Goal: Task Accomplishment & Management: Manage account settings

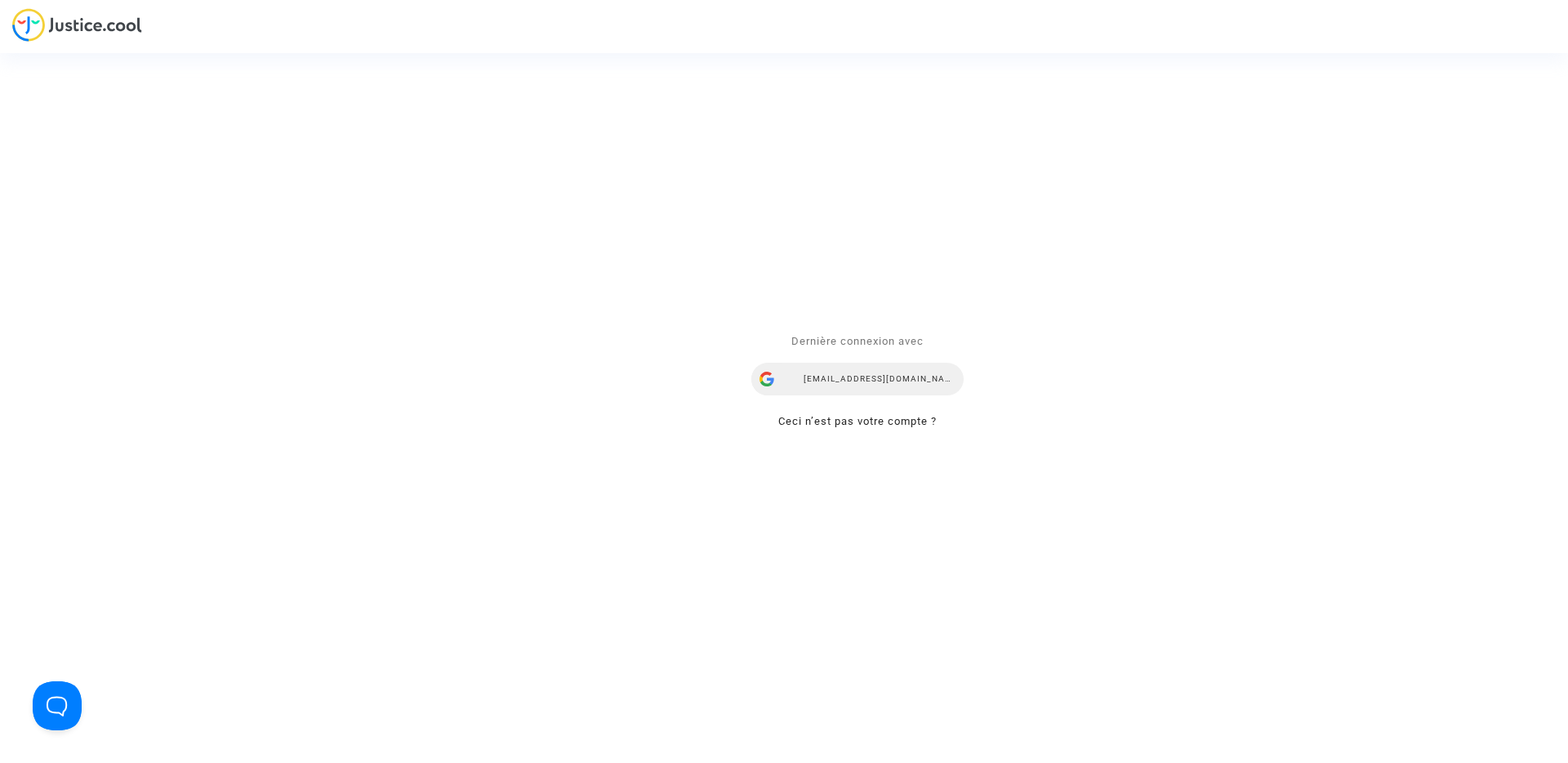
click at [848, 379] on div "airlines@refundmyticket.net" at bounding box center [858, 379] width 213 height 33
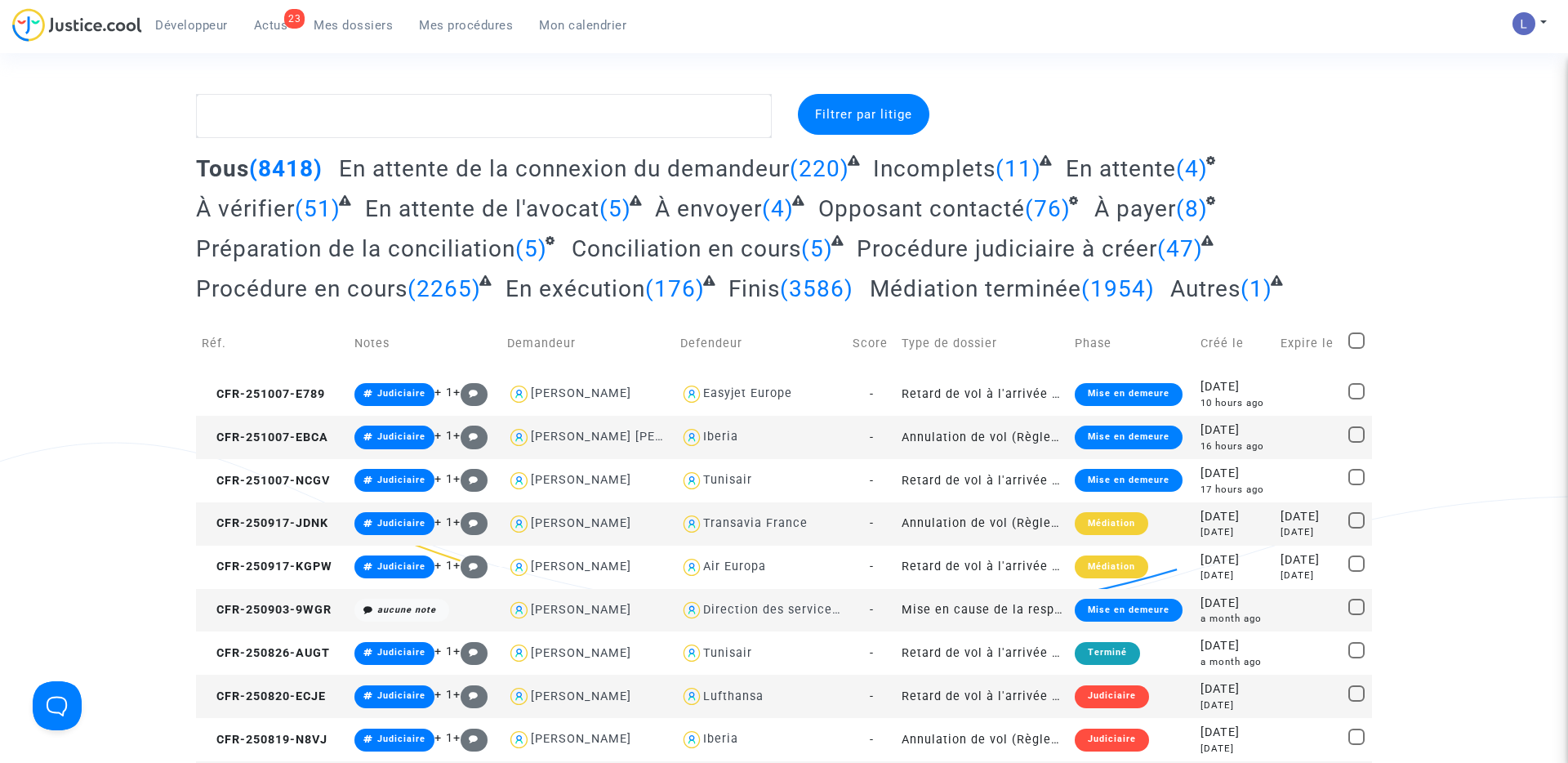
click at [278, 32] on span "Actus" at bounding box center [271, 25] width 34 height 15
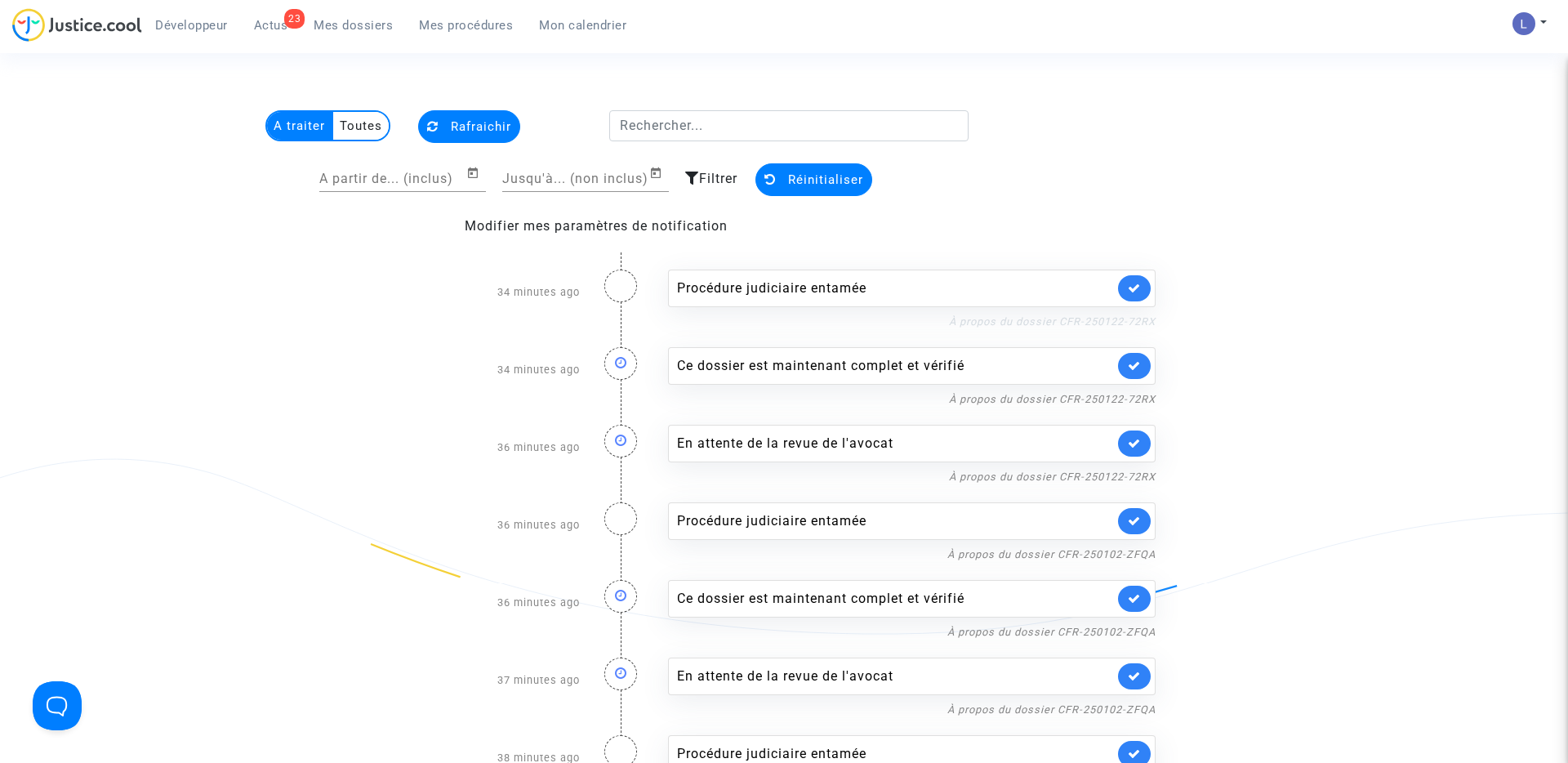
click at [1075, 319] on link "À propos du dossier CFR-250122-72RX" at bounding box center [1052, 321] width 207 height 13
click at [1133, 288] on icon at bounding box center [1135, 287] width 13 height 13
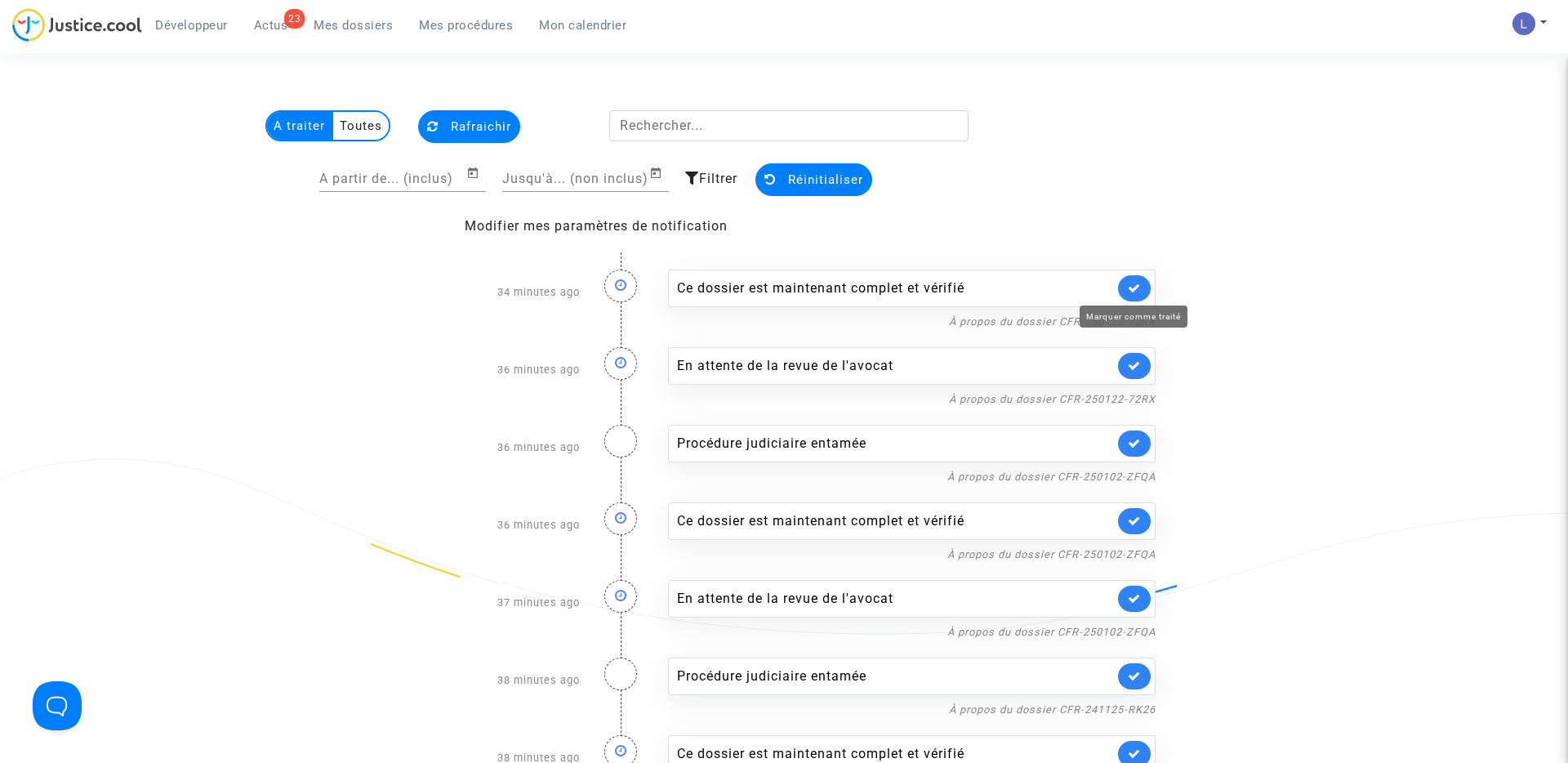
click at [1133, 288] on icon at bounding box center [1135, 287] width 13 height 13
click at [1133, 359] on icon at bounding box center [1135, 365] width 13 height 13
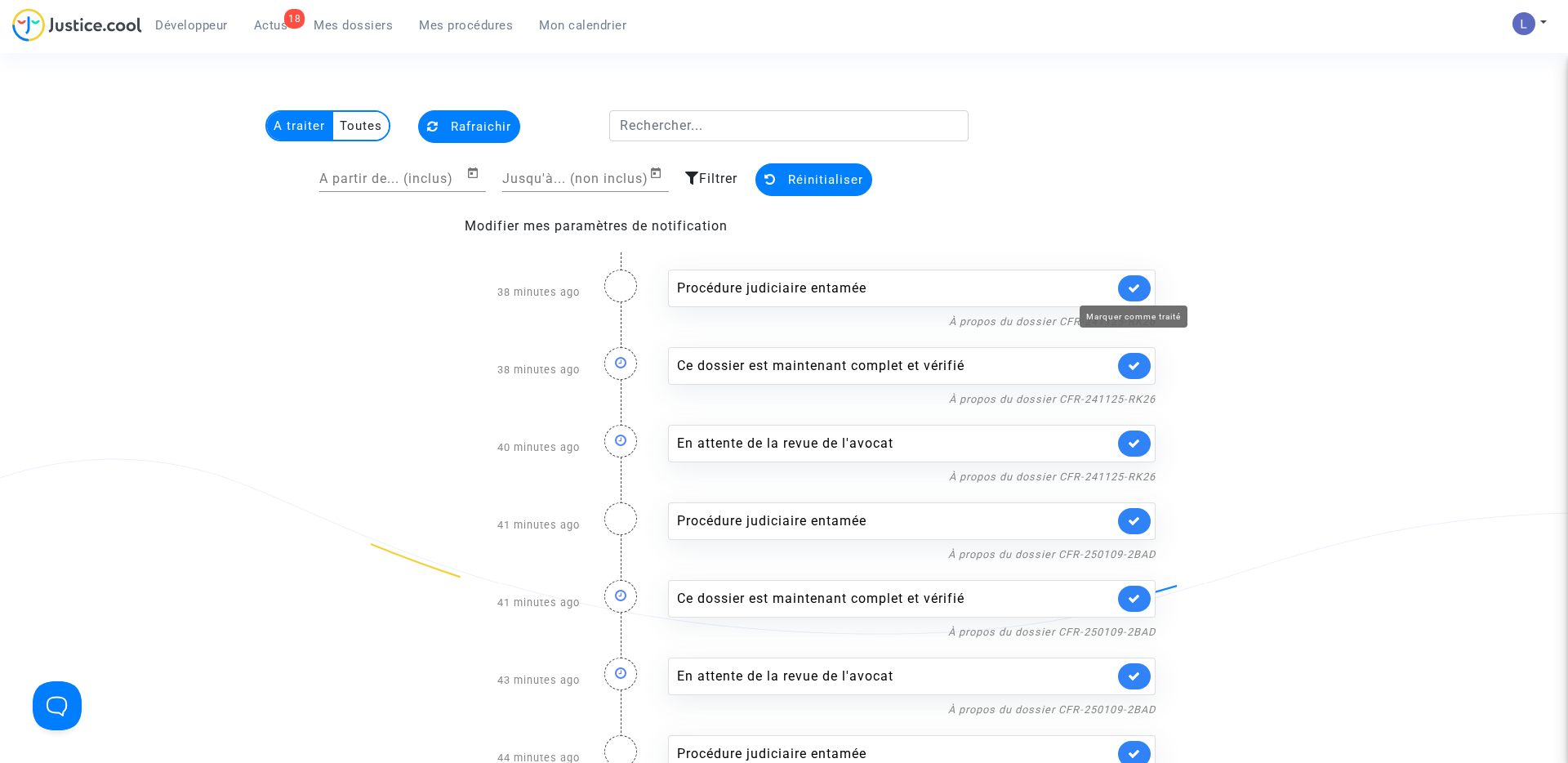
click at [1133, 288] on icon at bounding box center [1135, 287] width 13 height 13
click at [1133, 359] on icon at bounding box center [1135, 365] width 13 height 13
click at [1133, 288] on icon at bounding box center [1135, 287] width 13 height 13
click at [1133, 359] on icon at bounding box center [1135, 365] width 13 height 13
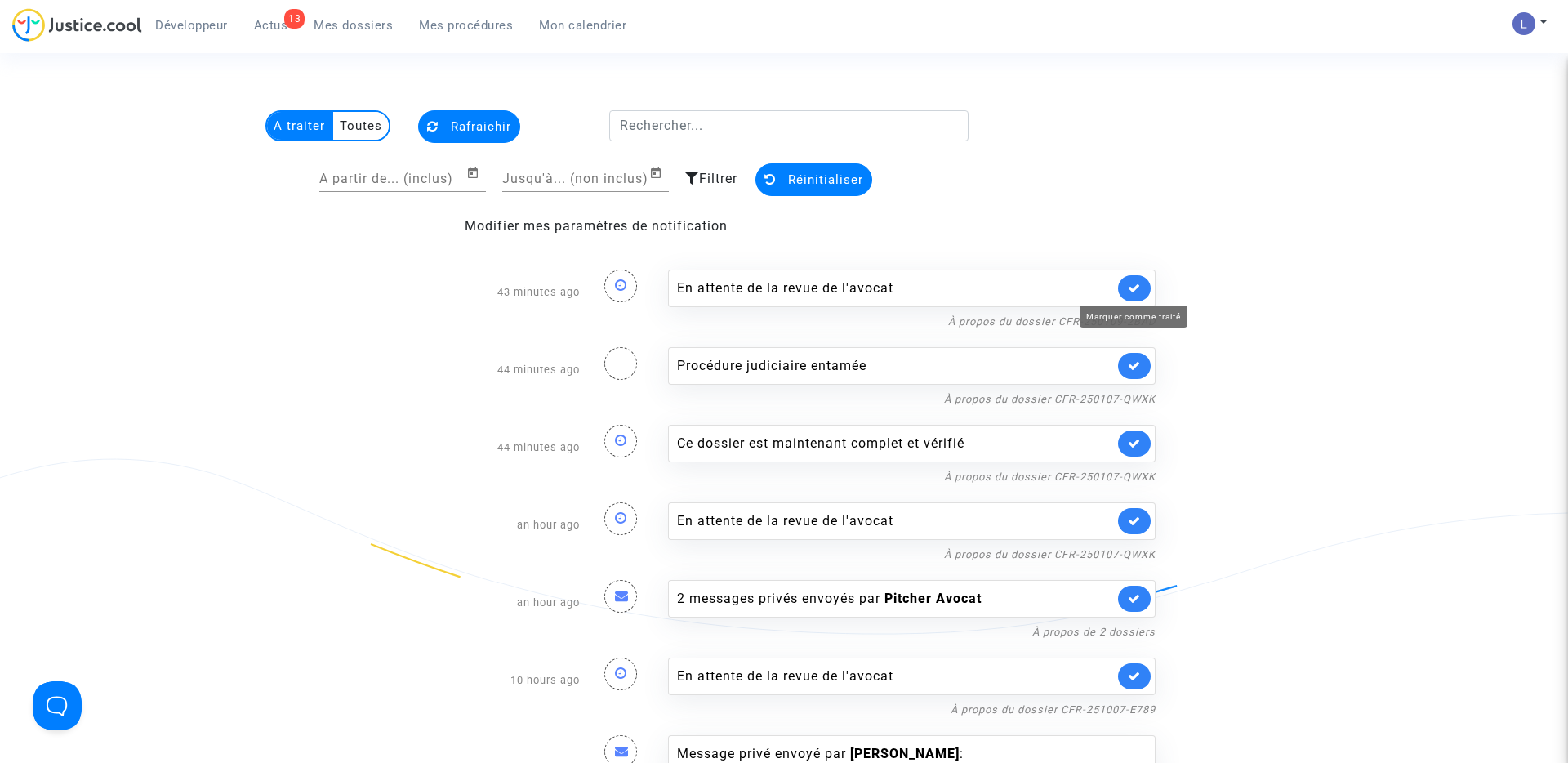
click at [1133, 288] on icon at bounding box center [1135, 287] width 13 height 13
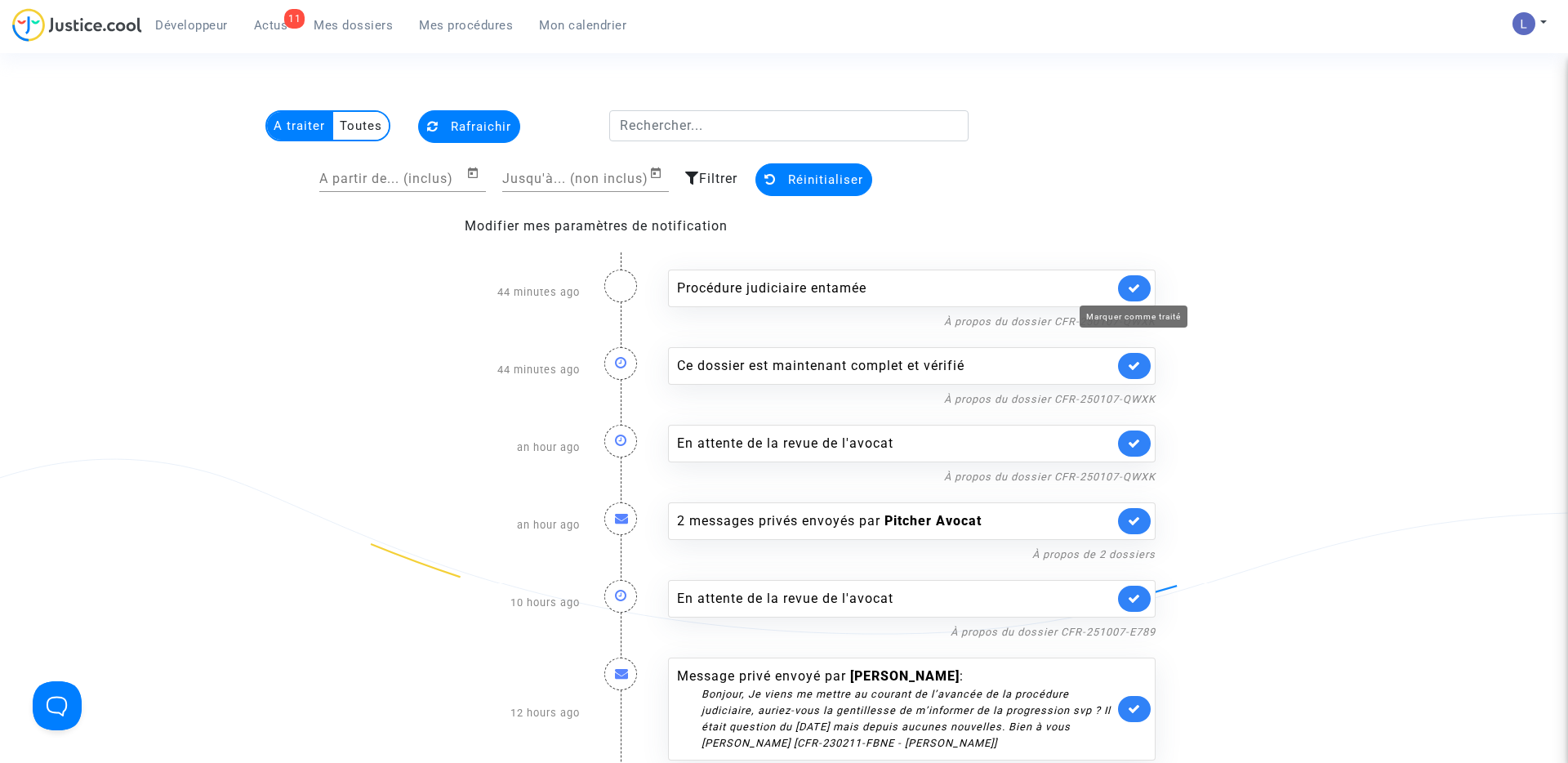
click at [1133, 288] on icon at bounding box center [1135, 287] width 13 height 13
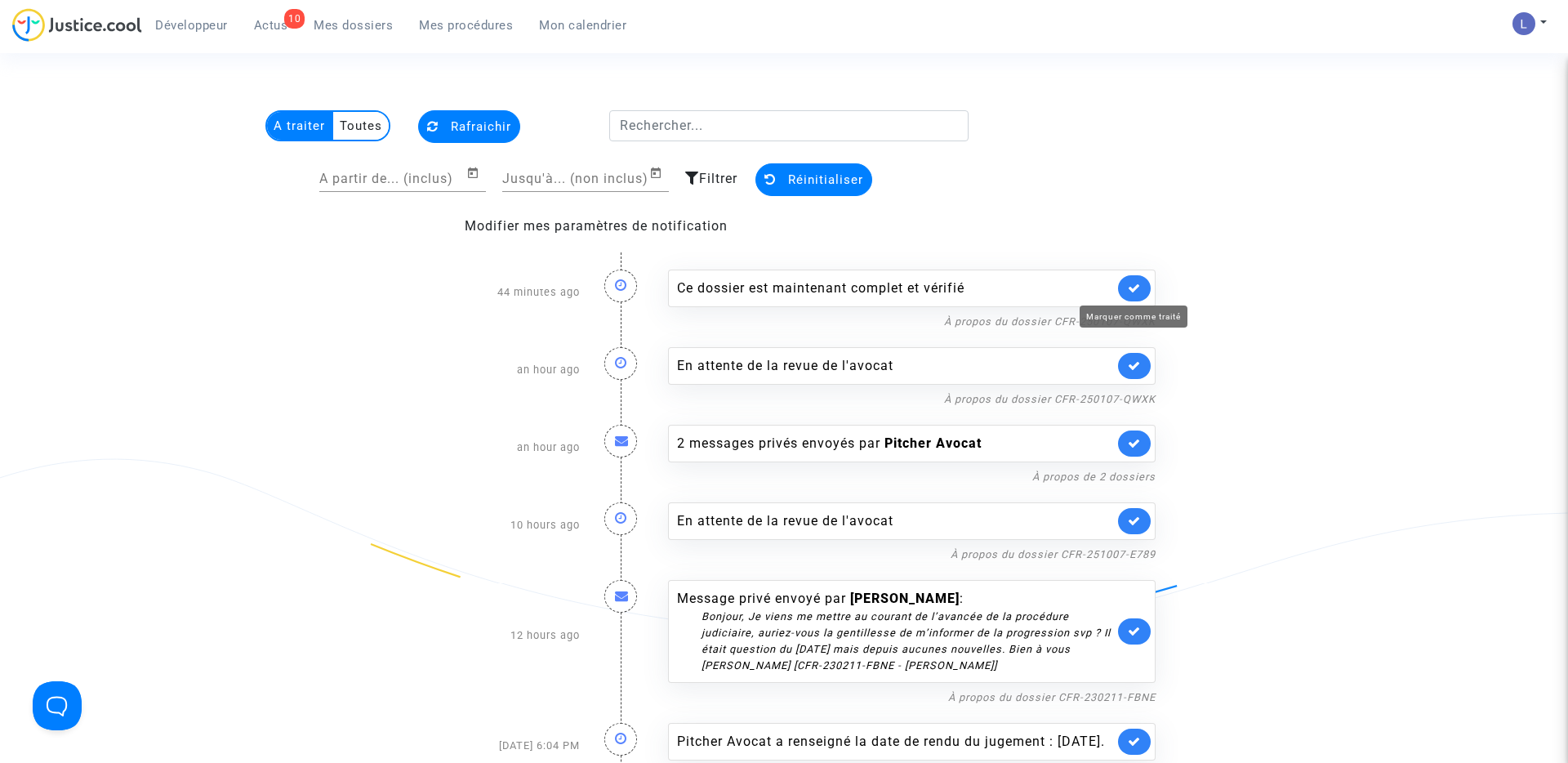
click at [1133, 288] on icon at bounding box center [1135, 287] width 13 height 13
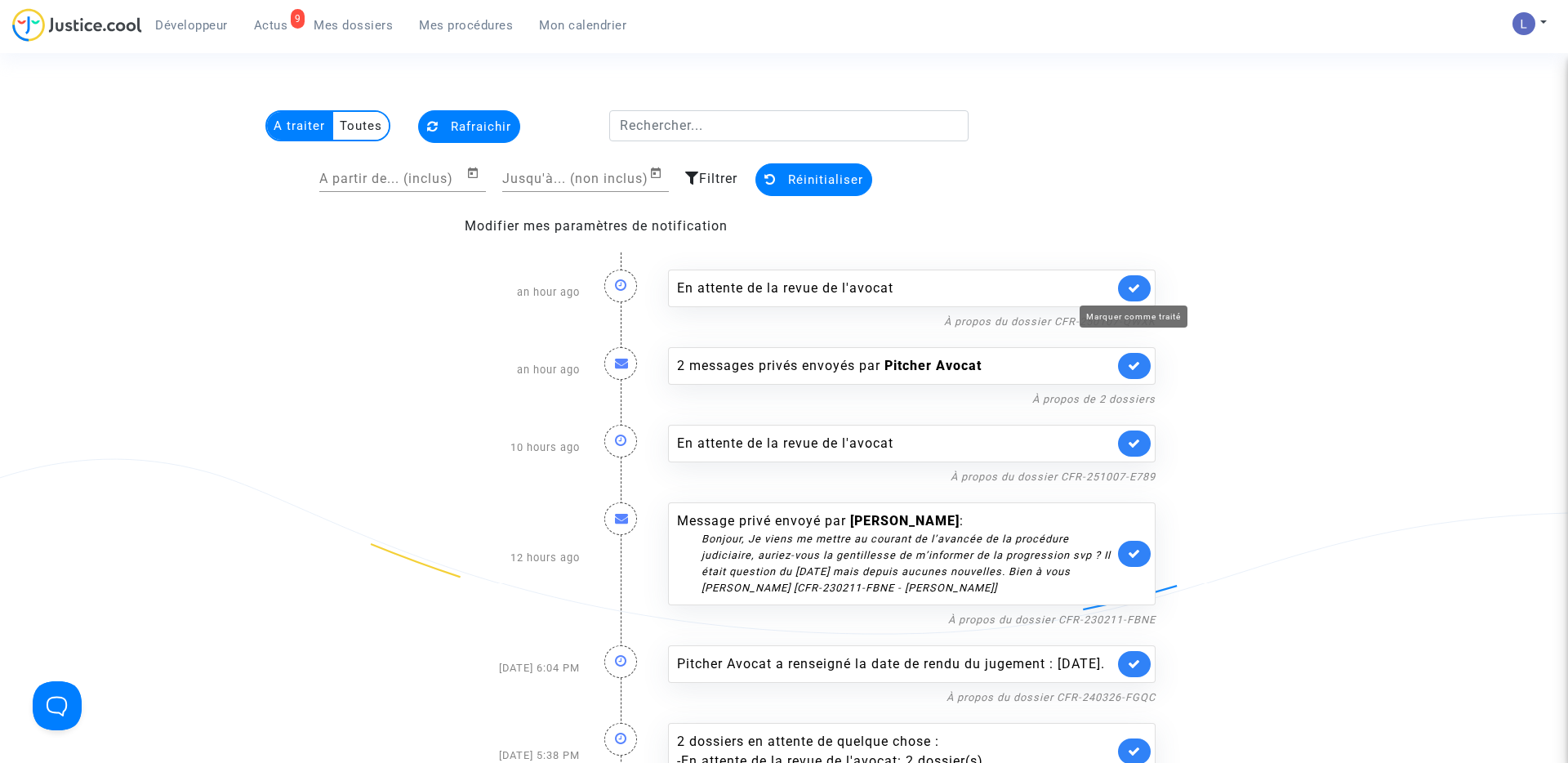
click at [1133, 288] on icon at bounding box center [1135, 287] width 13 height 13
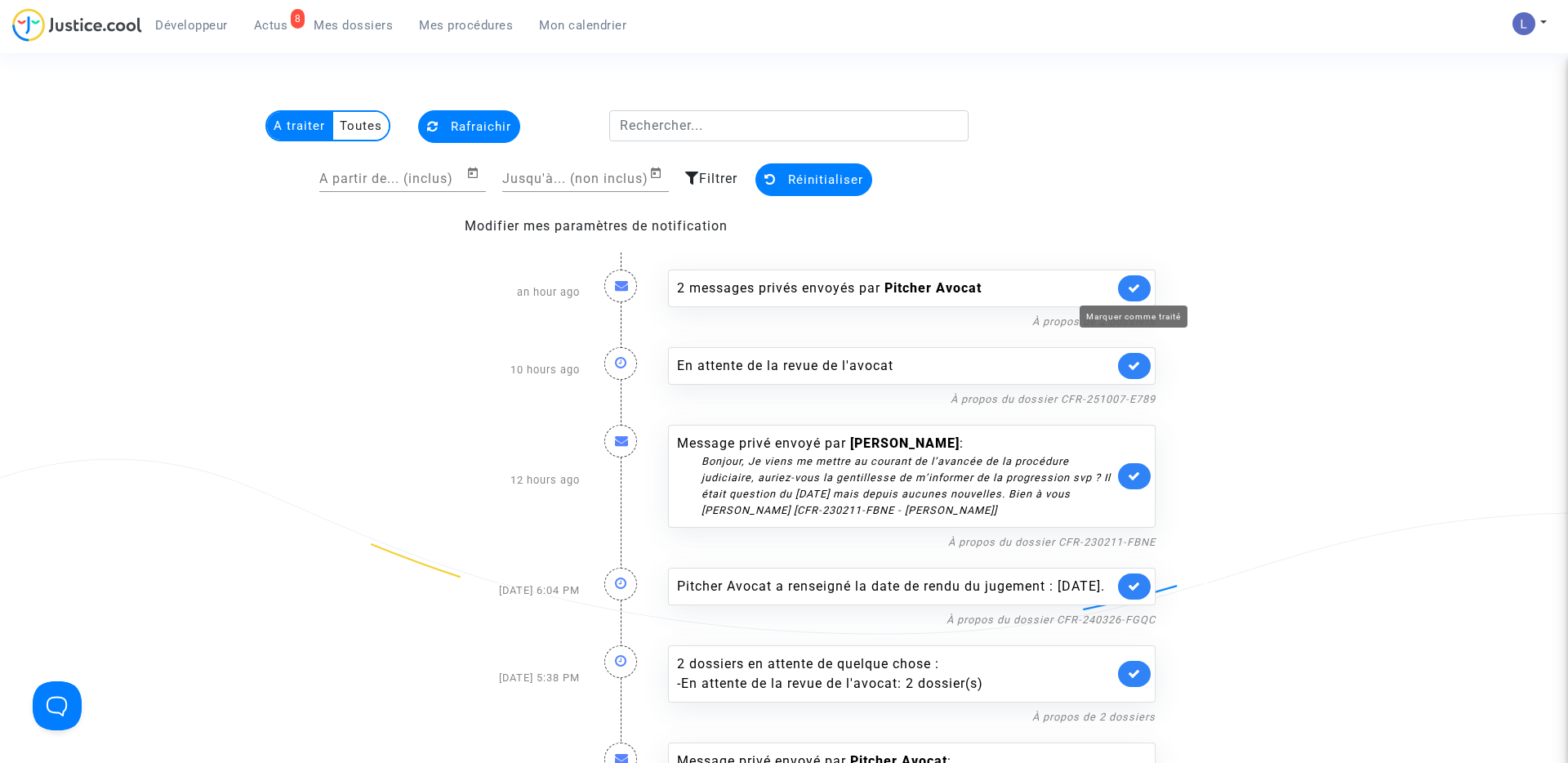
click at [1133, 288] on icon at bounding box center [1135, 287] width 13 height 13
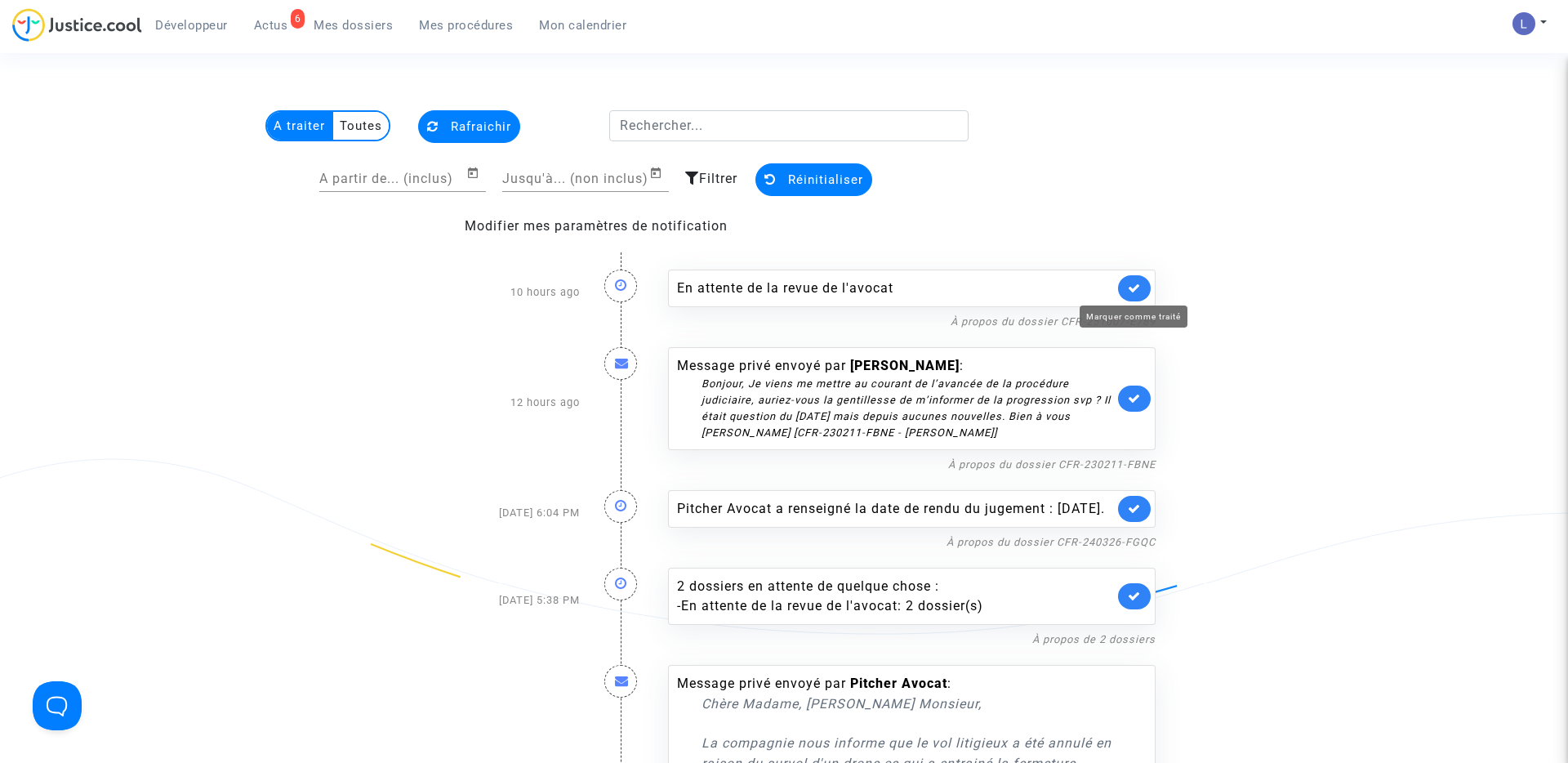
click at [1133, 288] on icon at bounding box center [1135, 287] width 13 height 13
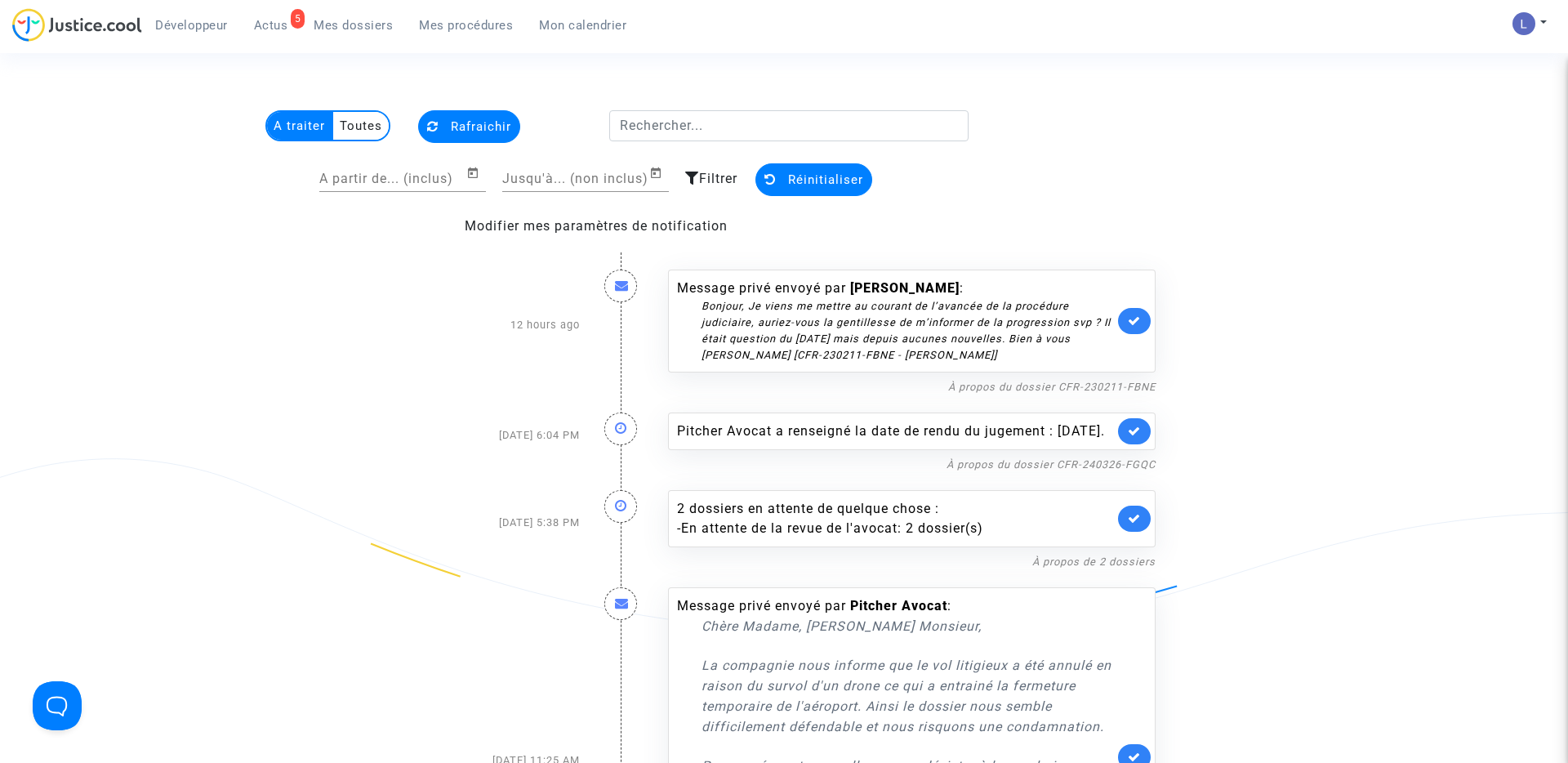
click at [1146, 312] on link at bounding box center [1134, 321] width 33 height 26
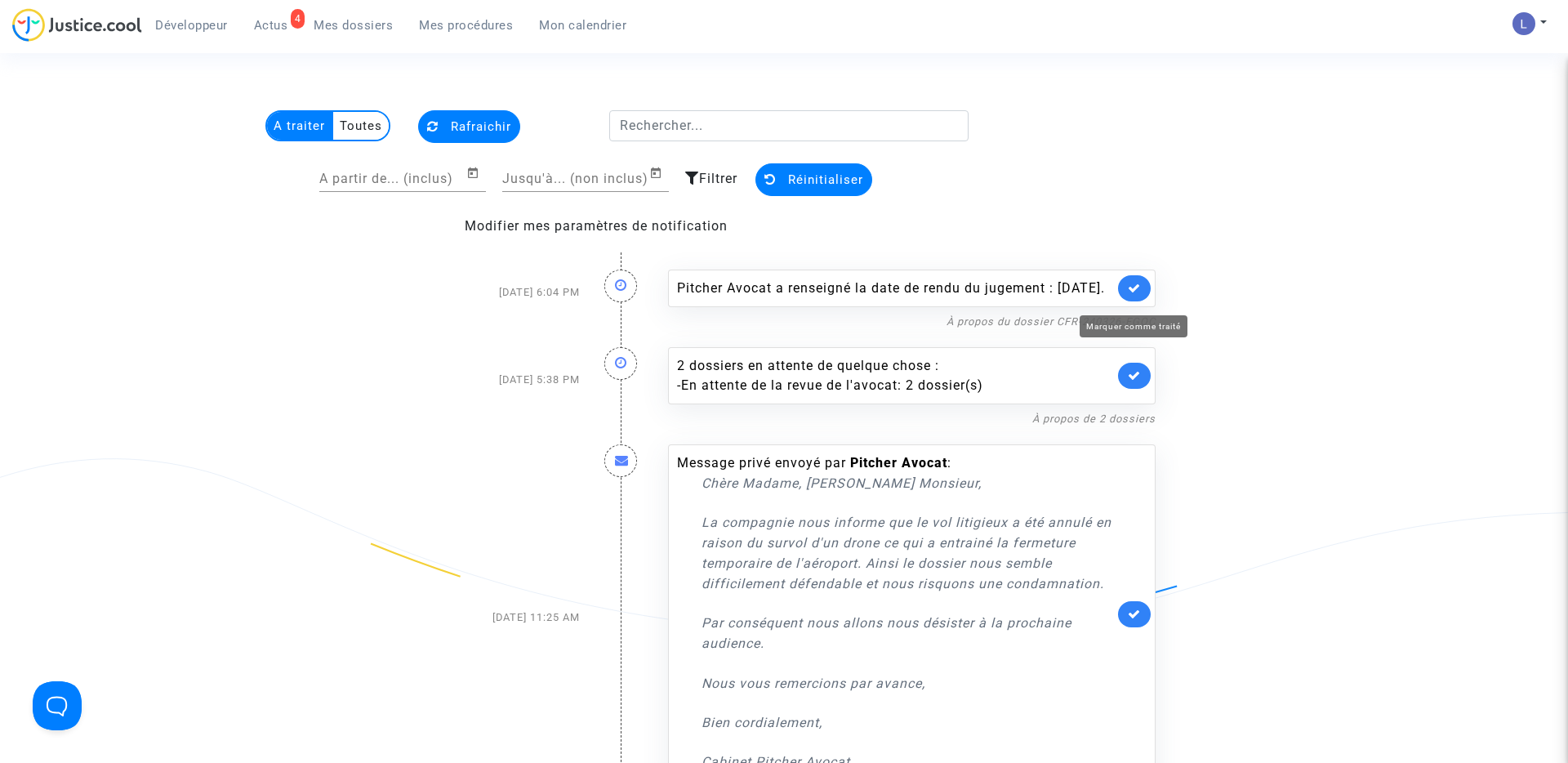
click at [1137, 294] on icon at bounding box center [1135, 287] width 13 height 13
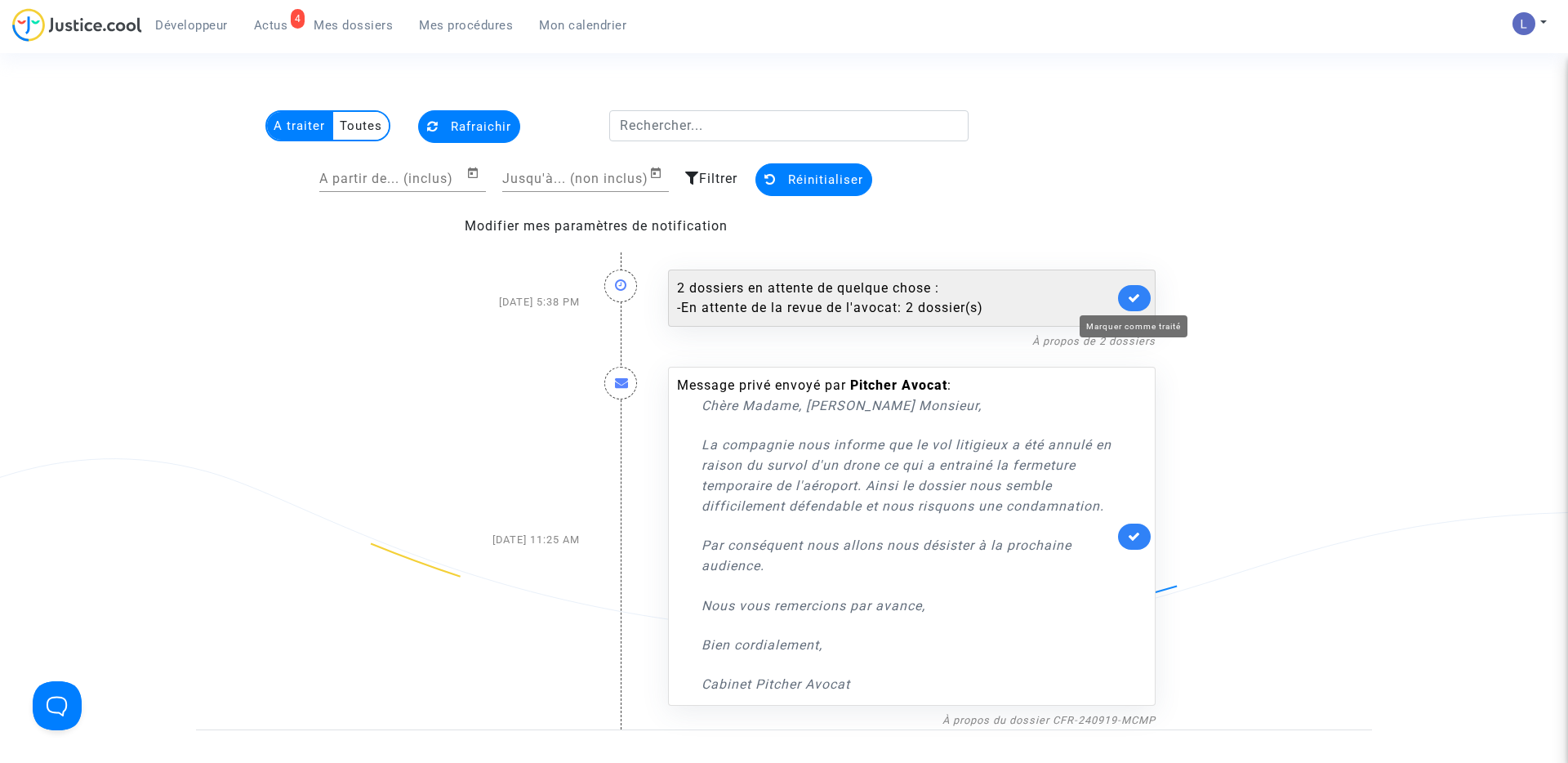
click at [1137, 296] on icon at bounding box center [1135, 297] width 13 height 13
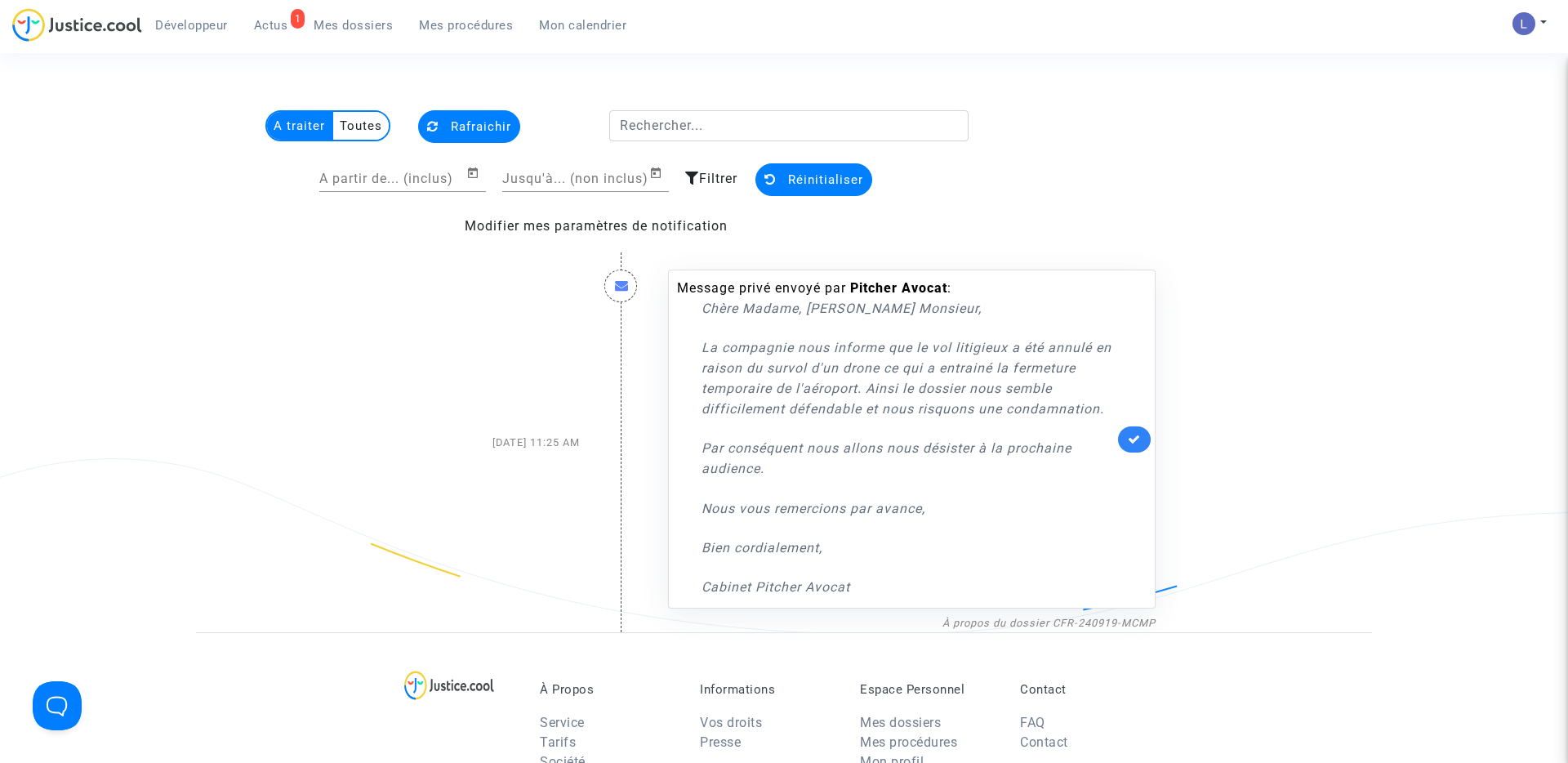
click at [366, 31] on span "Mes dossiers" at bounding box center [353, 25] width 80 height 15
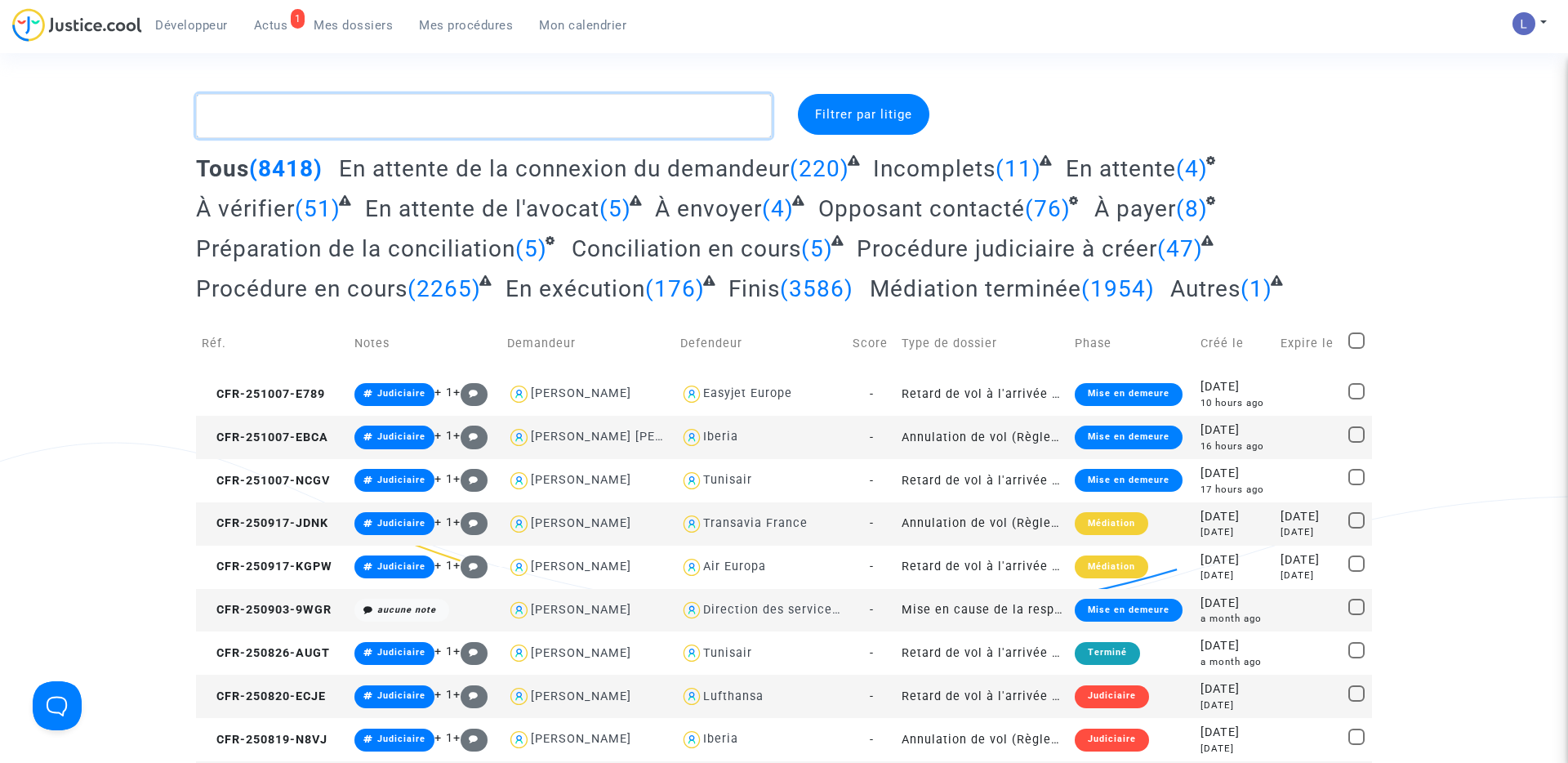
click at [389, 114] on textarea at bounding box center [483, 116] width 575 height 44
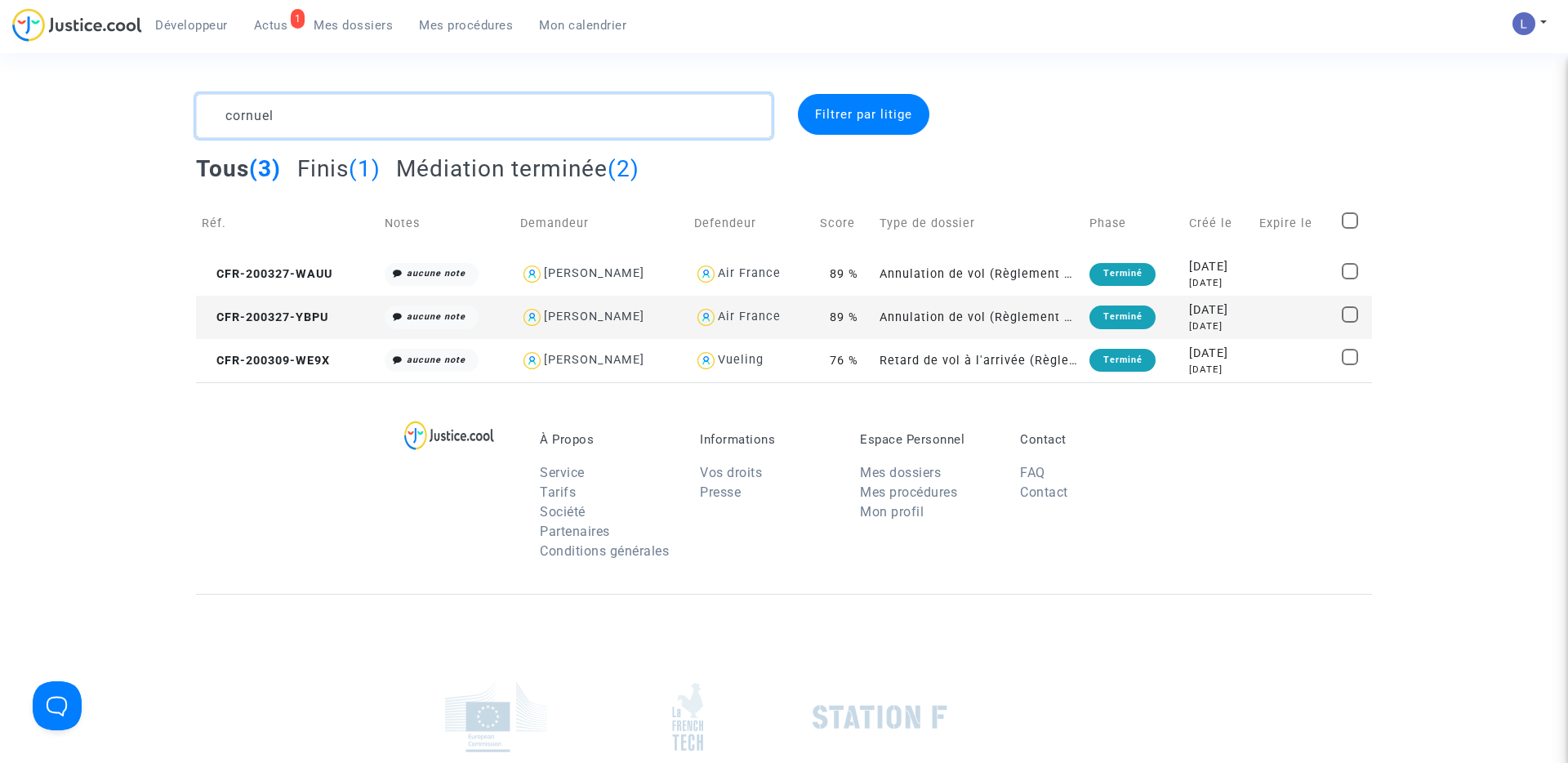
type textarea "cornuel"
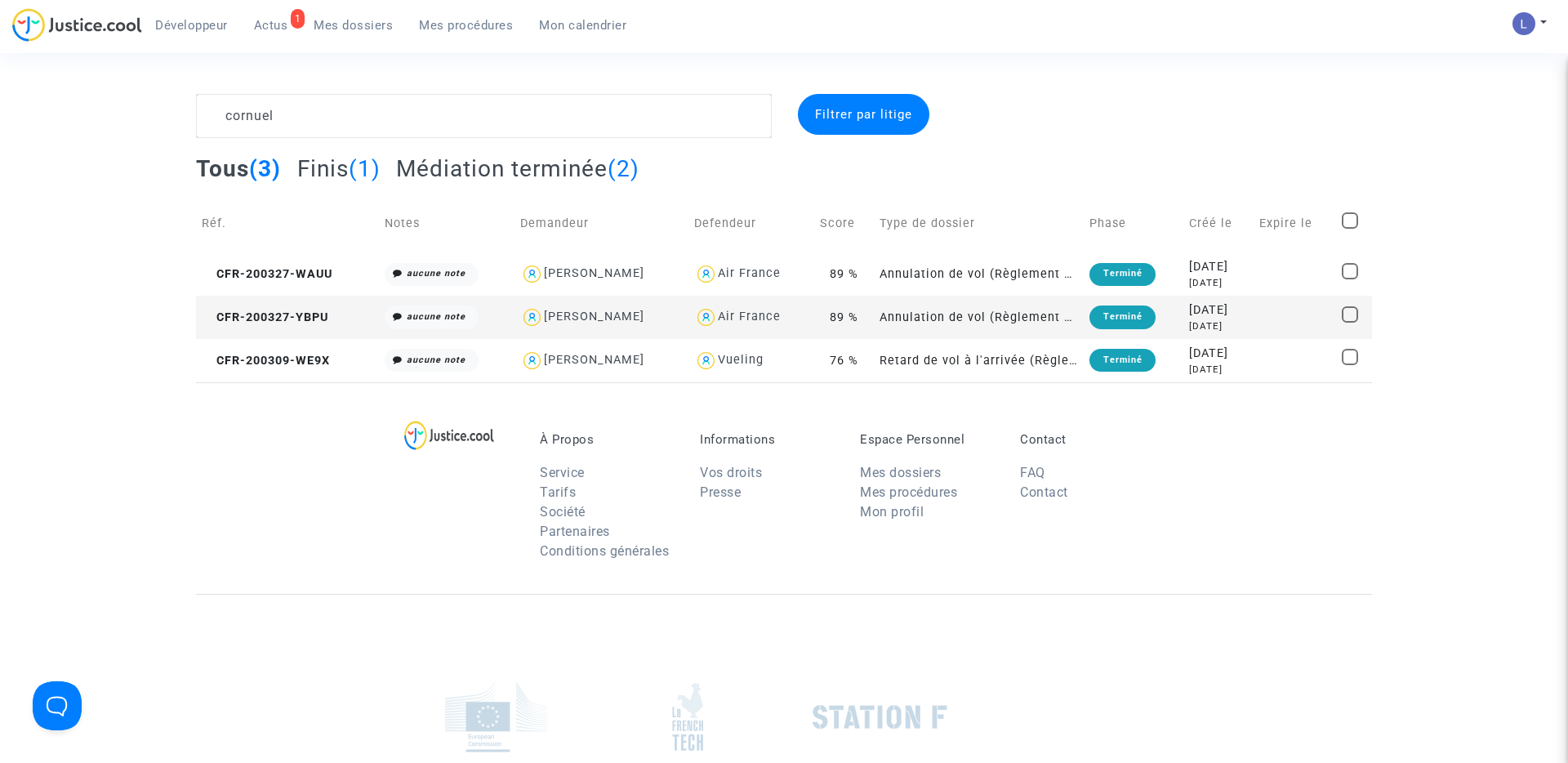
click at [277, 20] on span "Actus" at bounding box center [271, 25] width 34 height 15
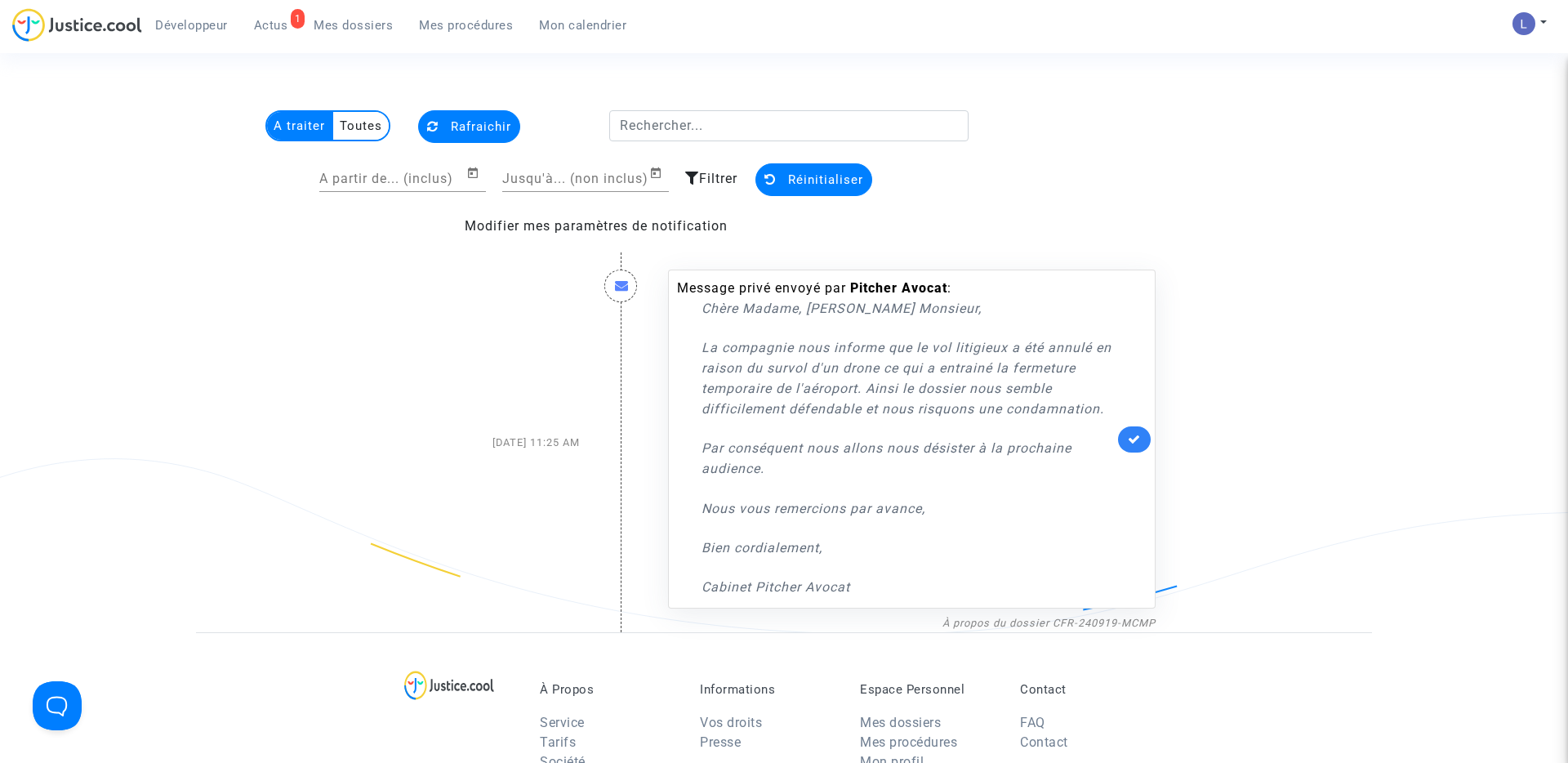
click at [356, 23] on span "Mes dossiers" at bounding box center [353, 25] width 80 height 15
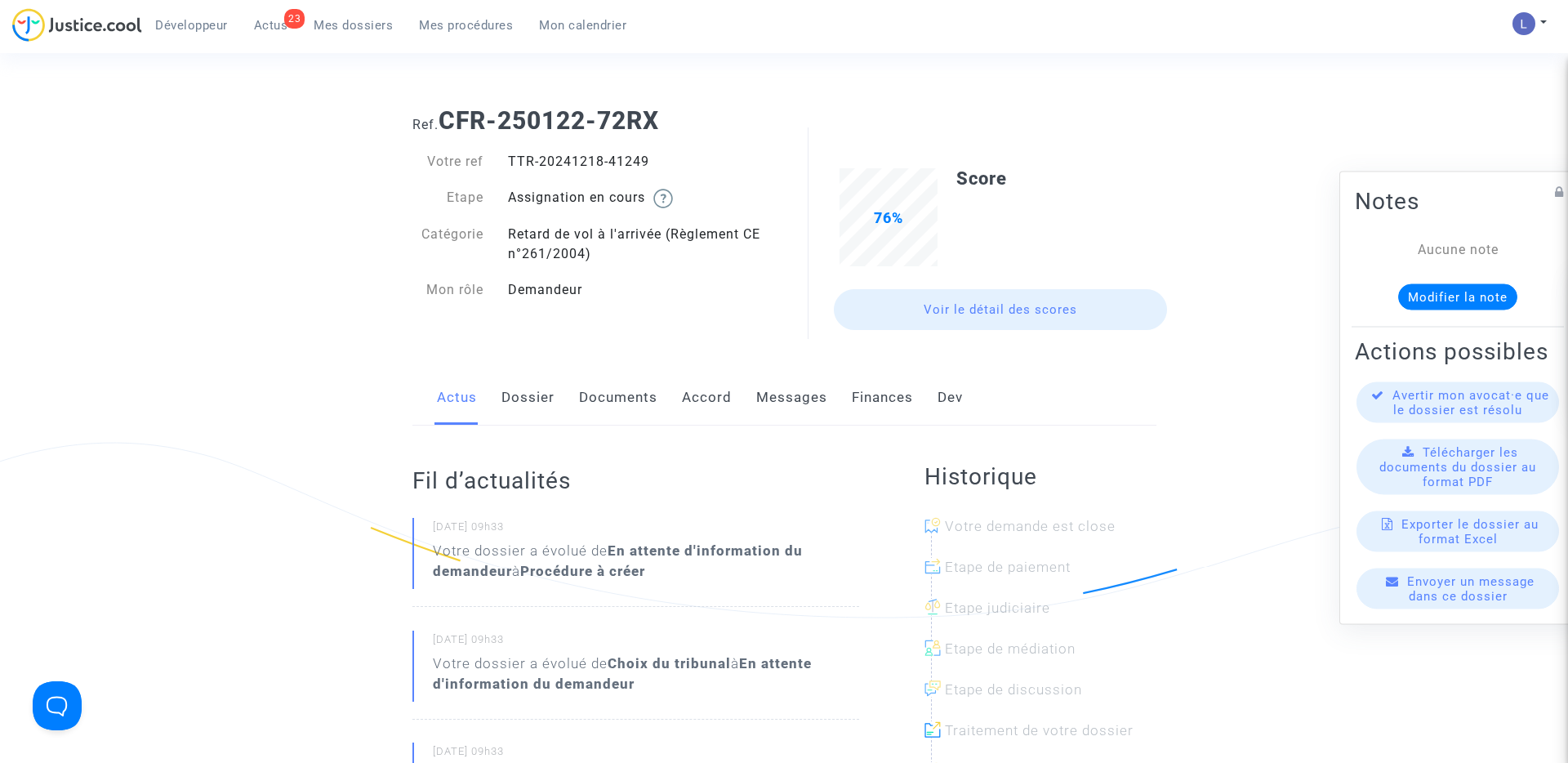
click at [520, 394] on link "Dossier" at bounding box center [528, 398] width 53 height 54
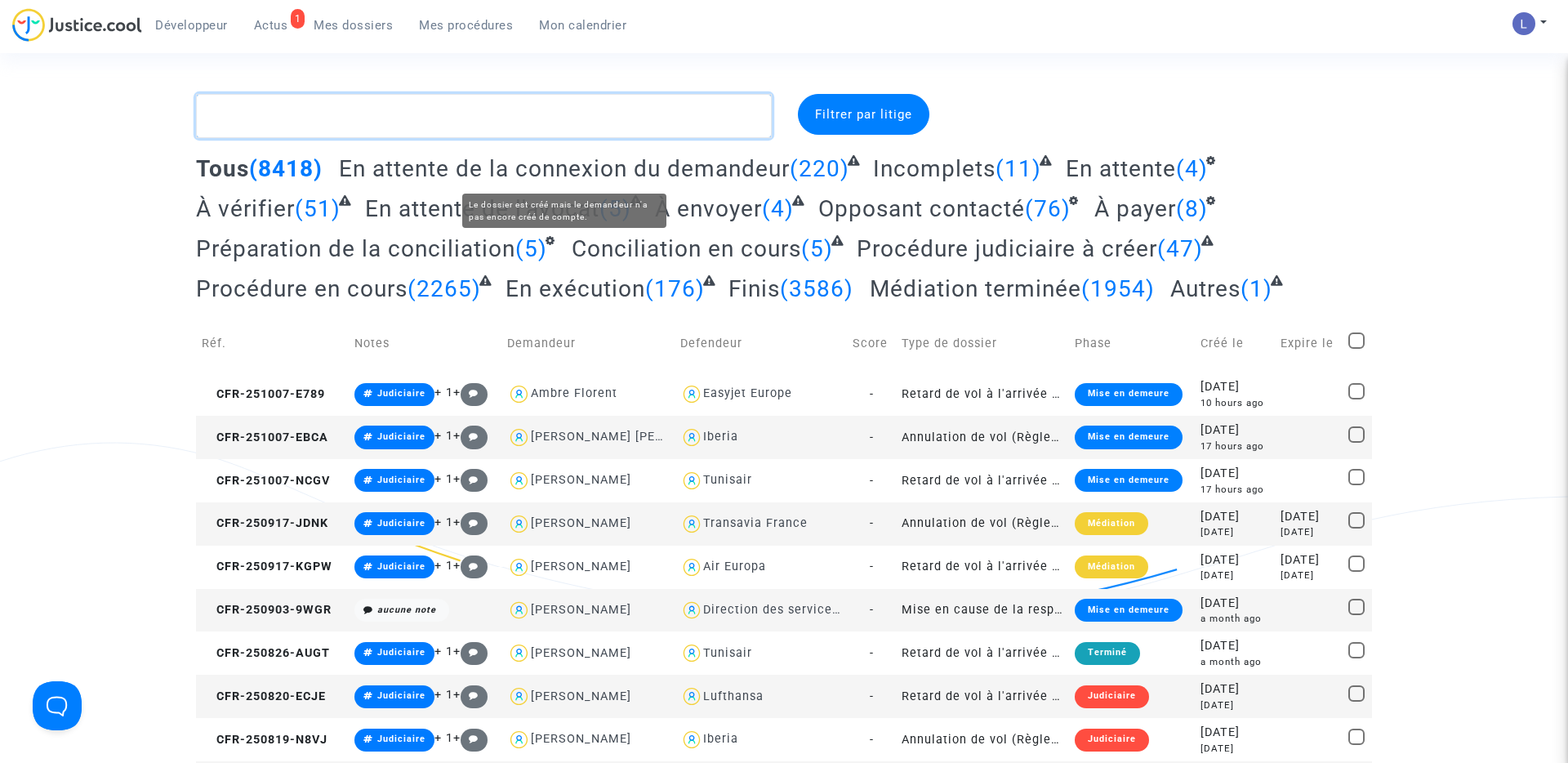
click at [337, 119] on textarea at bounding box center [483, 116] width 575 height 44
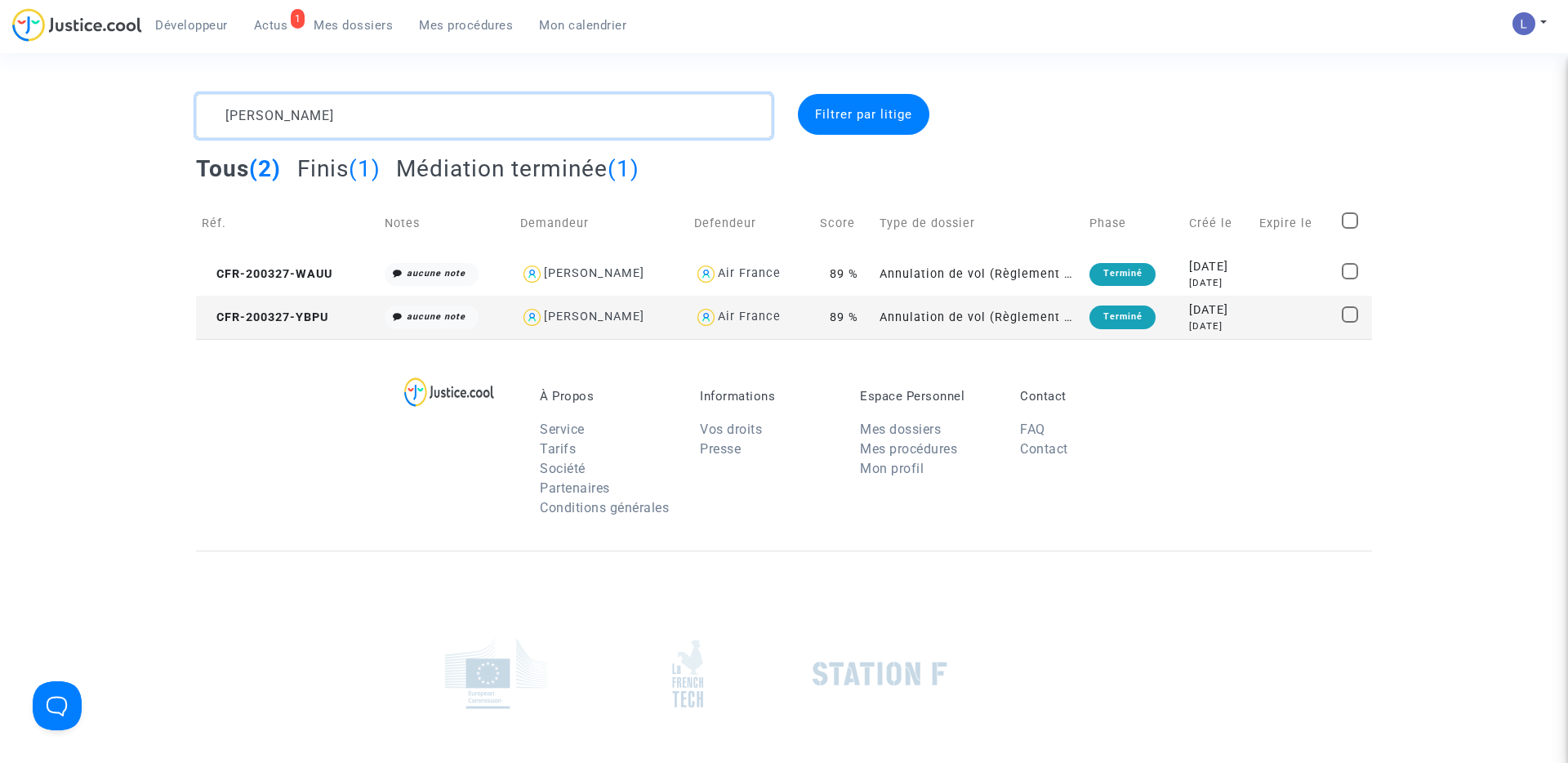
type textarea "maxime cornuel"
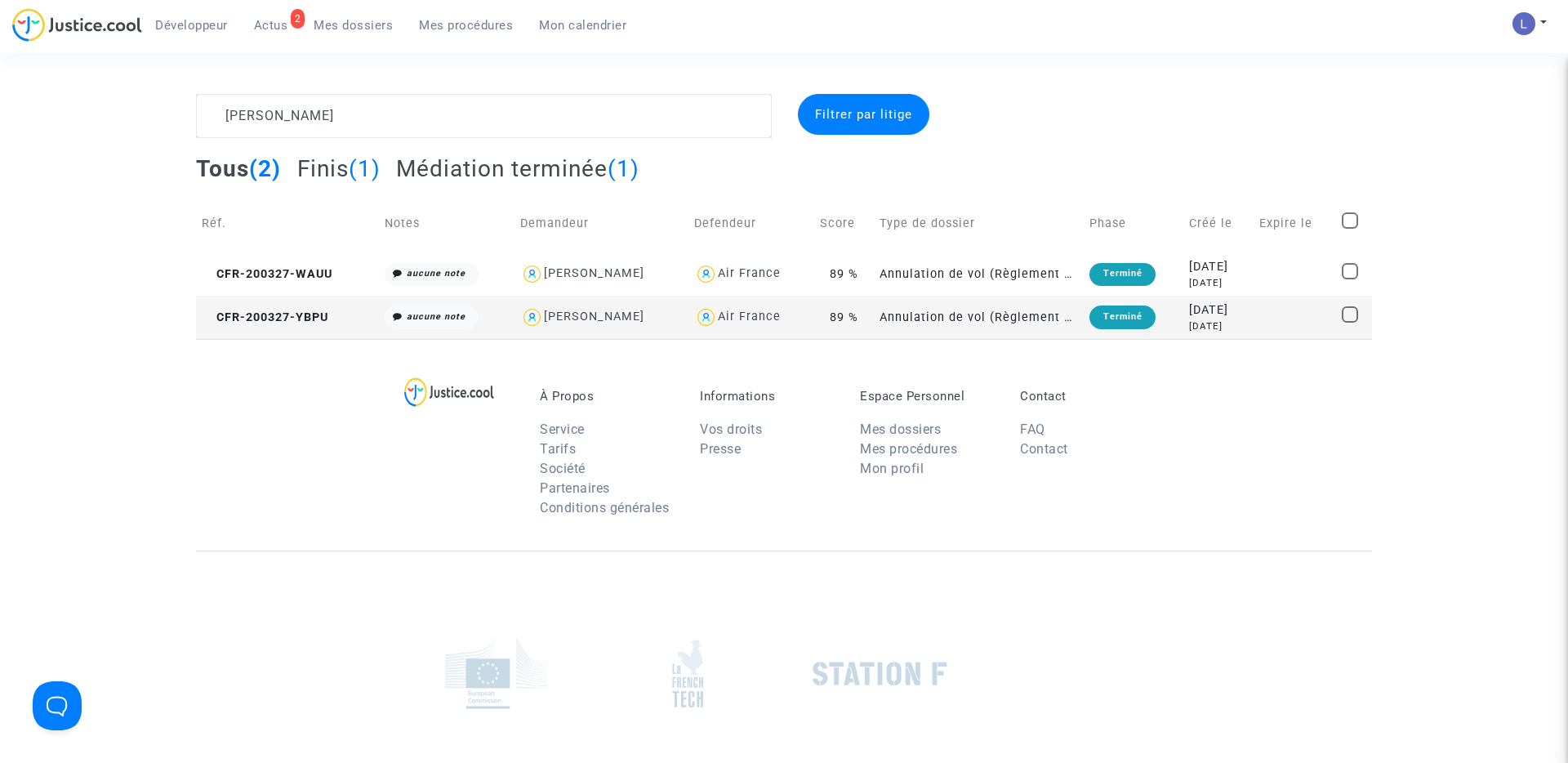
click at [275, 23] on span "Actus" at bounding box center [271, 25] width 34 height 15
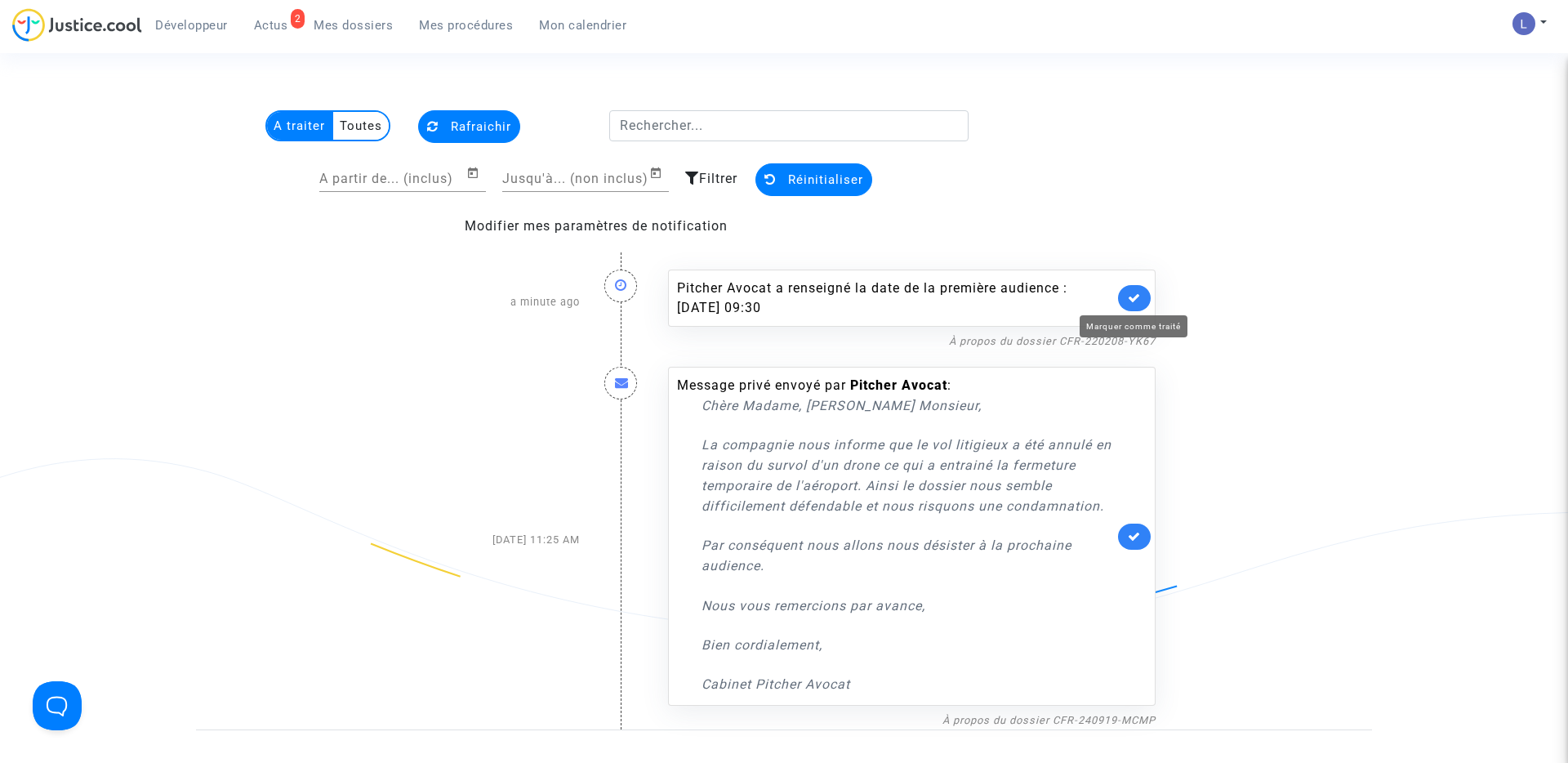
click at [1137, 297] on icon at bounding box center [1135, 297] width 13 height 13
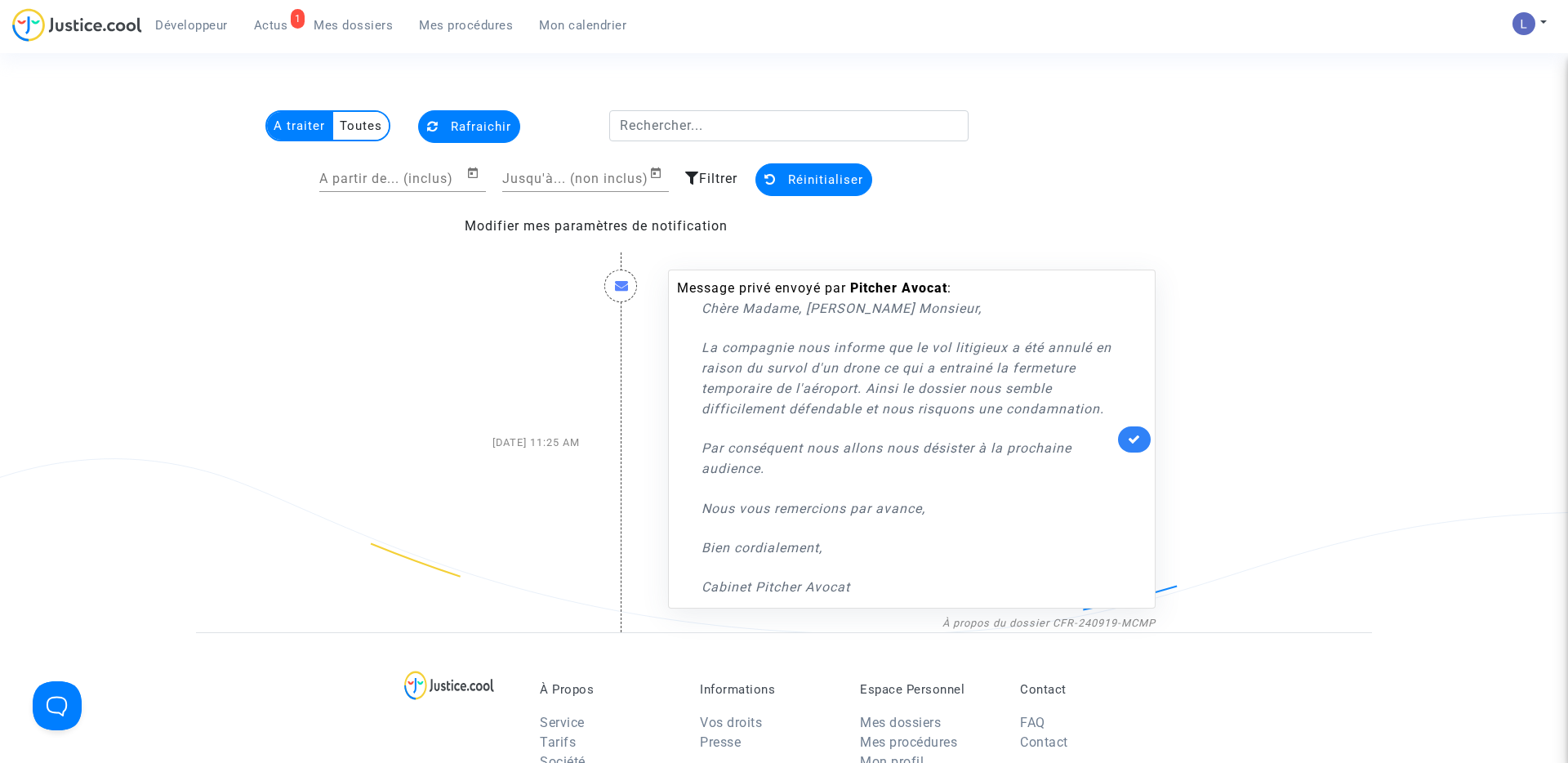
click at [356, 20] on span "Mes dossiers" at bounding box center [353, 25] width 80 height 15
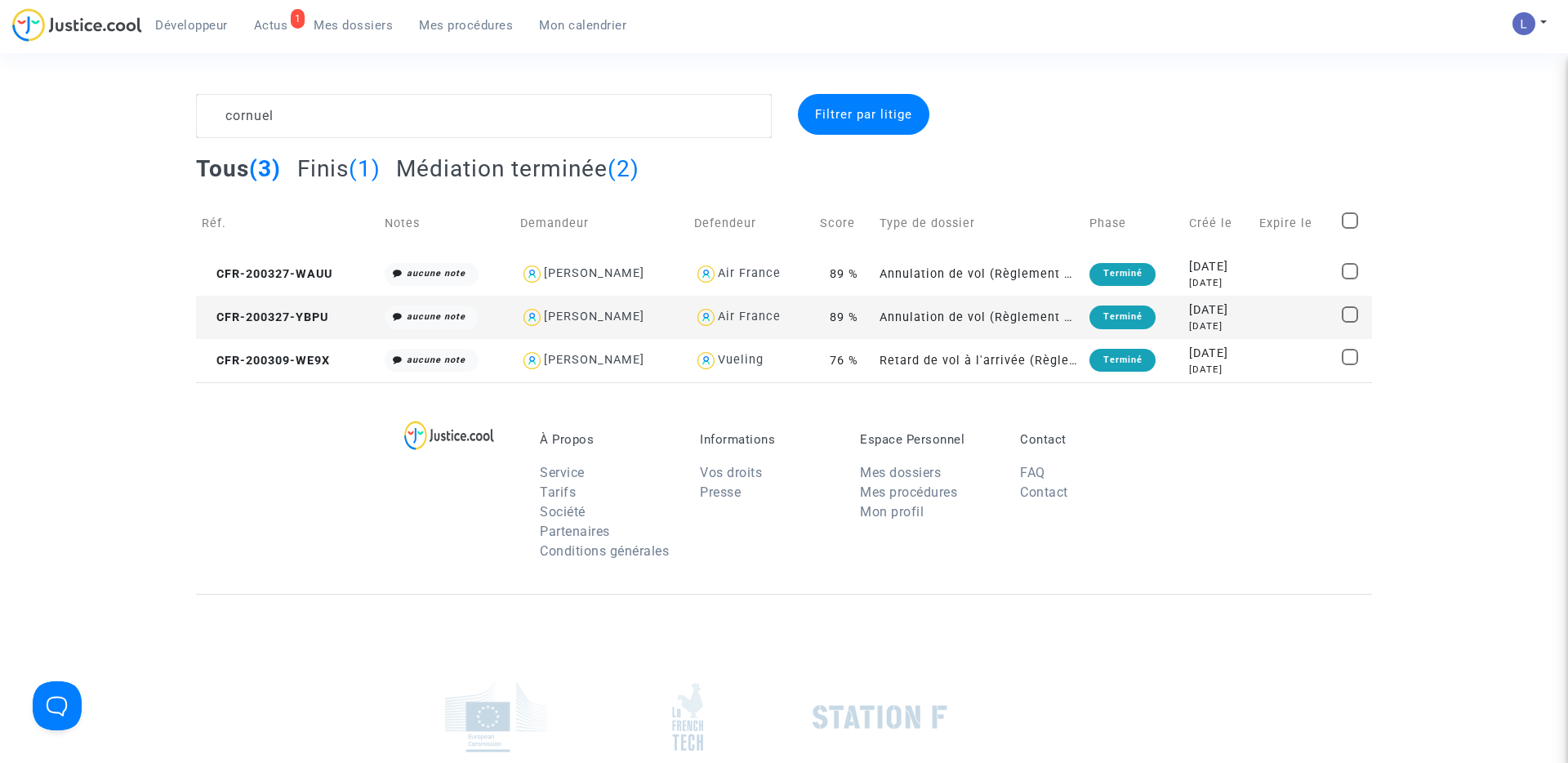
type textarea "cornuel"
click at [349, 26] on span "Mes dossiers" at bounding box center [353, 25] width 80 height 15
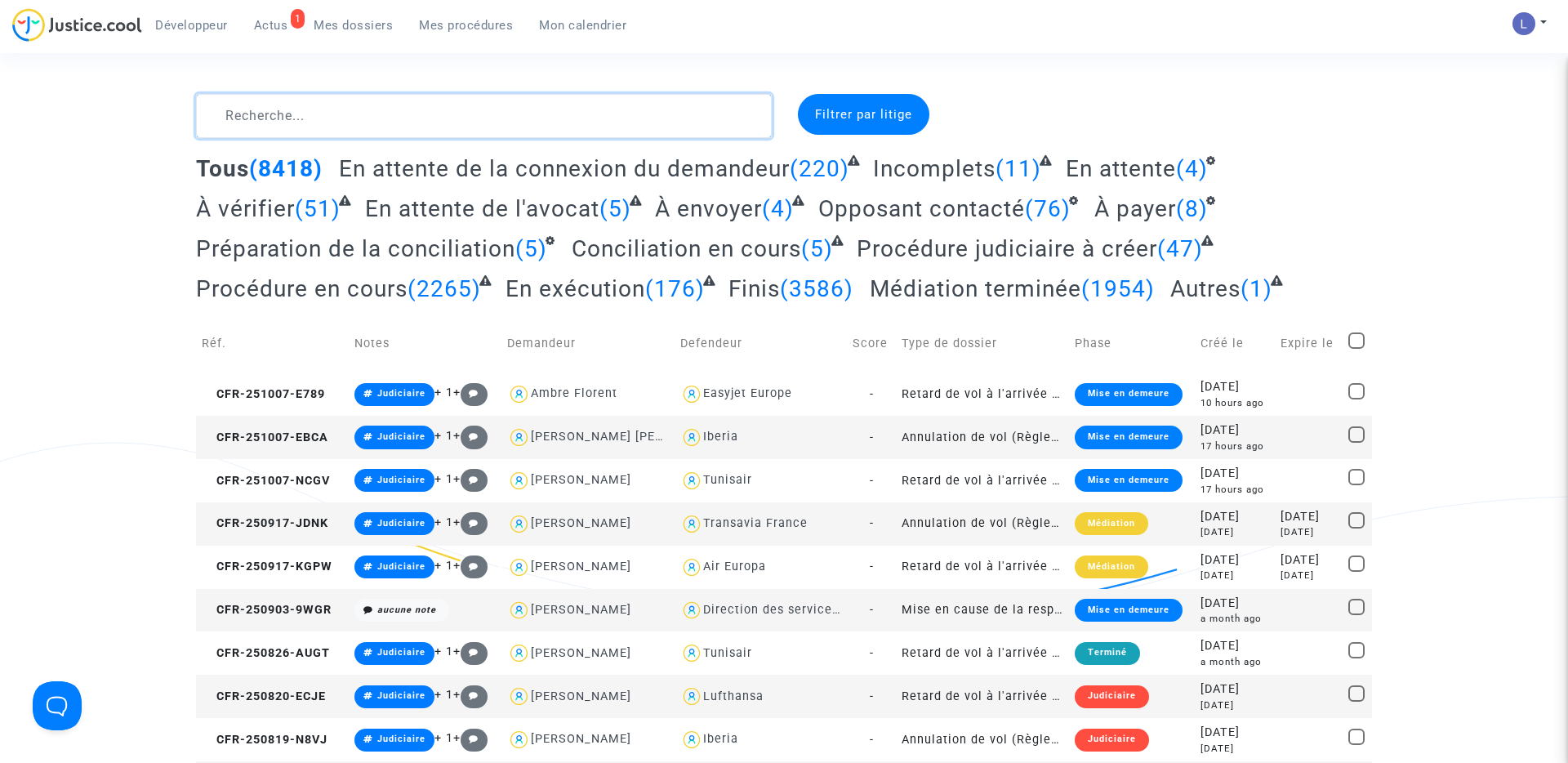
click at [343, 112] on textarea at bounding box center [483, 116] width 575 height 44
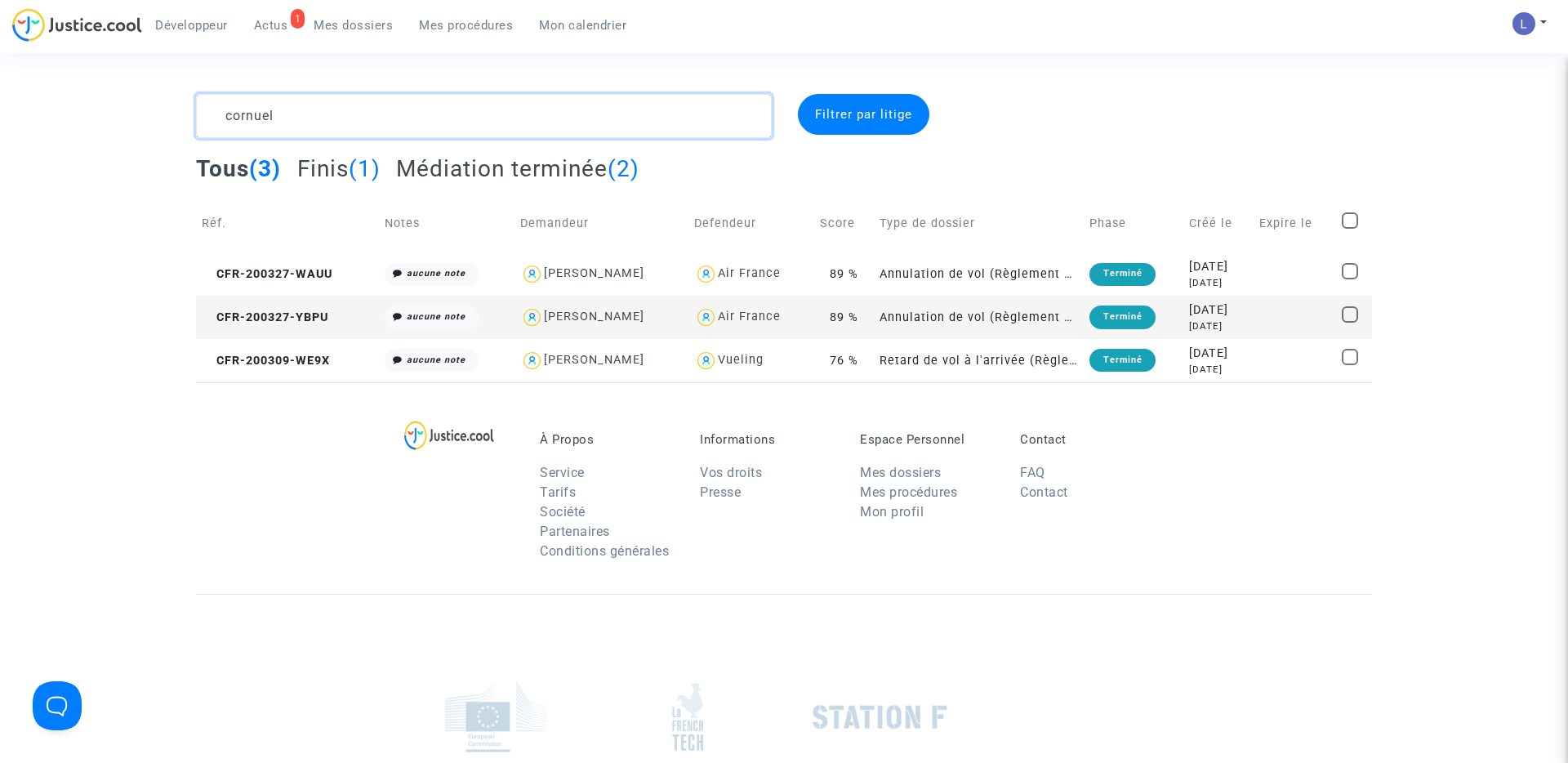
type textarea "cornuel"
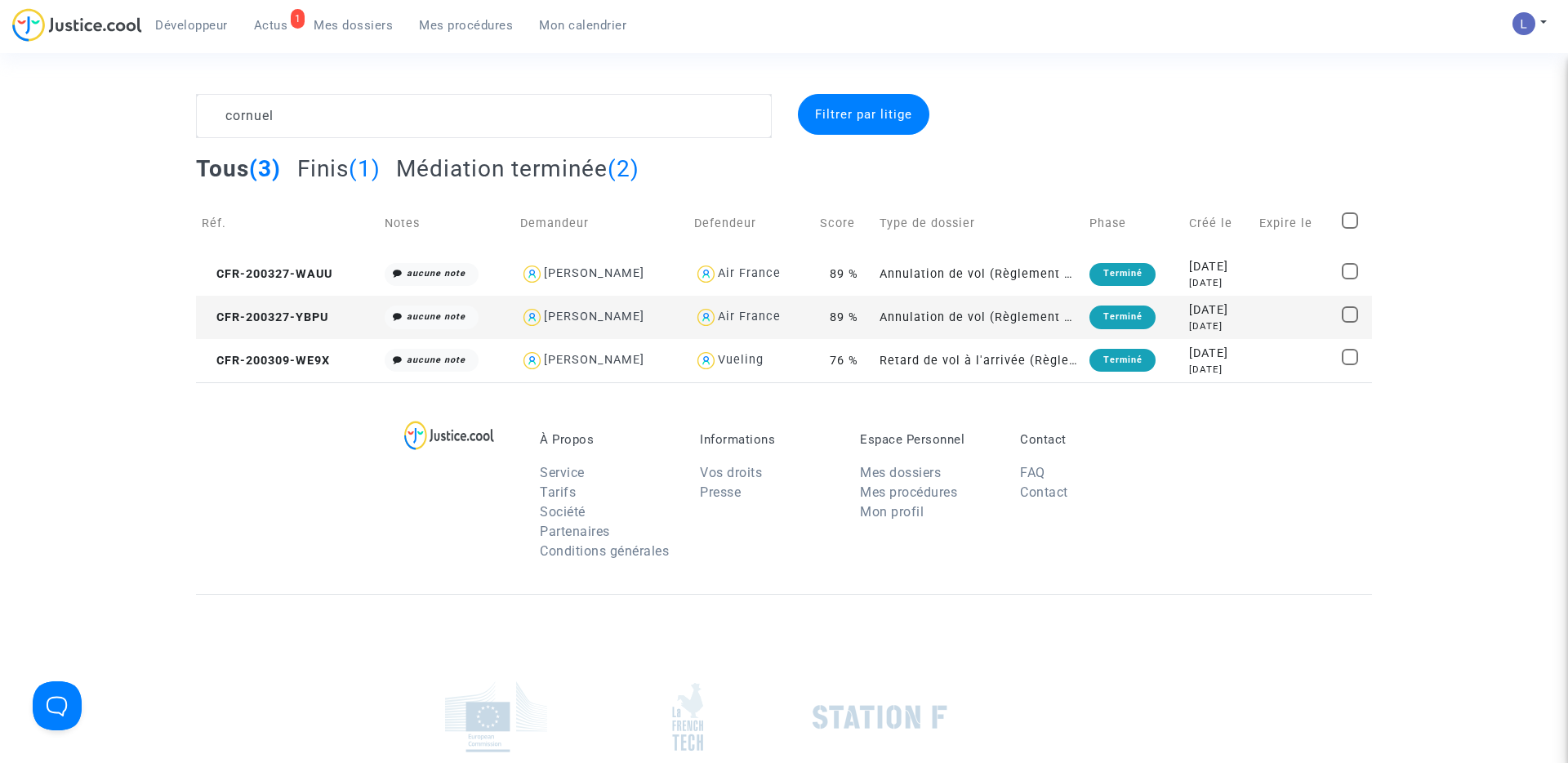
click at [270, 28] on span "Actus" at bounding box center [271, 25] width 34 height 15
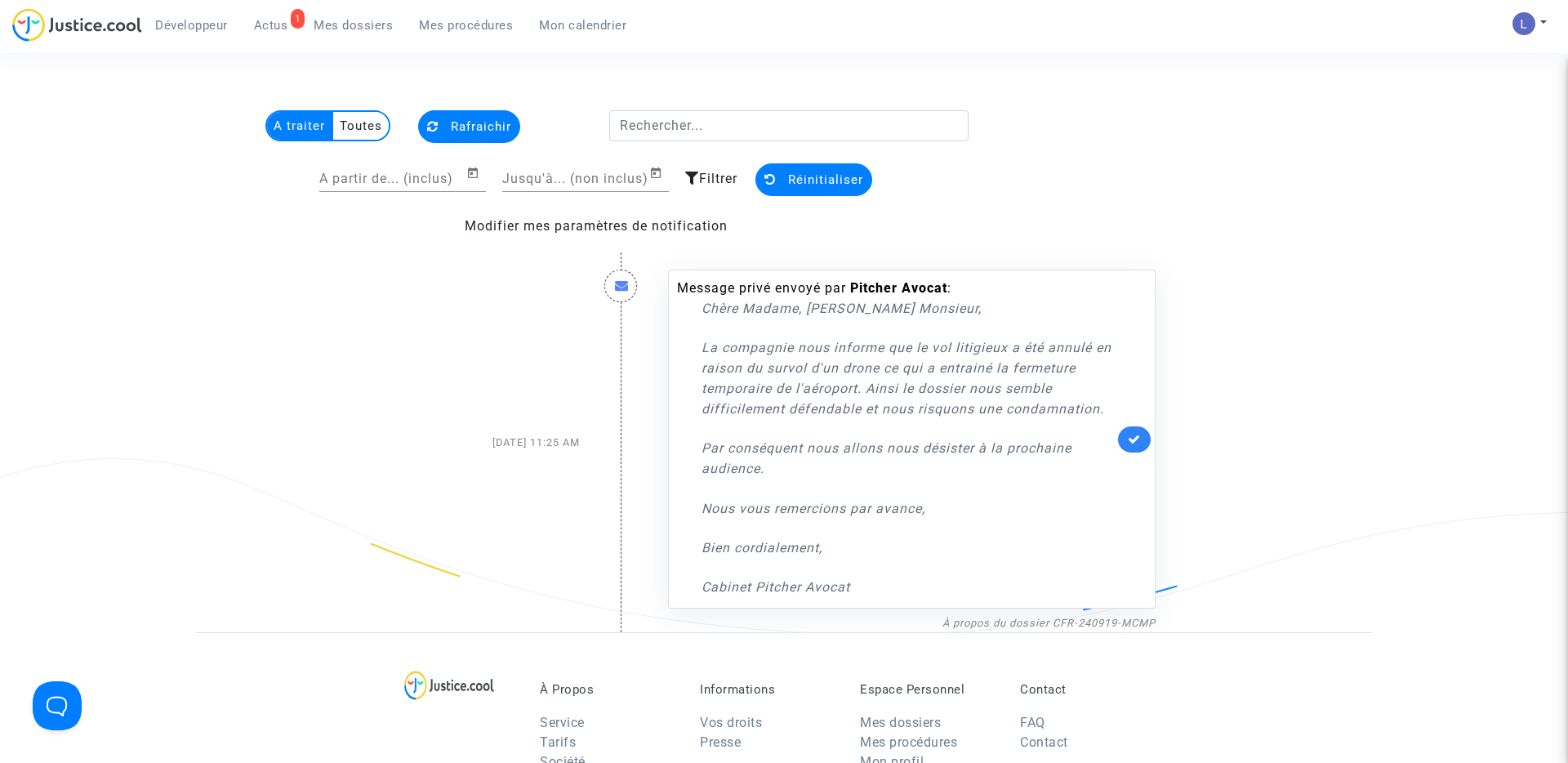
click at [381, 27] on span "Mes dossiers" at bounding box center [353, 25] width 80 height 15
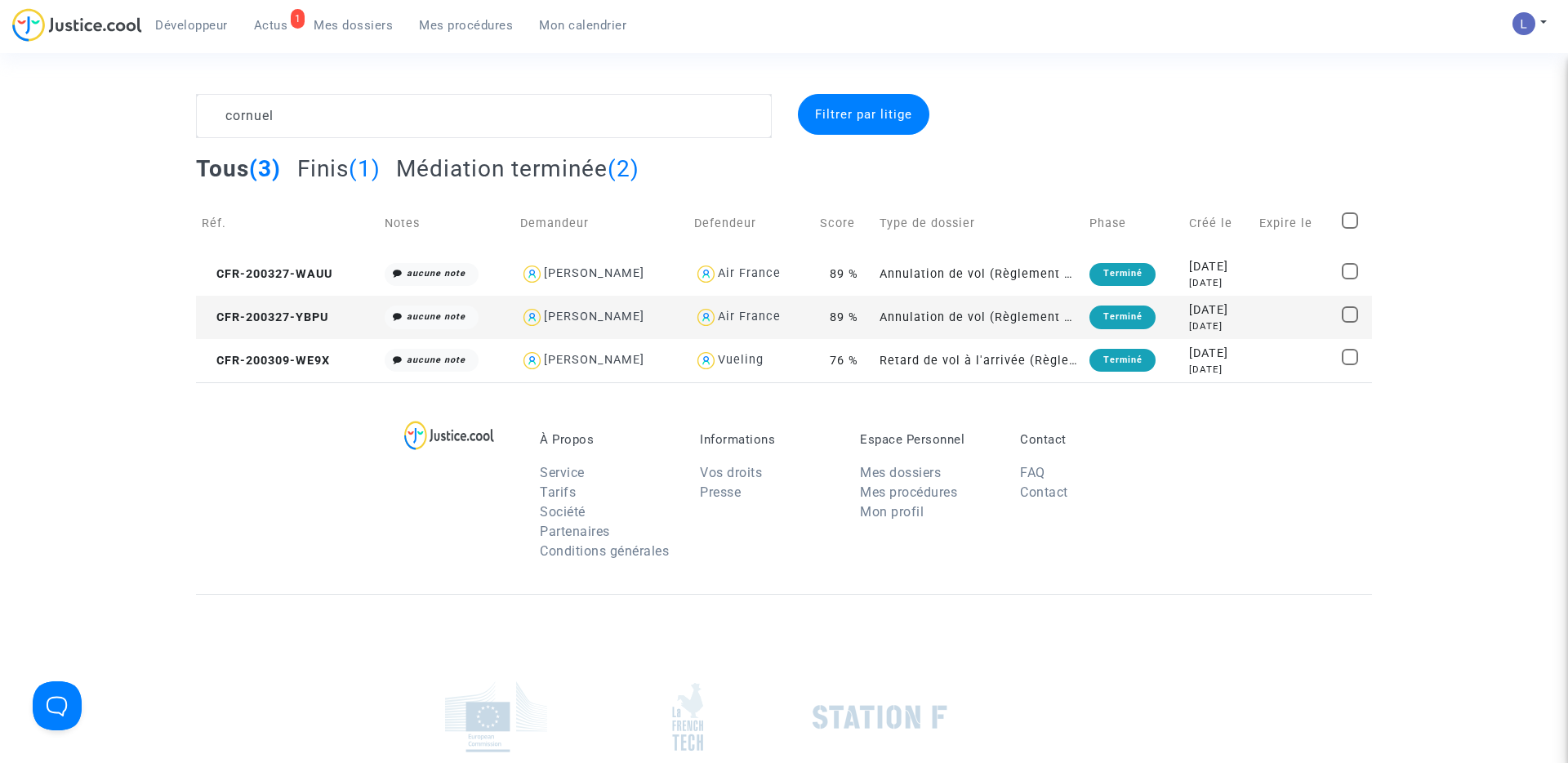
type textarea "cornuel"
click at [266, 27] on span "Actus" at bounding box center [271, 25] width 34 height 15
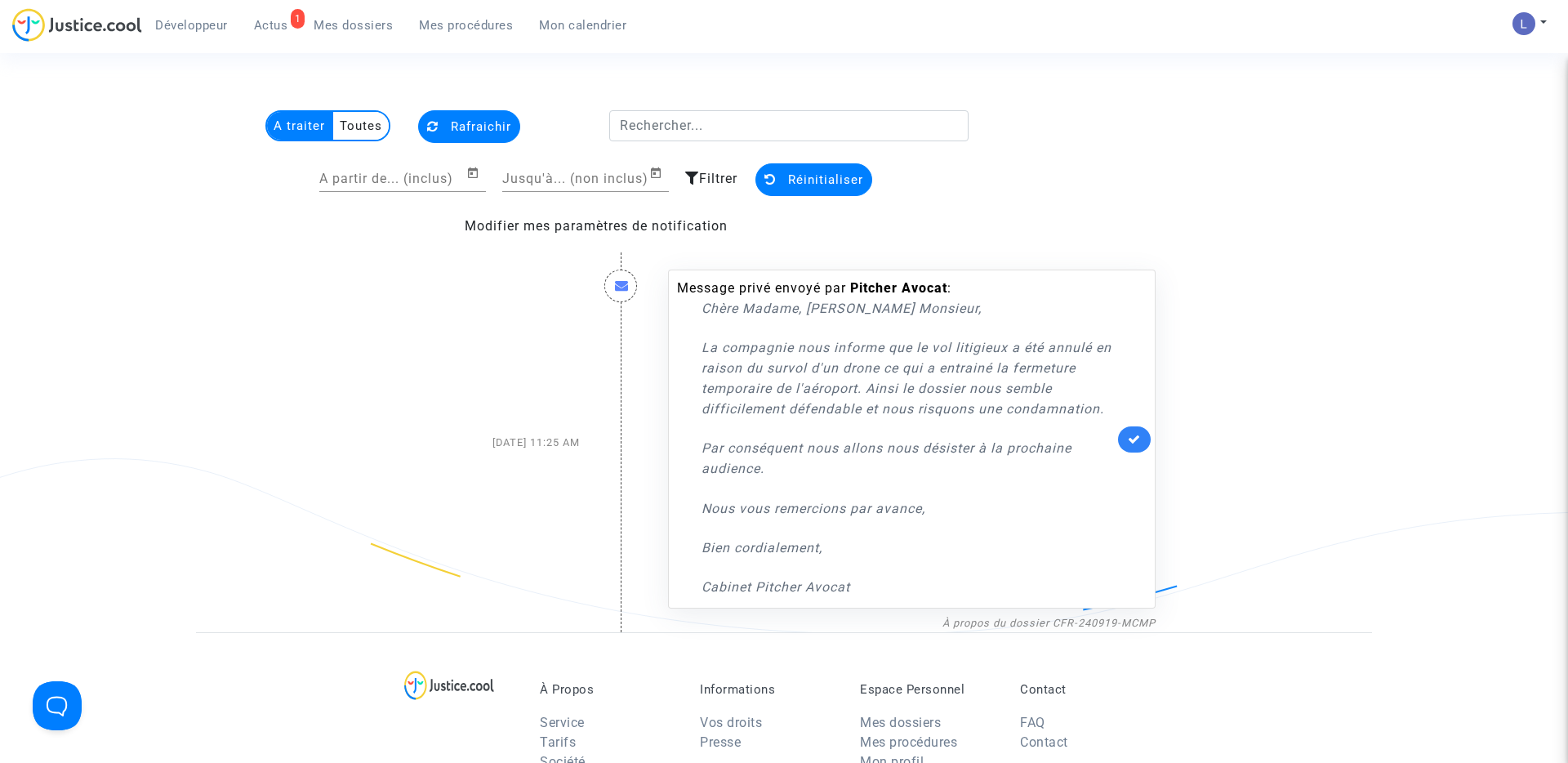
click at [356, 18] on span "Mes dossiers" at bounding box center [353, 25] width 80 height 15
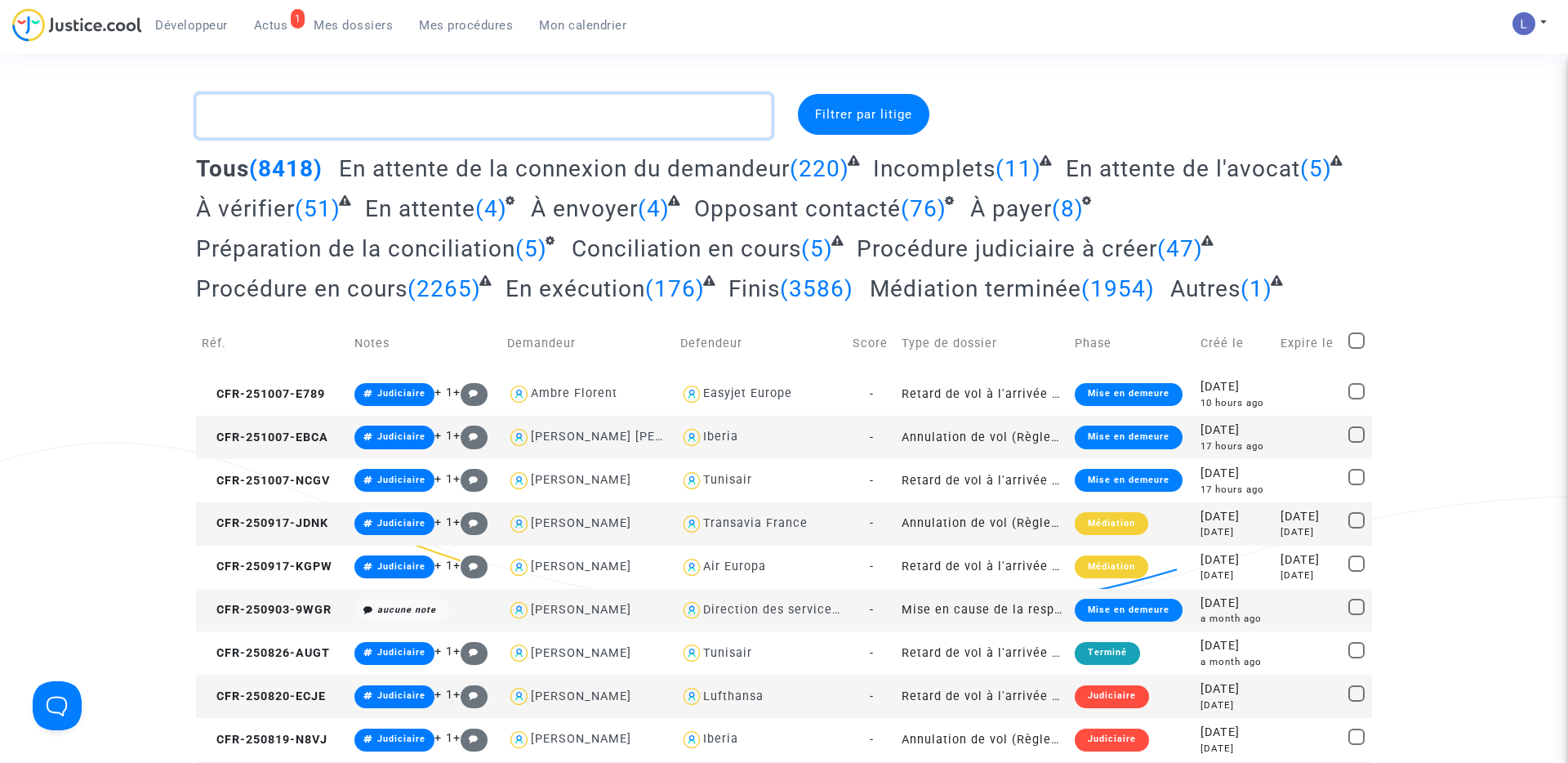
click at [351, 108] on textarea at bounding box center [483, 116] width 575 height 44
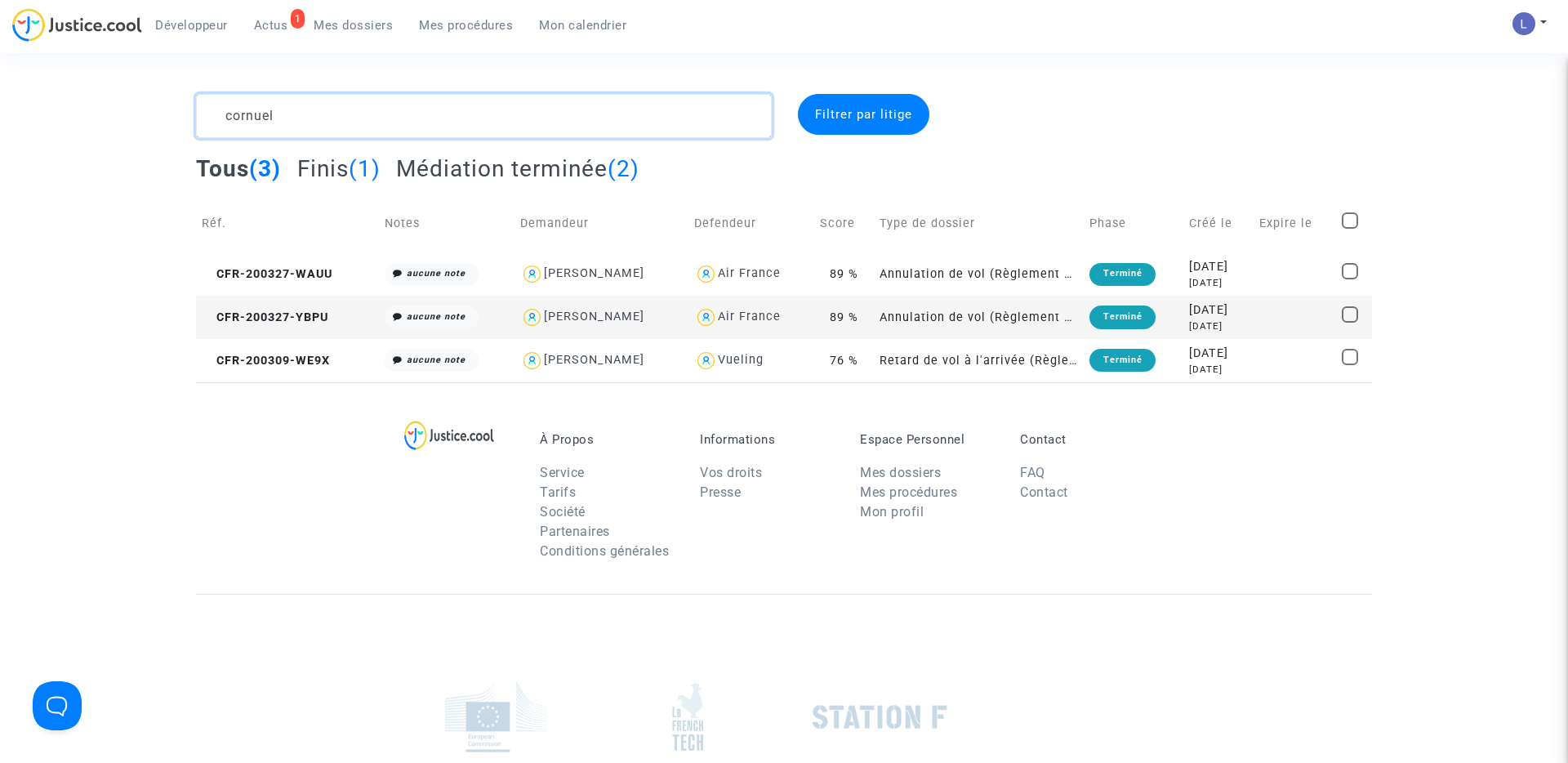
type textarea "cornuel"
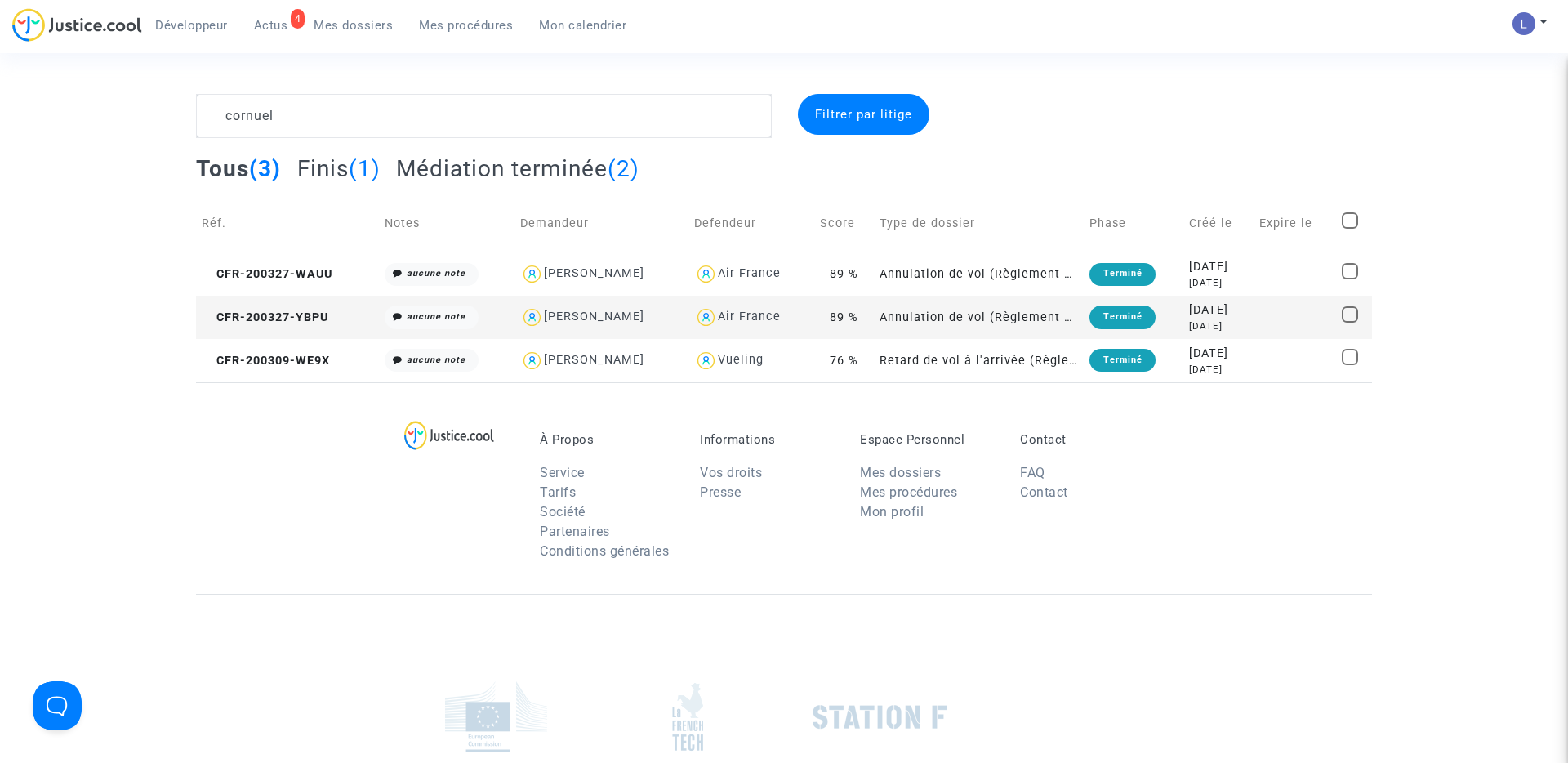
click at [269, 26] on span "Actus" at bounding box center [271, 25] width 34 height 15
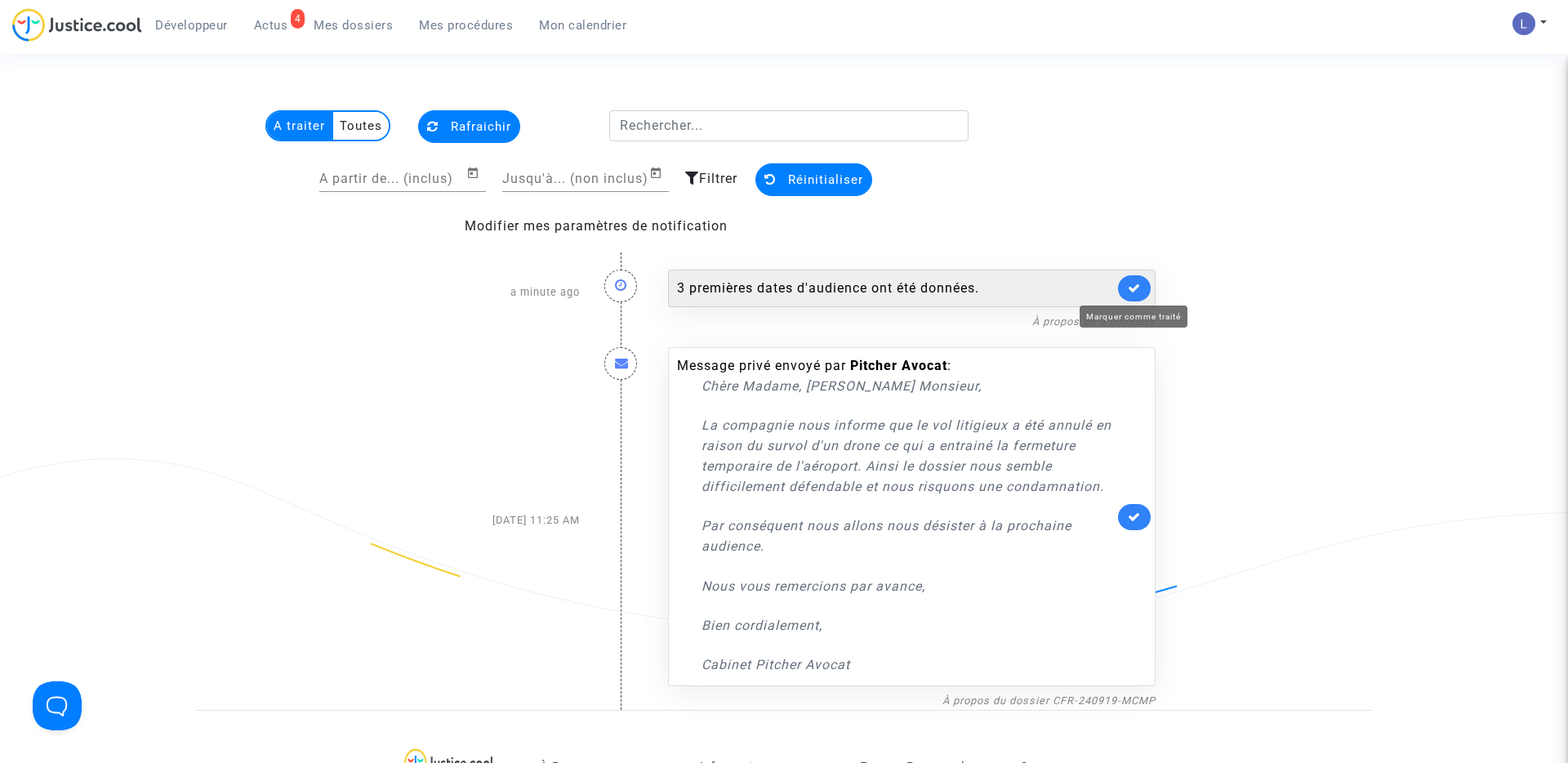
click at [1139, 283] on icon at bounding box center [1135, 287] width 13 height 13
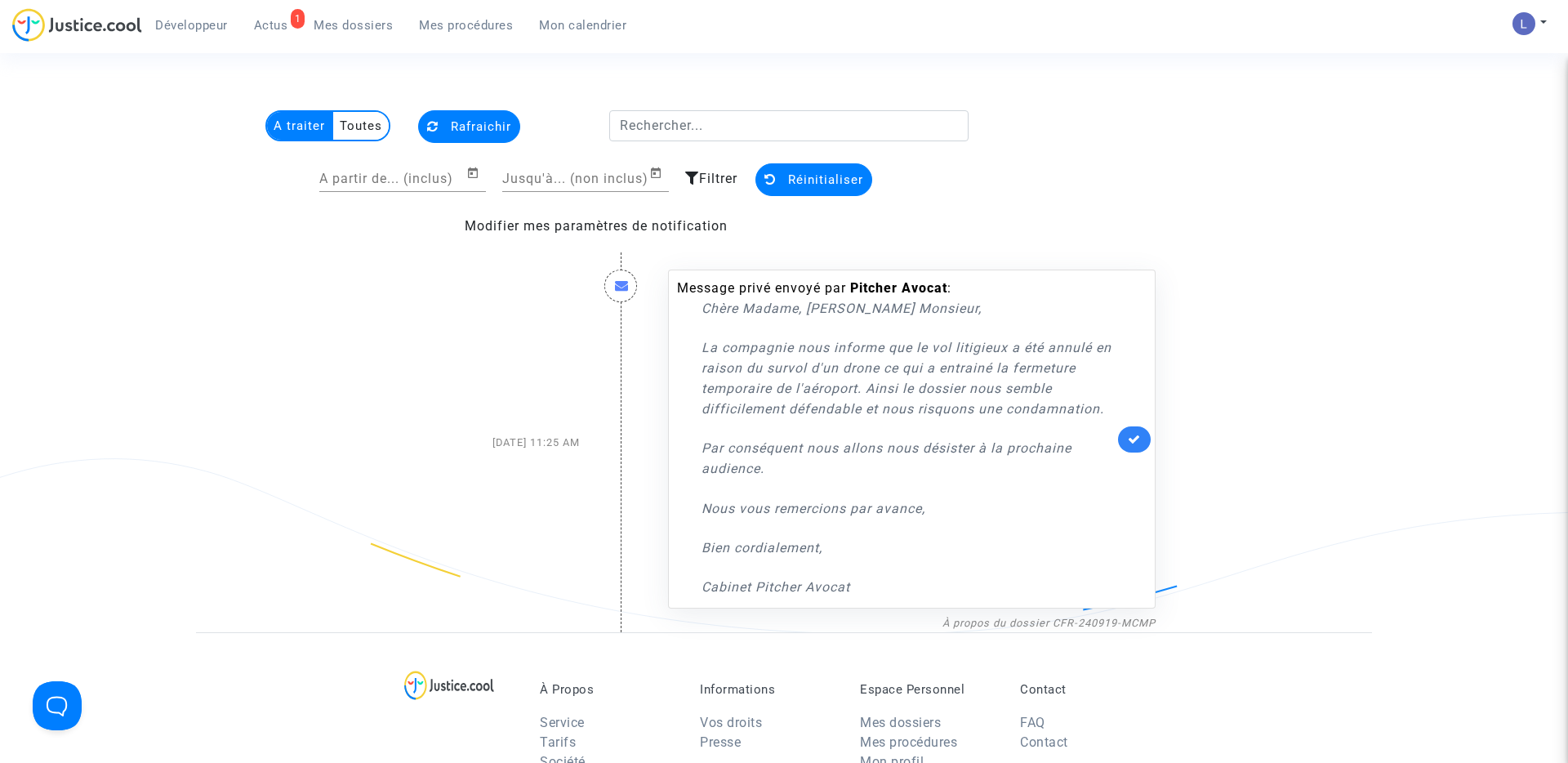
click at [363, 26] on span "Mes dossiers" at bounding box center [353, 25] width 80 height 15
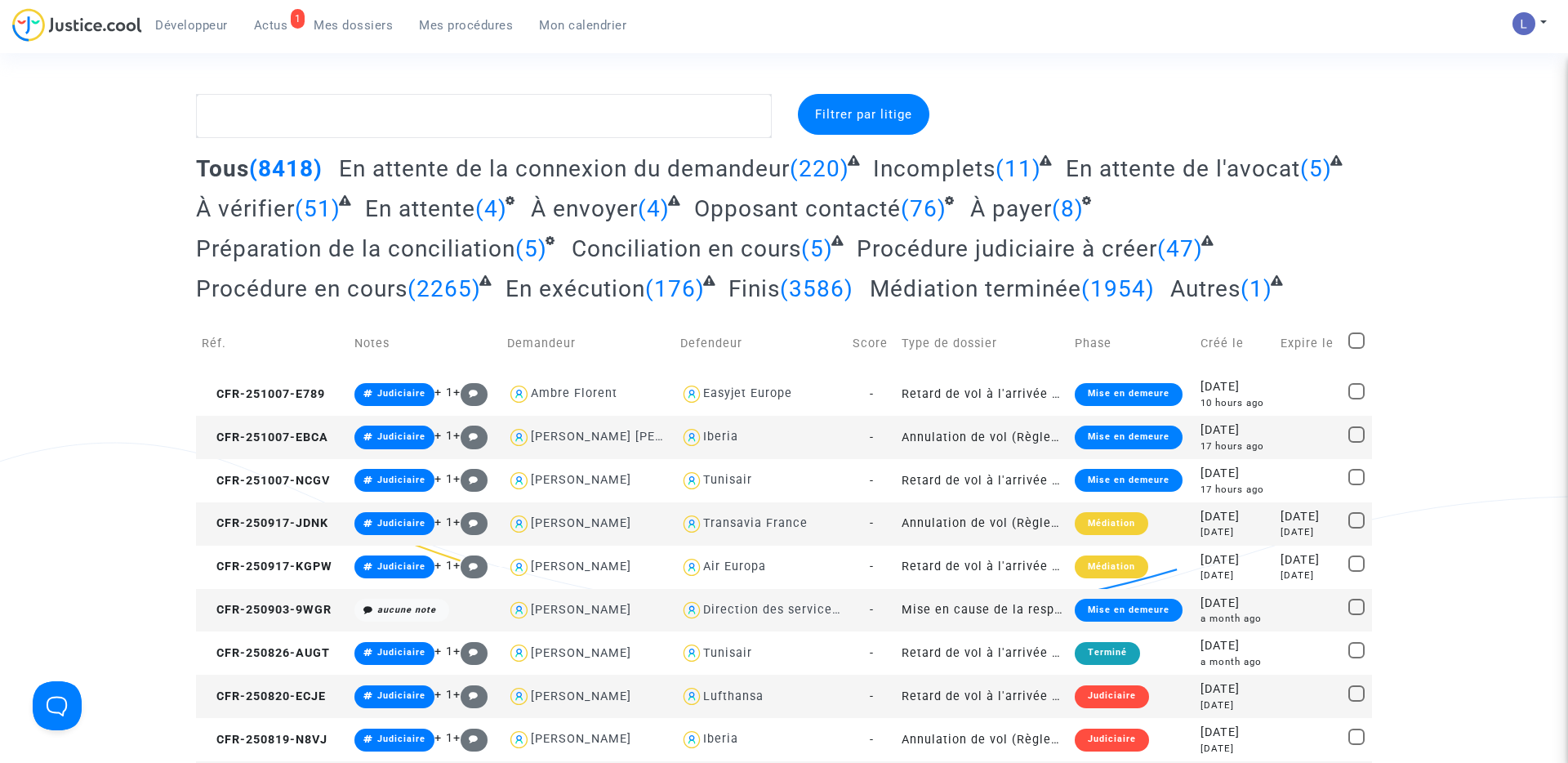
click at [273, 18] on span "Actus" at bounding box center [271, 25] width 34 height 15
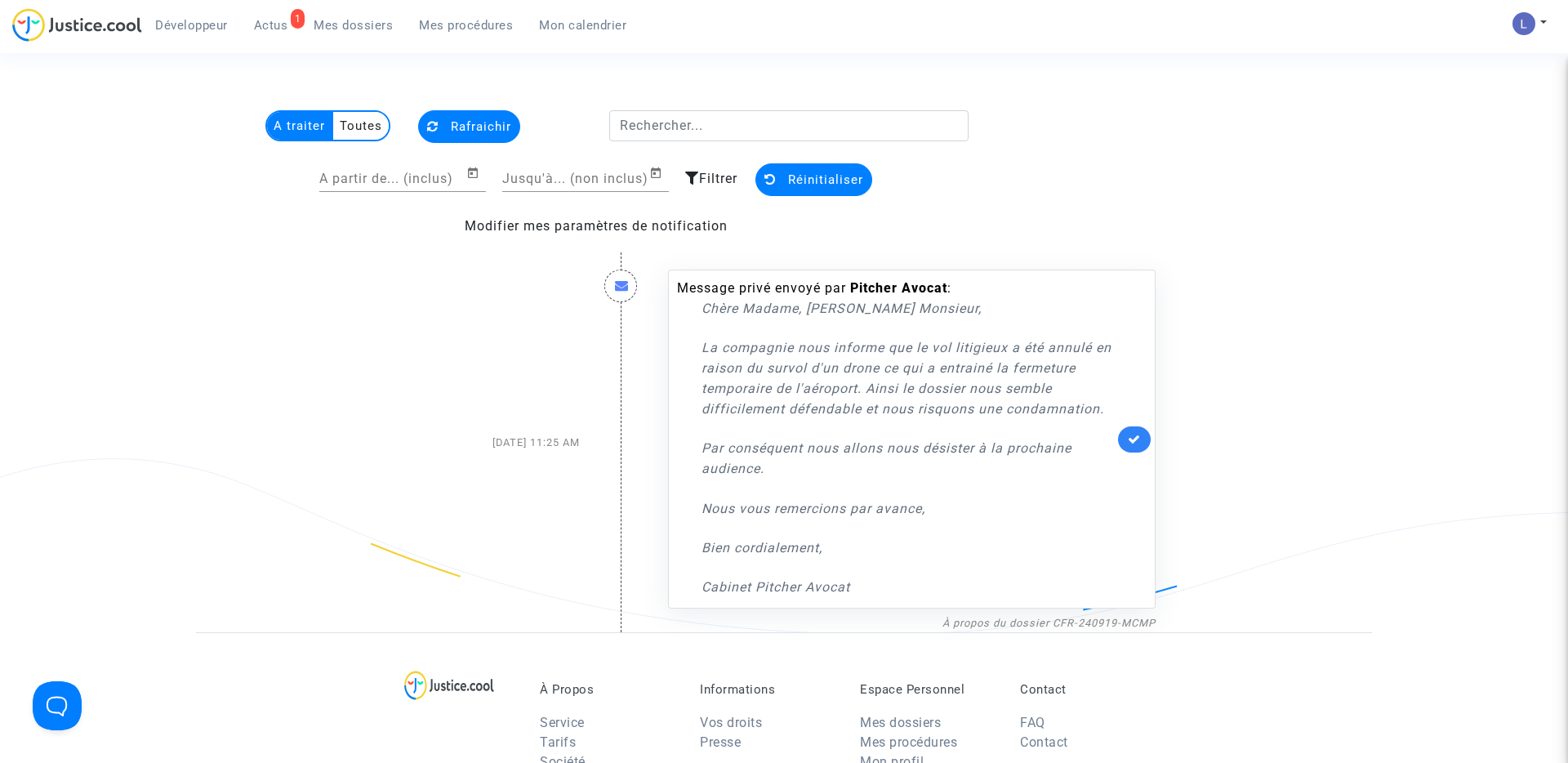
click at [351, 31] on span "Mes dossiers" at bounding box center [353, 25] width 80 height 15
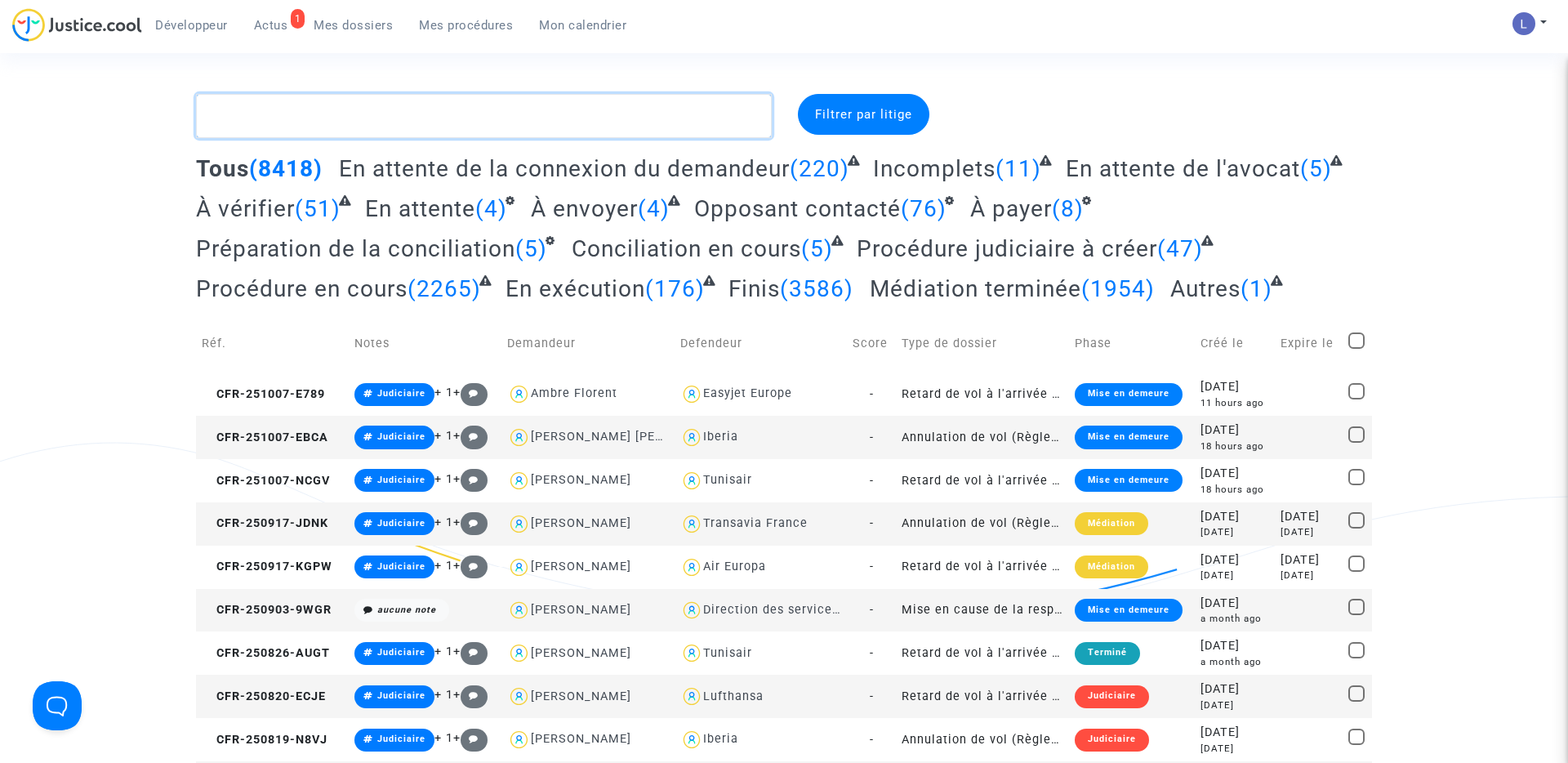
click at [281, 122] on textarea at bounding box center [483, 116] width 575 height 44
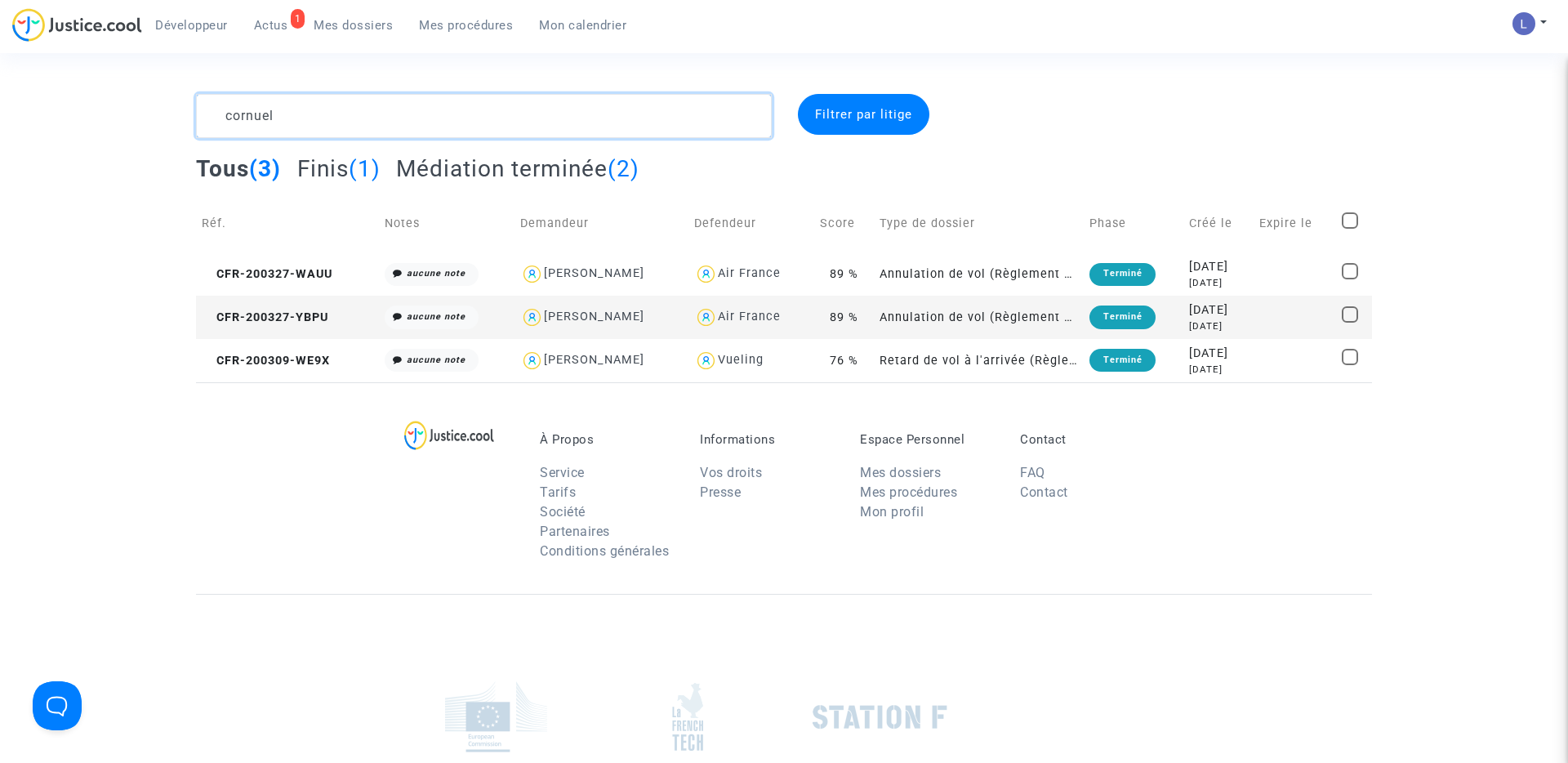
type textarea "cornuel"
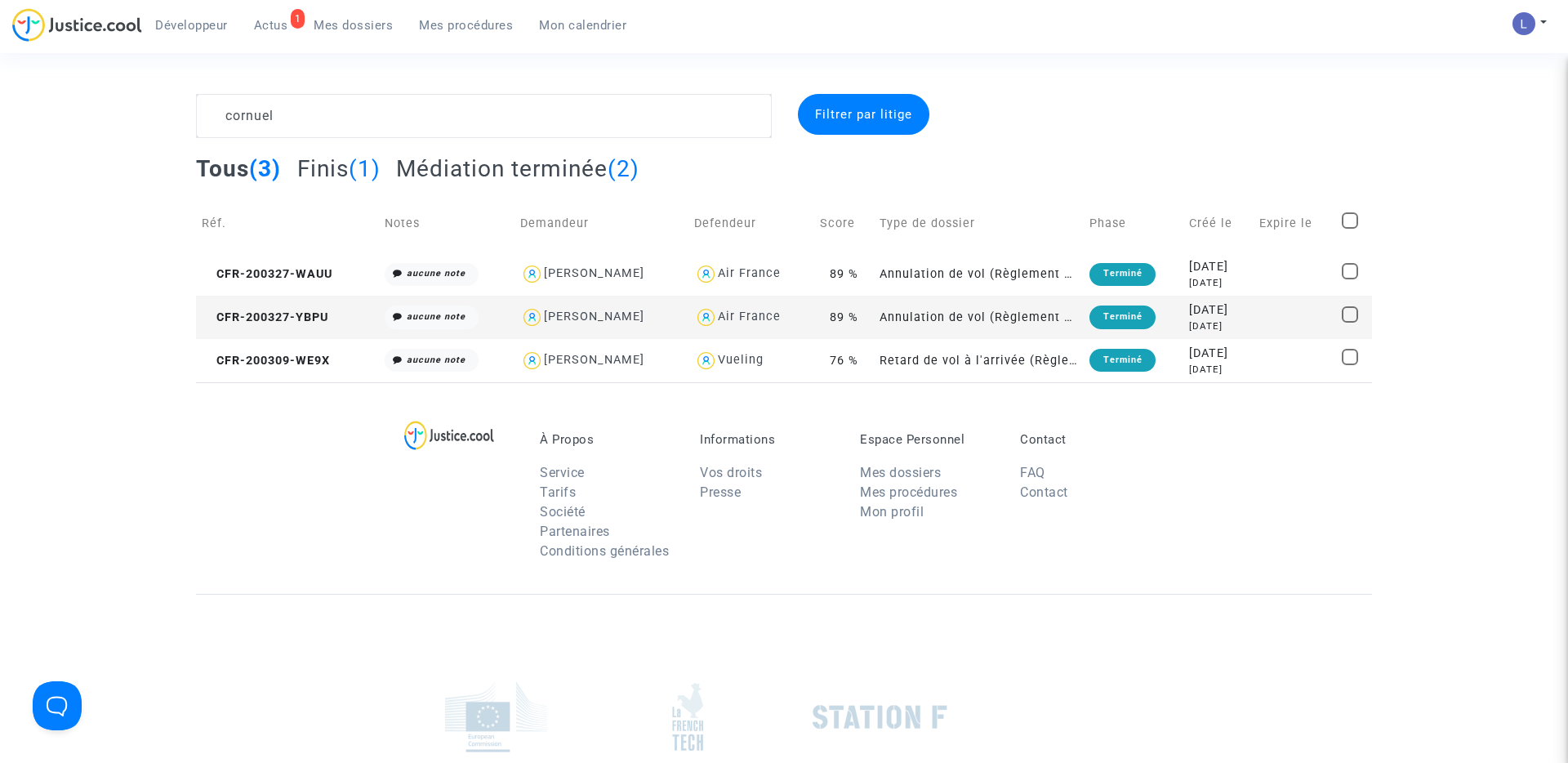
click at [342, 23] on span "Mes dossiers" at bounding box center [353, 25] width 80 height 15
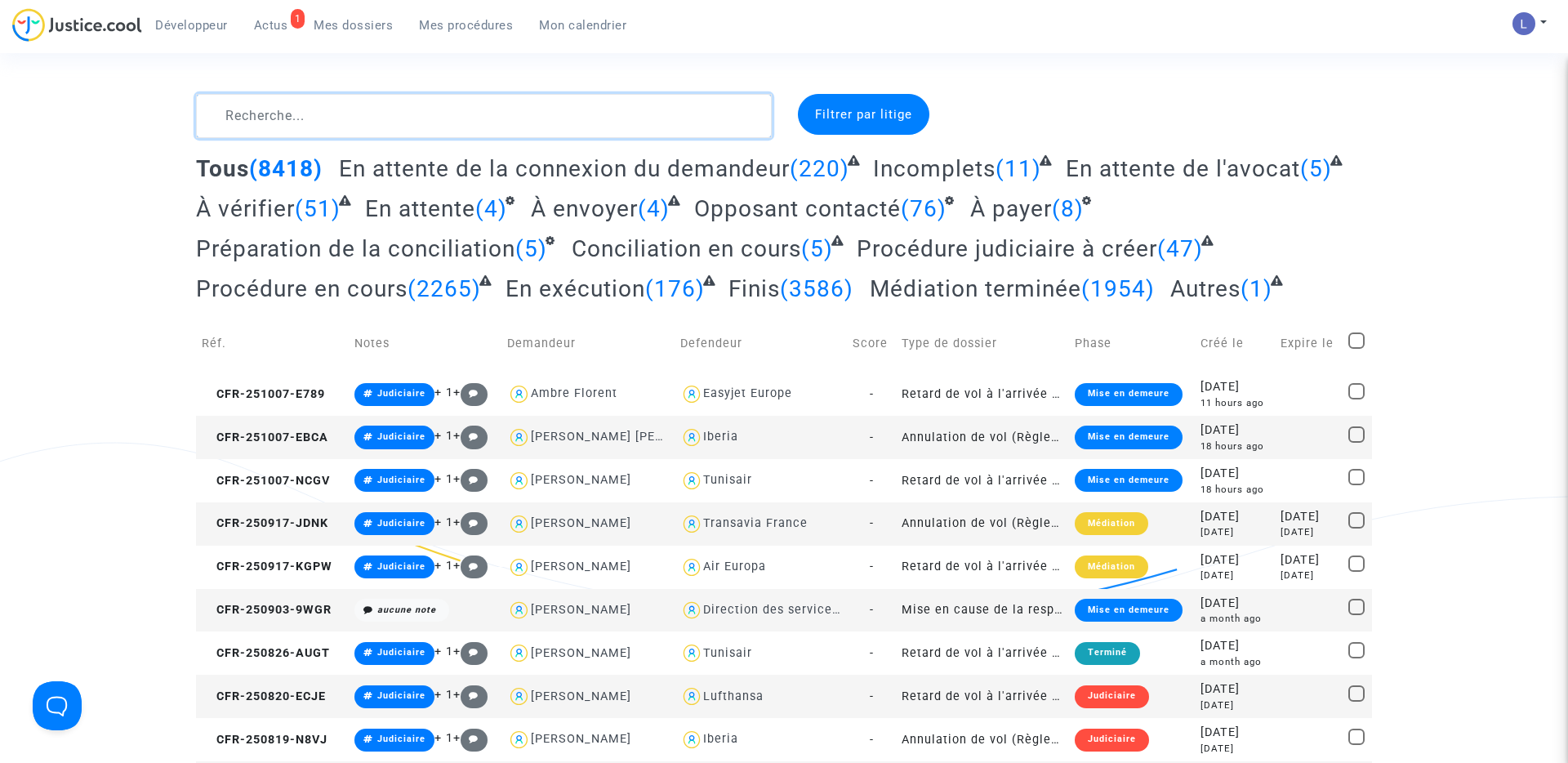
click at [315, 113] on textarea at bounding box center [483, 116] width 575 height 44
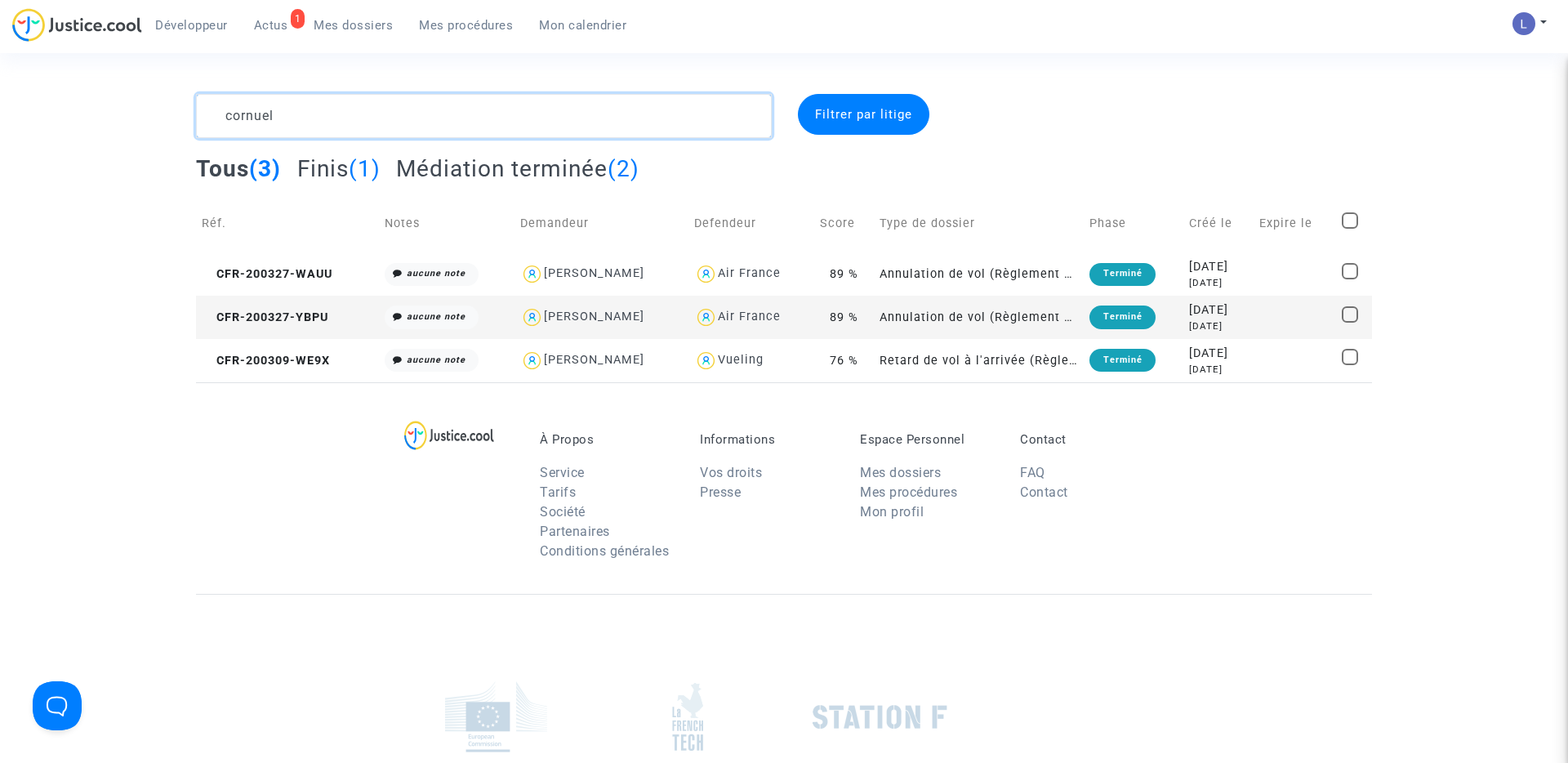
type textarea "cornuel"
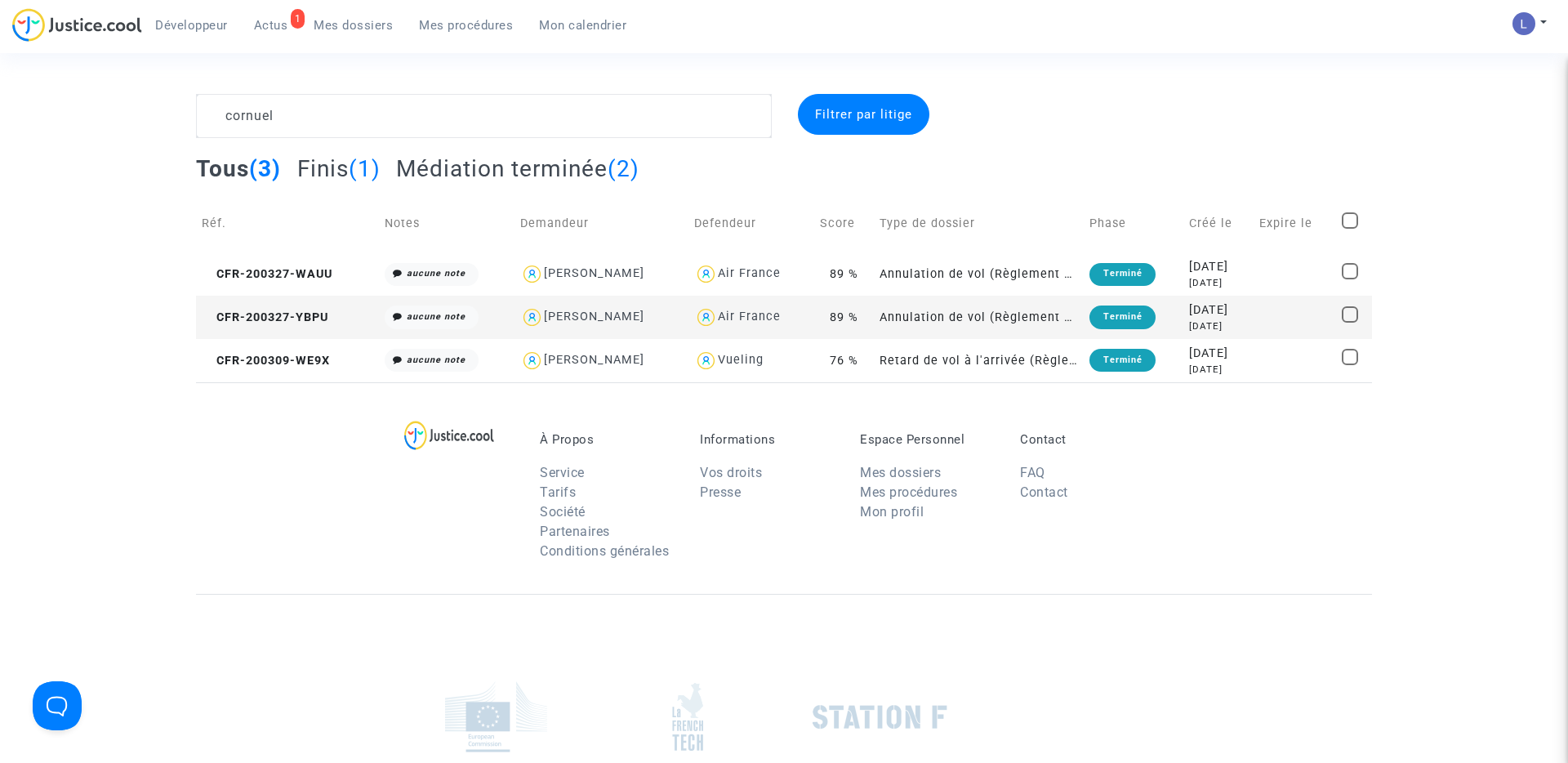
click at [351, 23] on span "Mes dossiers" at bounding box center [353, 25] width 80 height 15
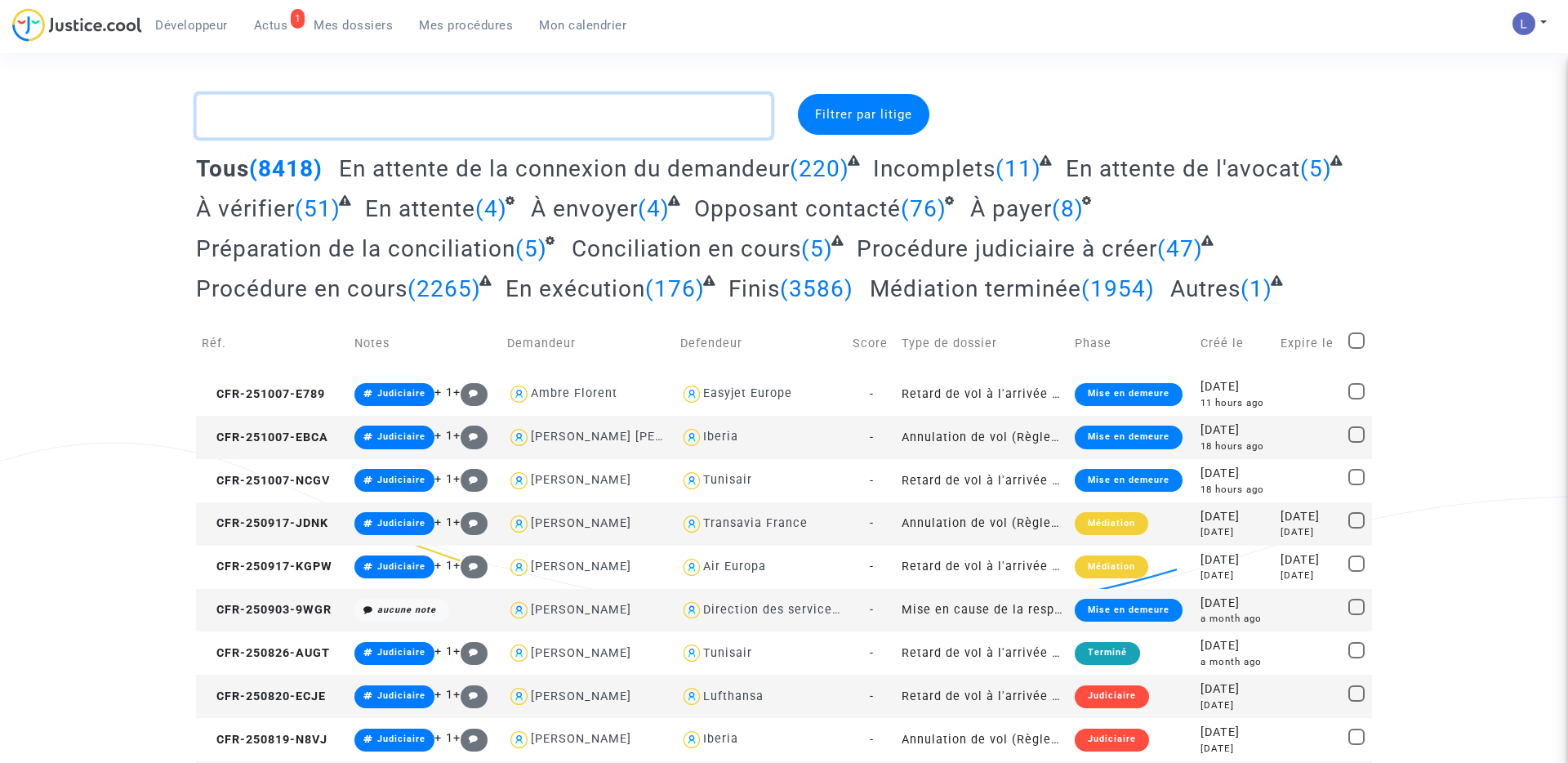
click at [425, 121] on textarea at bounding box center [483, 116] width 575 height 44
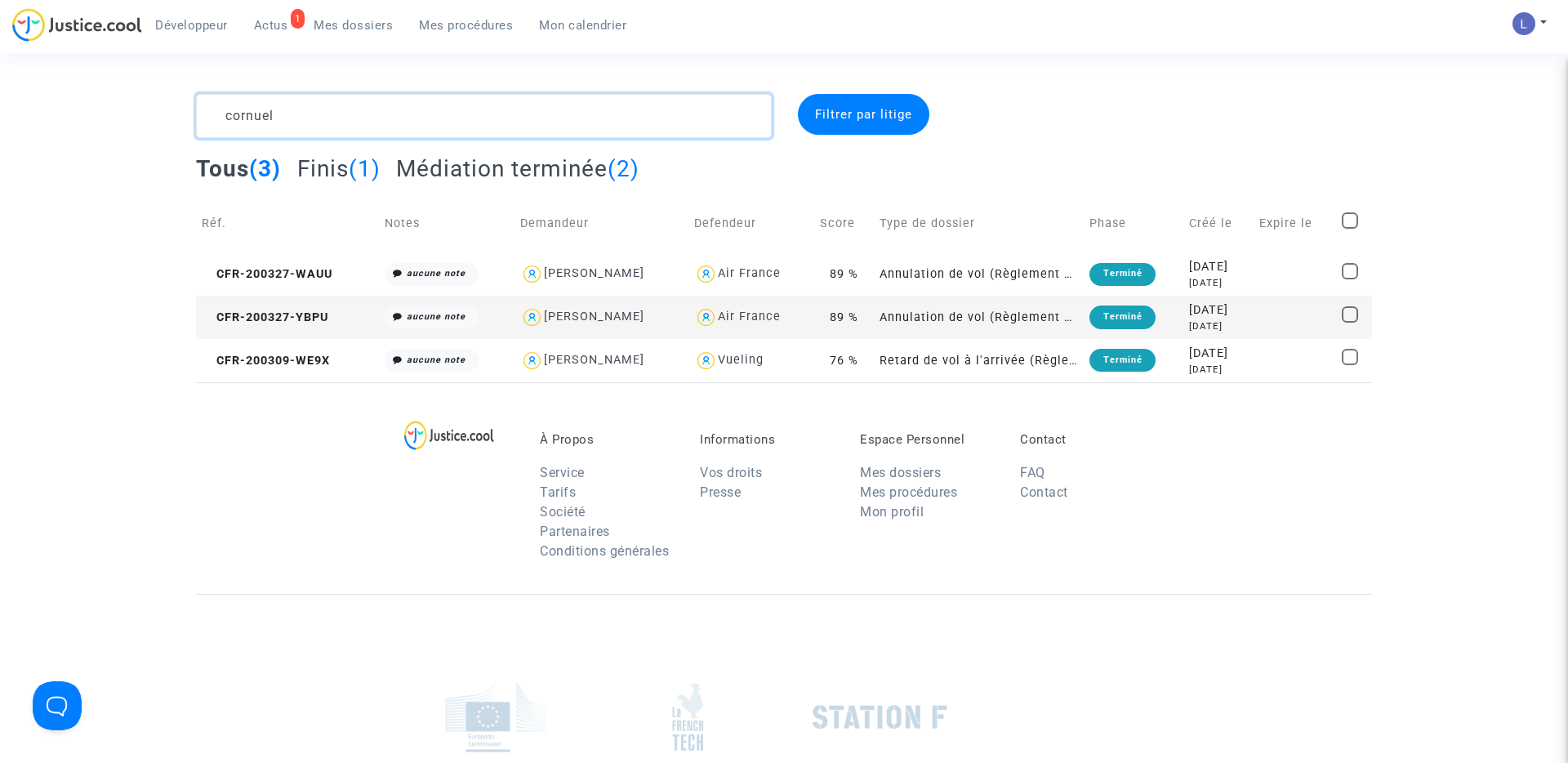
type textarea "cornuel"
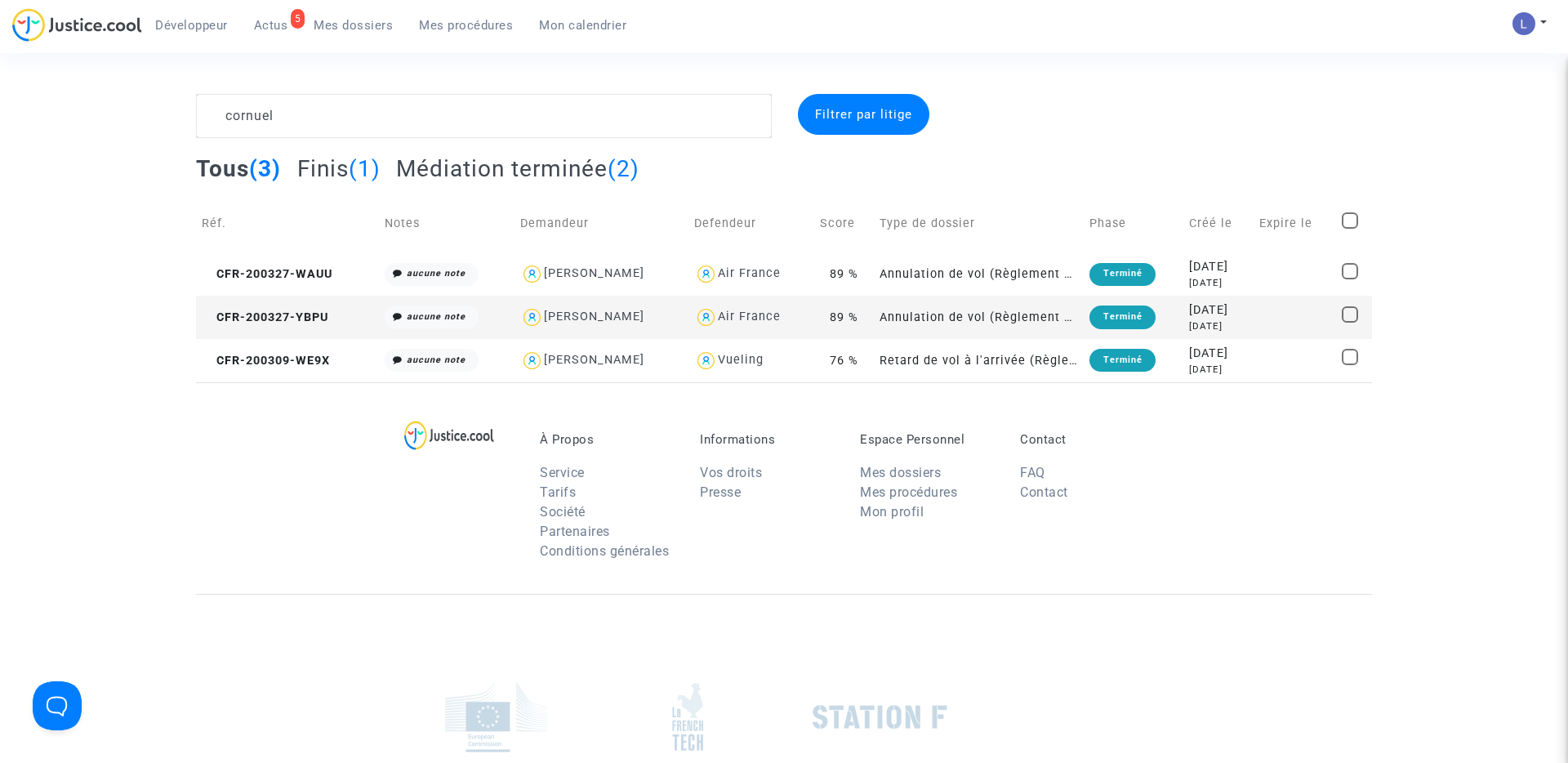
click at [377, 24] on span "Mes dossiers" at bounding box center [353, 25] width 80 height 15
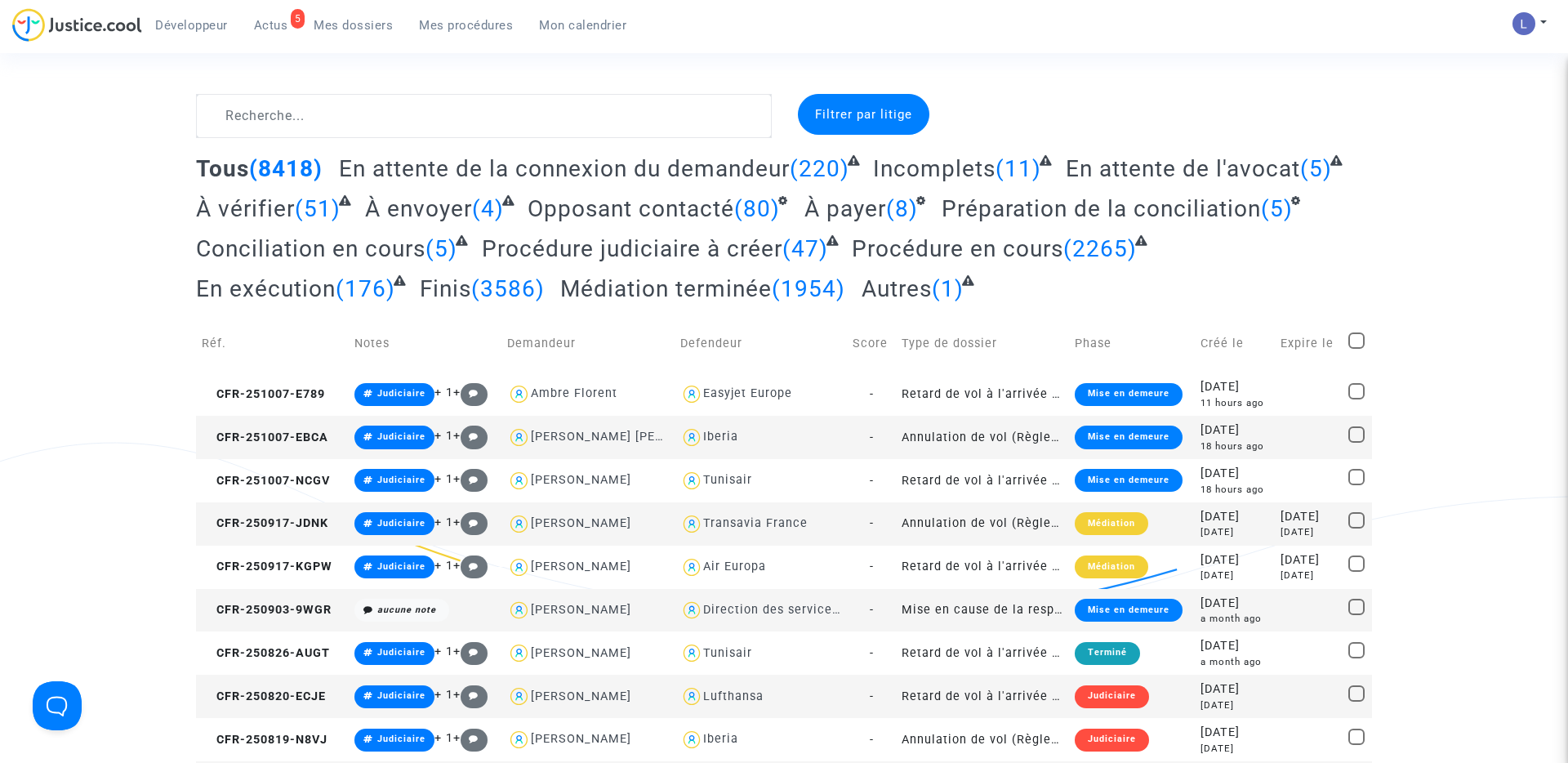
click at [267, 23] on span "Actus" at bounding box center [271, 25] width 34 height 15
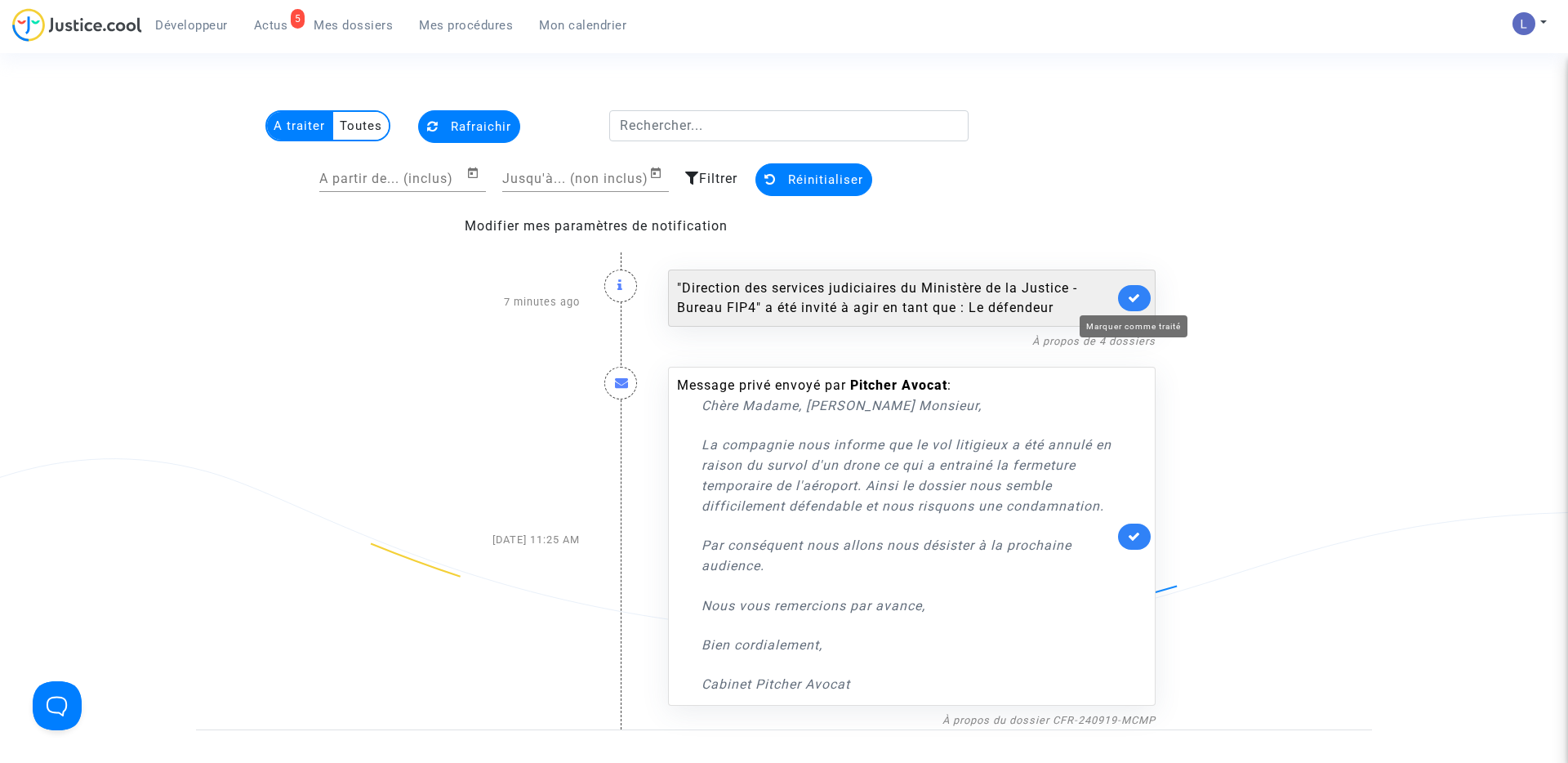
click at [1140, 302] on icon at bounding box center [1135, 297] width 13 height 13
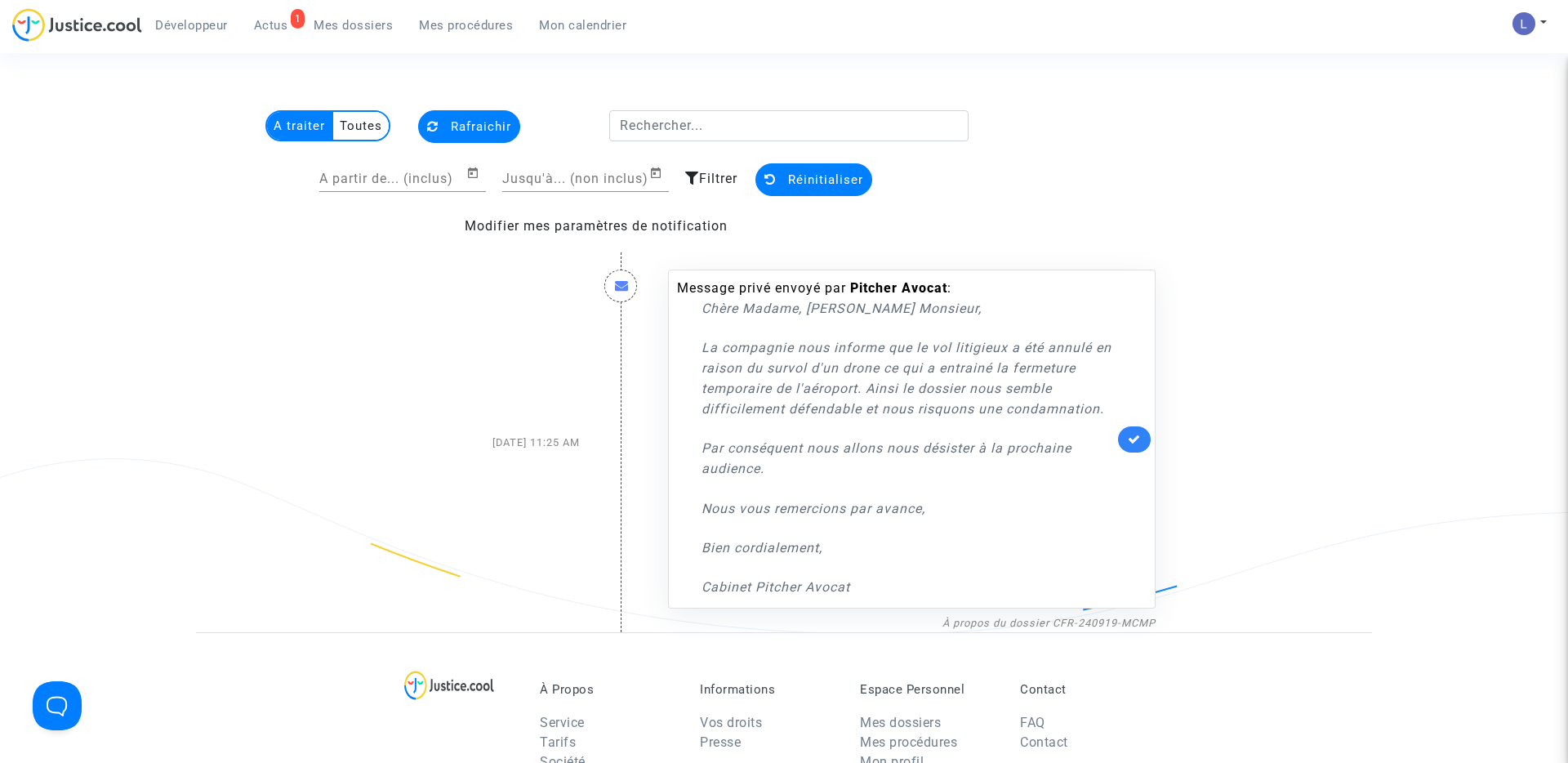
click at [340, 23] on span "Mes dossiers" at bounding box center [353, 25] width 80 height 15
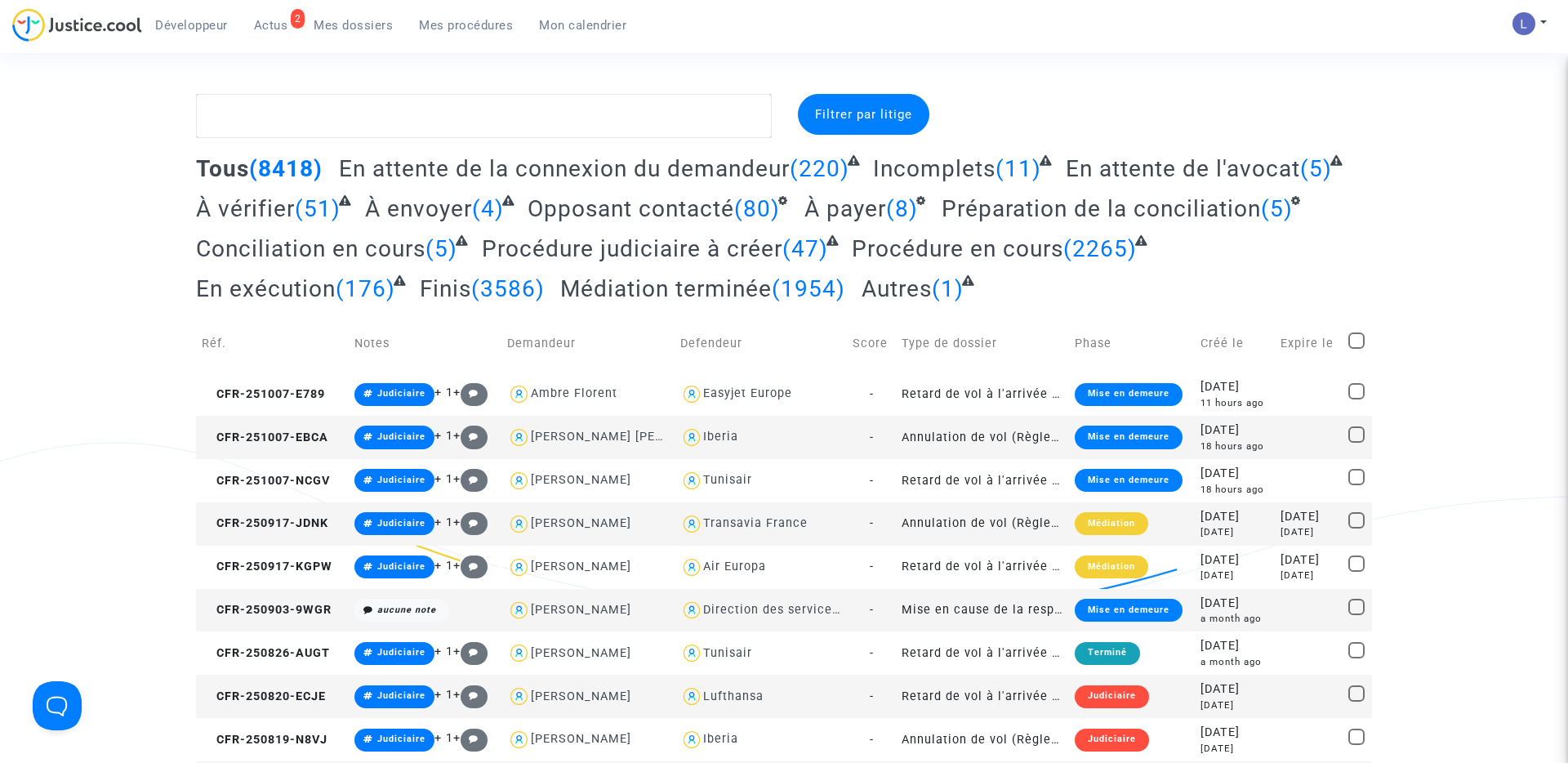
click at [278, 18] on span "Actus" at bounding box center [271, 25] width 34 height 15
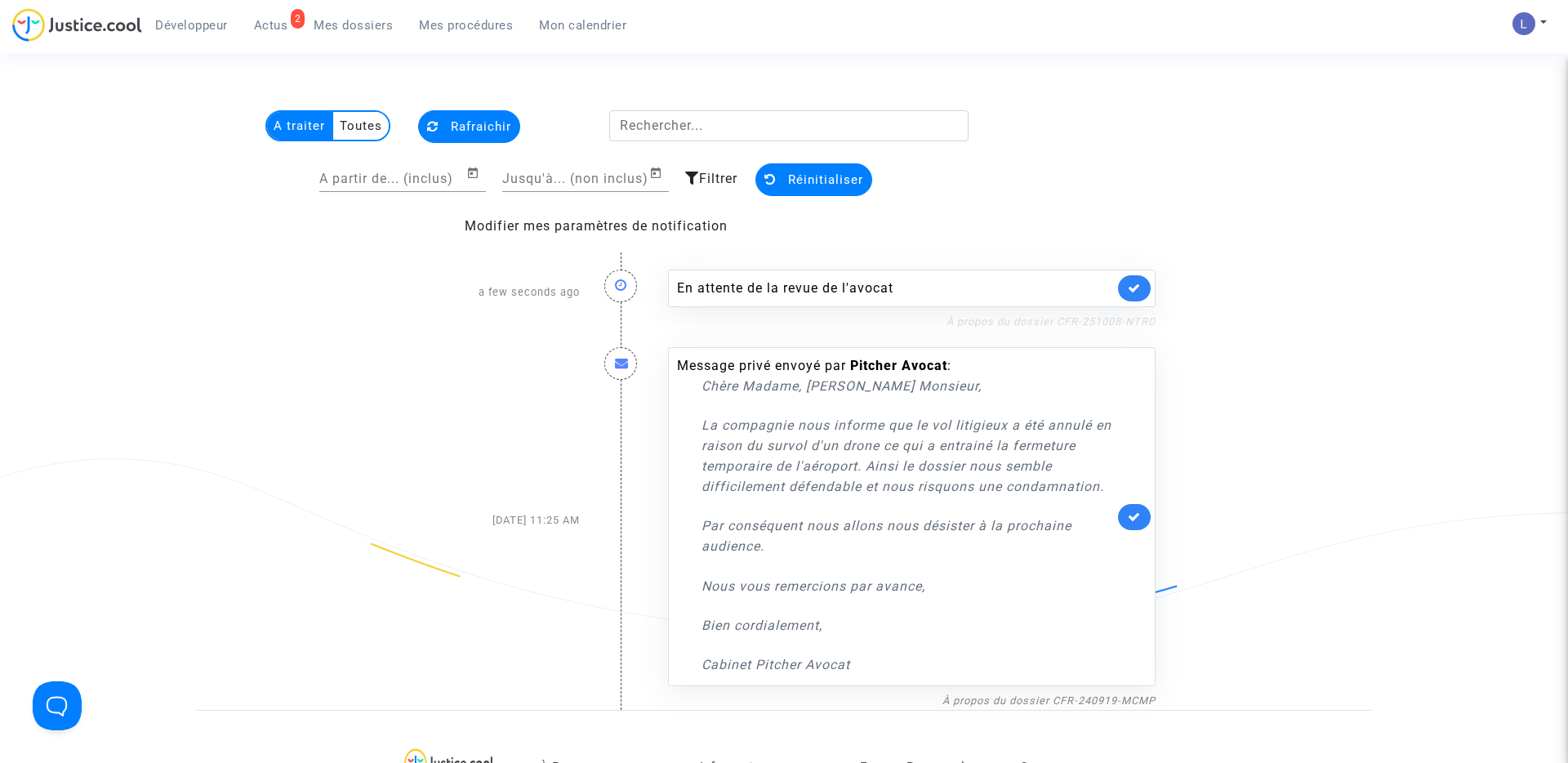
click at [1063, 321] on link "À propos du dossier CFR-251008-NTRD" at bounding box center [1051, 321] width 209 height 13
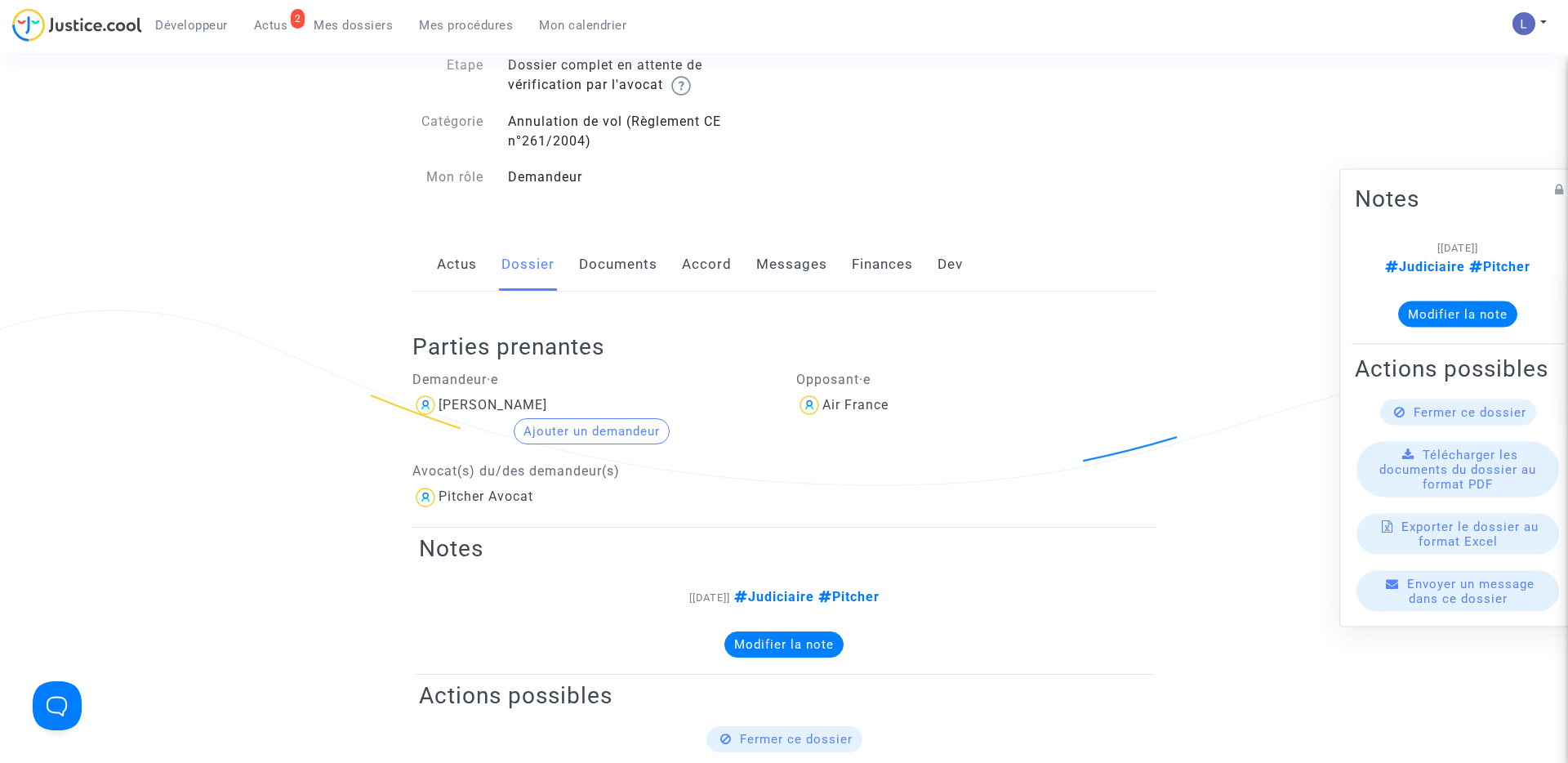
scroll to position [131, 0]
click at [801, 269] on link "Messages" at bounding box center [792, 266] width 71 height 54
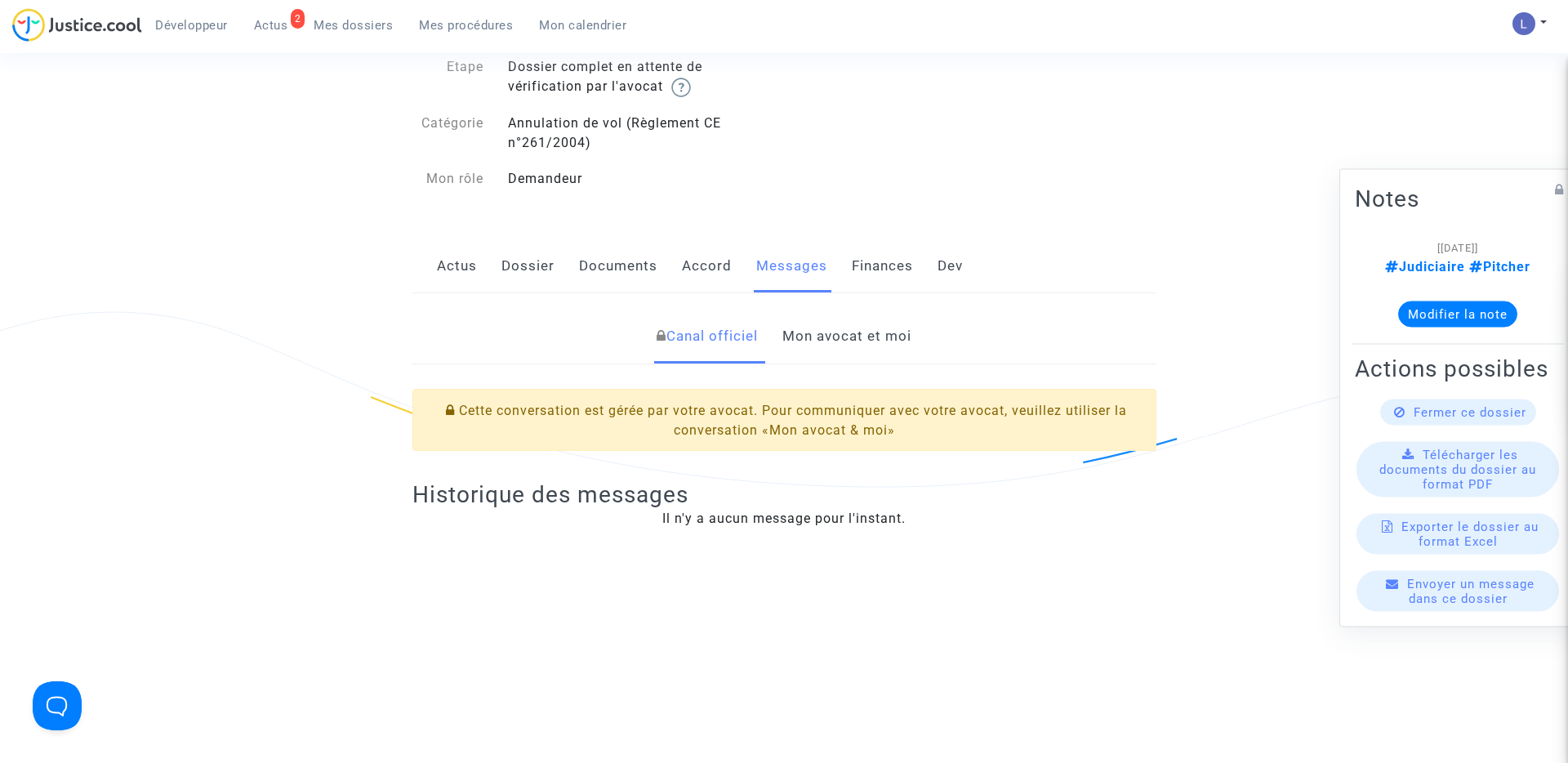
click at [852, 330] on link "Mon avocat et moi" at bounding box center [847, 337] width 129 height 54
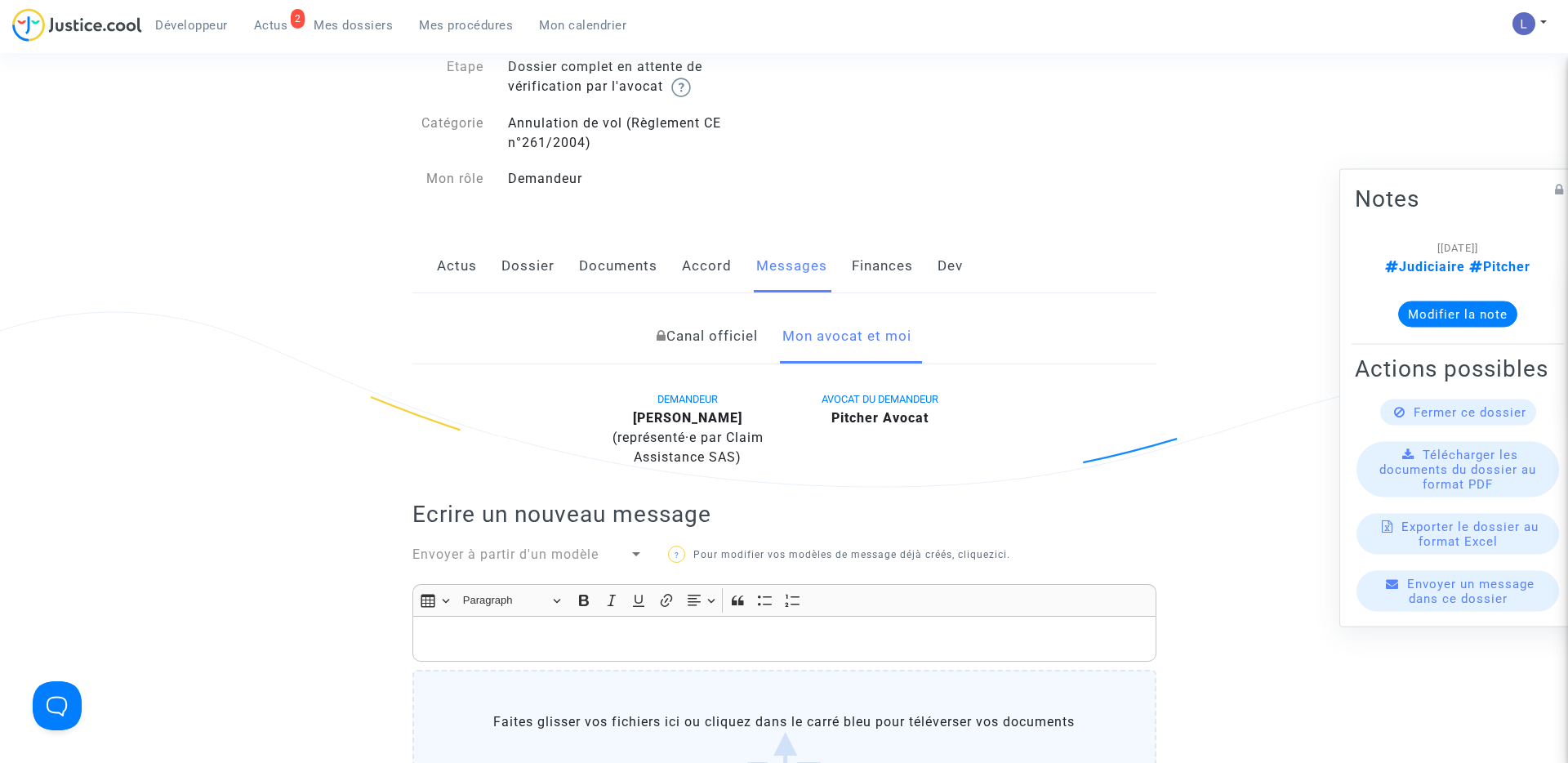
scroll to position [220, 0]
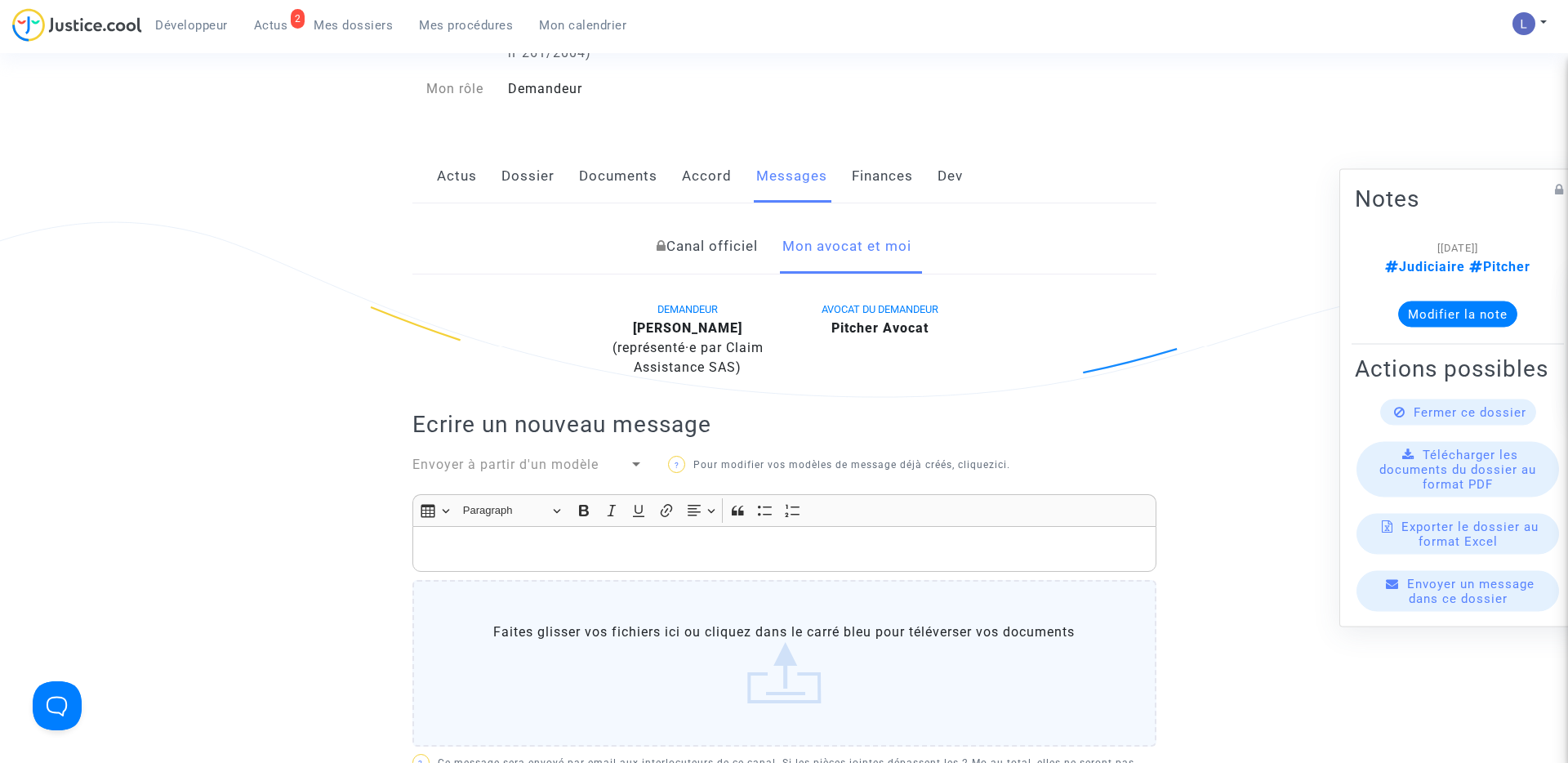
click at [515, 548] on p "Rich Text Editor, main" at bounding box center [784, 549] width 727 height 20
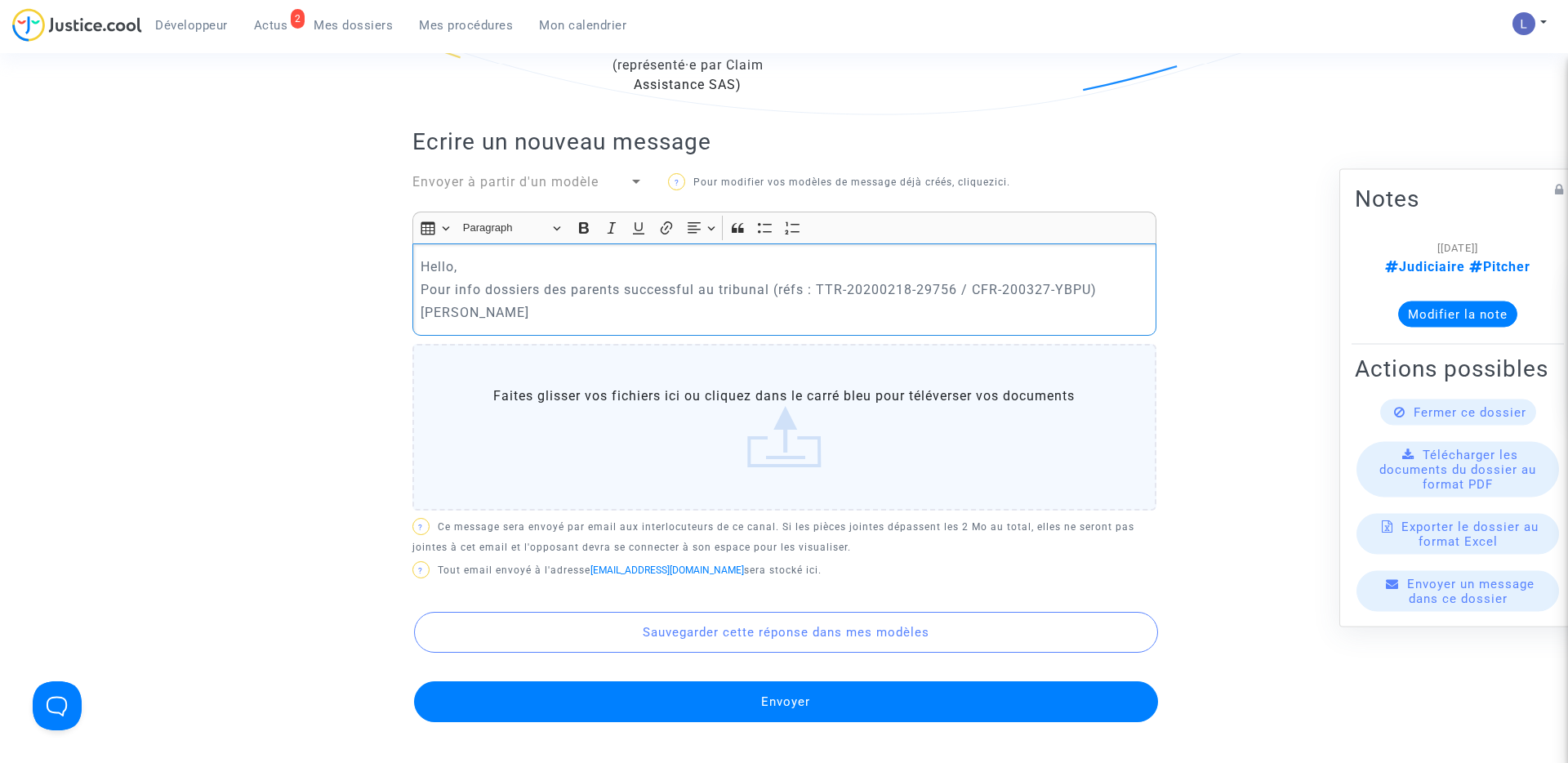
scroll to position [504, 0]
click at [786, 693] on button "Envoyer" at bounding box center [786, 700] width 744 height 41
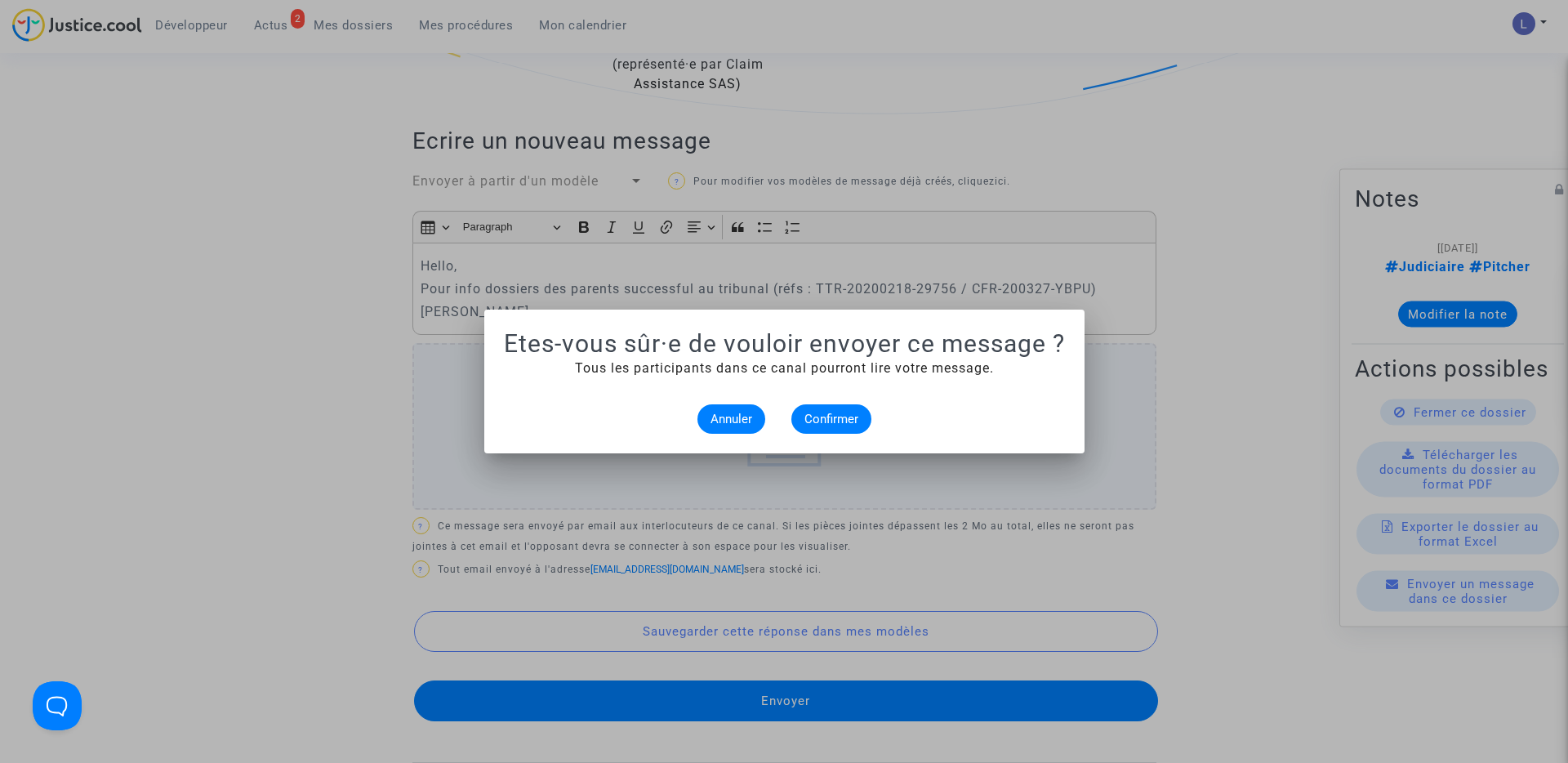
scroll to position [0, 0]
click at [830, 413] on span "Confirmer" at bounding box center [831, 419] width 54 height 15
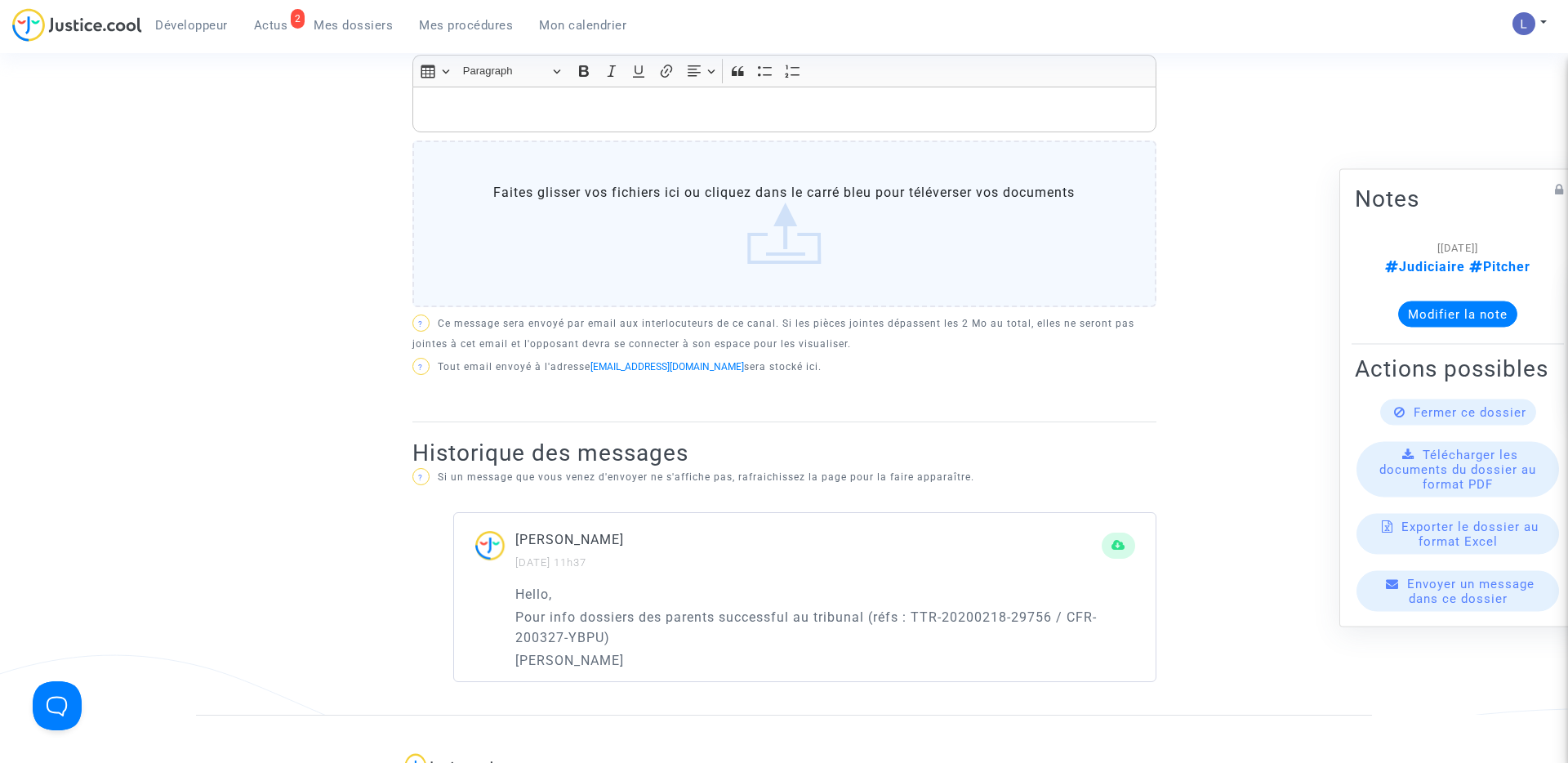
scroll to position [808, 0]
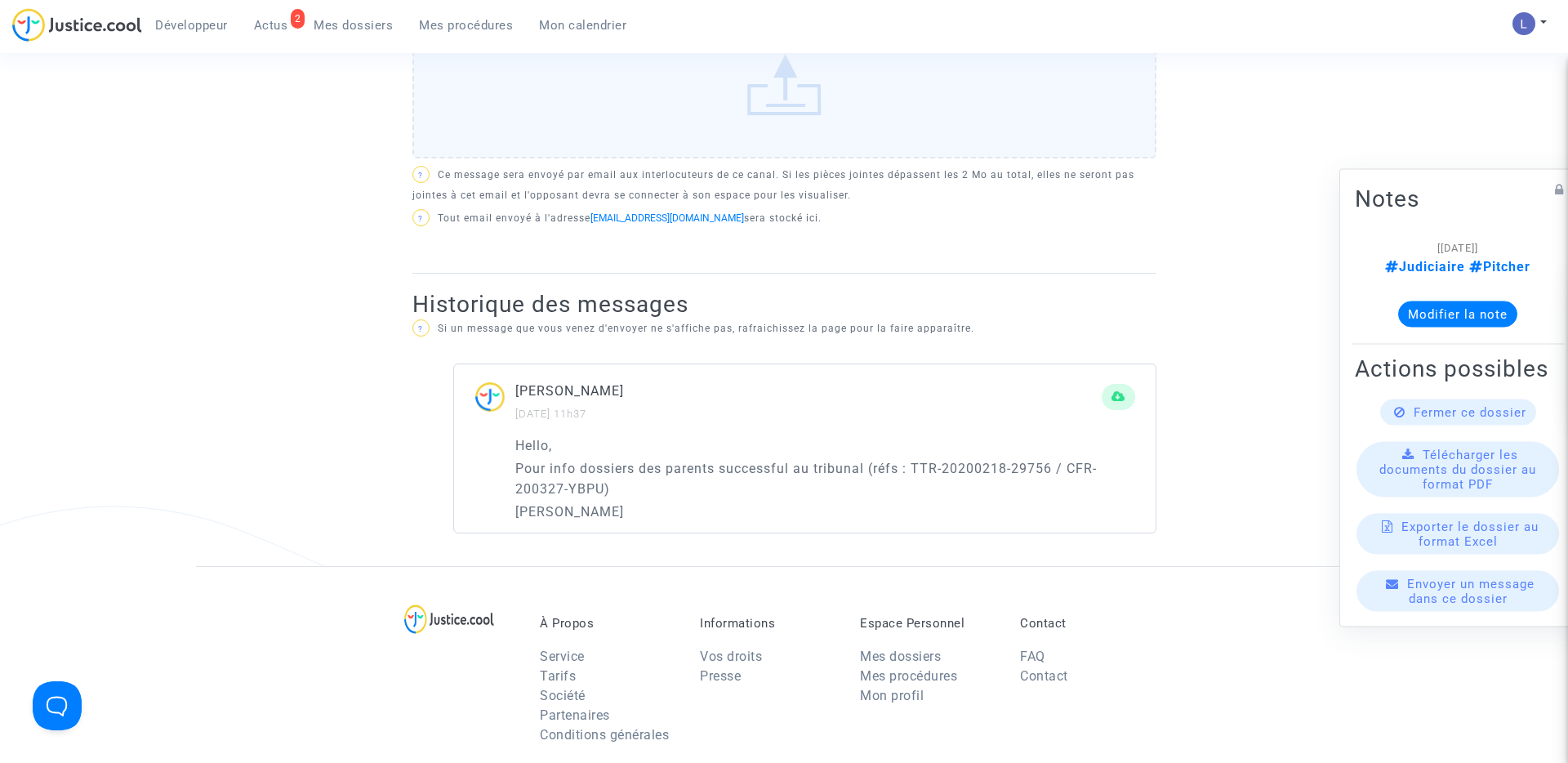
click at [592, 485] on p "Pour info dossiers des parents successful au tribunal (réfs : TTR-20200218-2975…" at bounding box center [825, 478] width 620 height 41
copy p "YBPU"
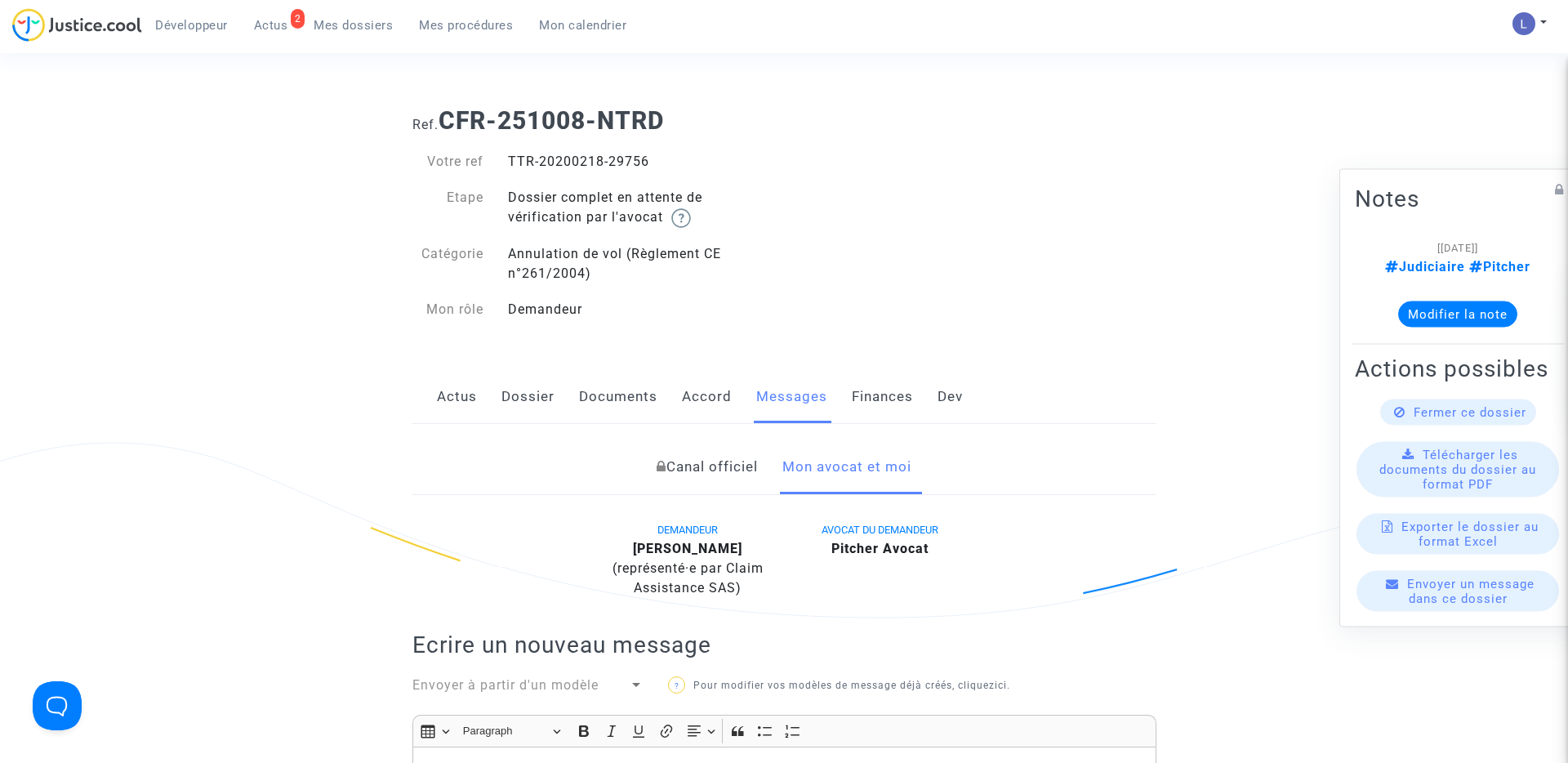
click at [365, 25] on span "Mes dossiers" at bounding box center [353, 25] width 80 height 15
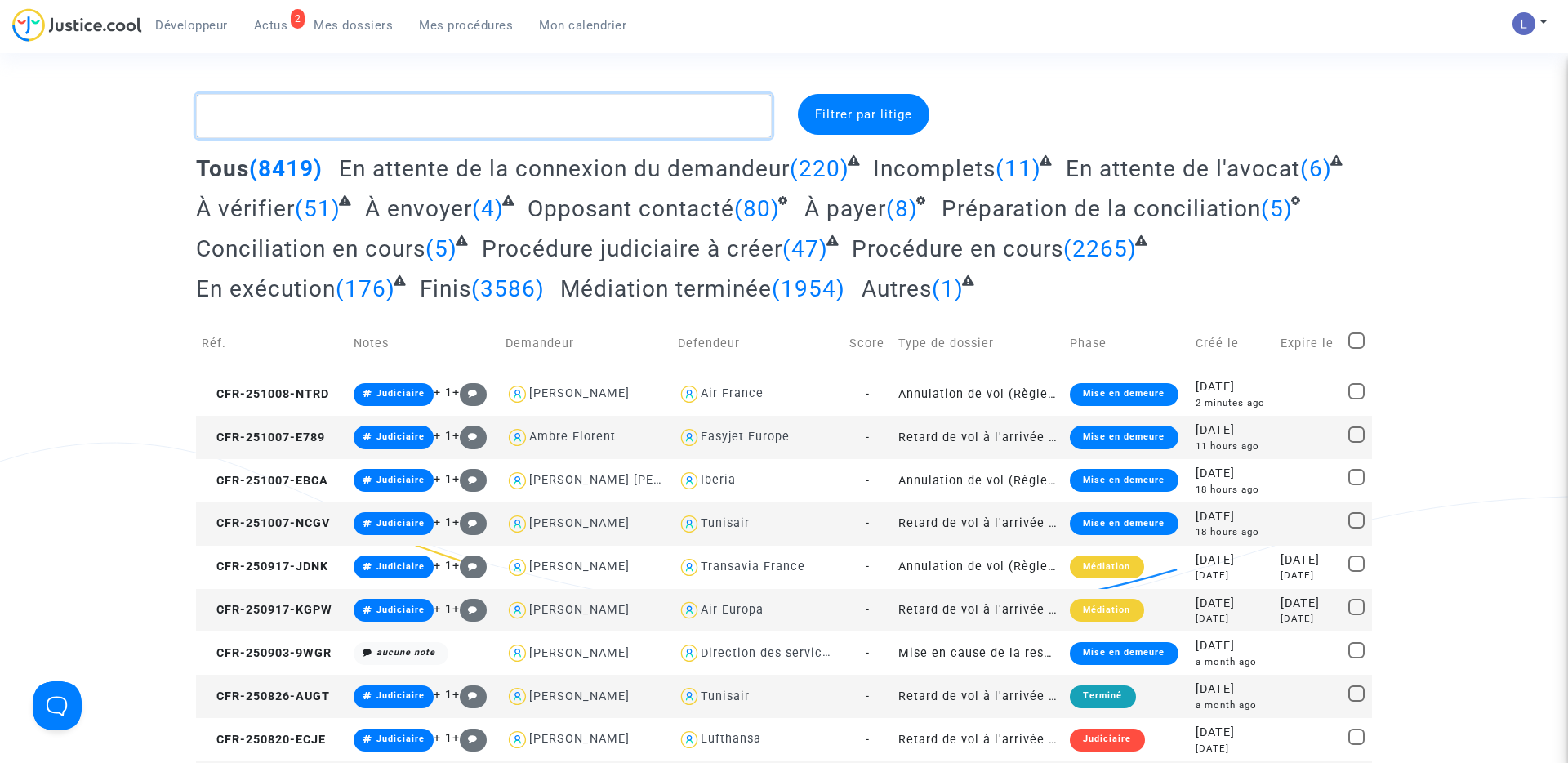
click at [336, 103] on textarea at bounding box center [483, 116] width 575 height 44
paste textarea "YBPU"
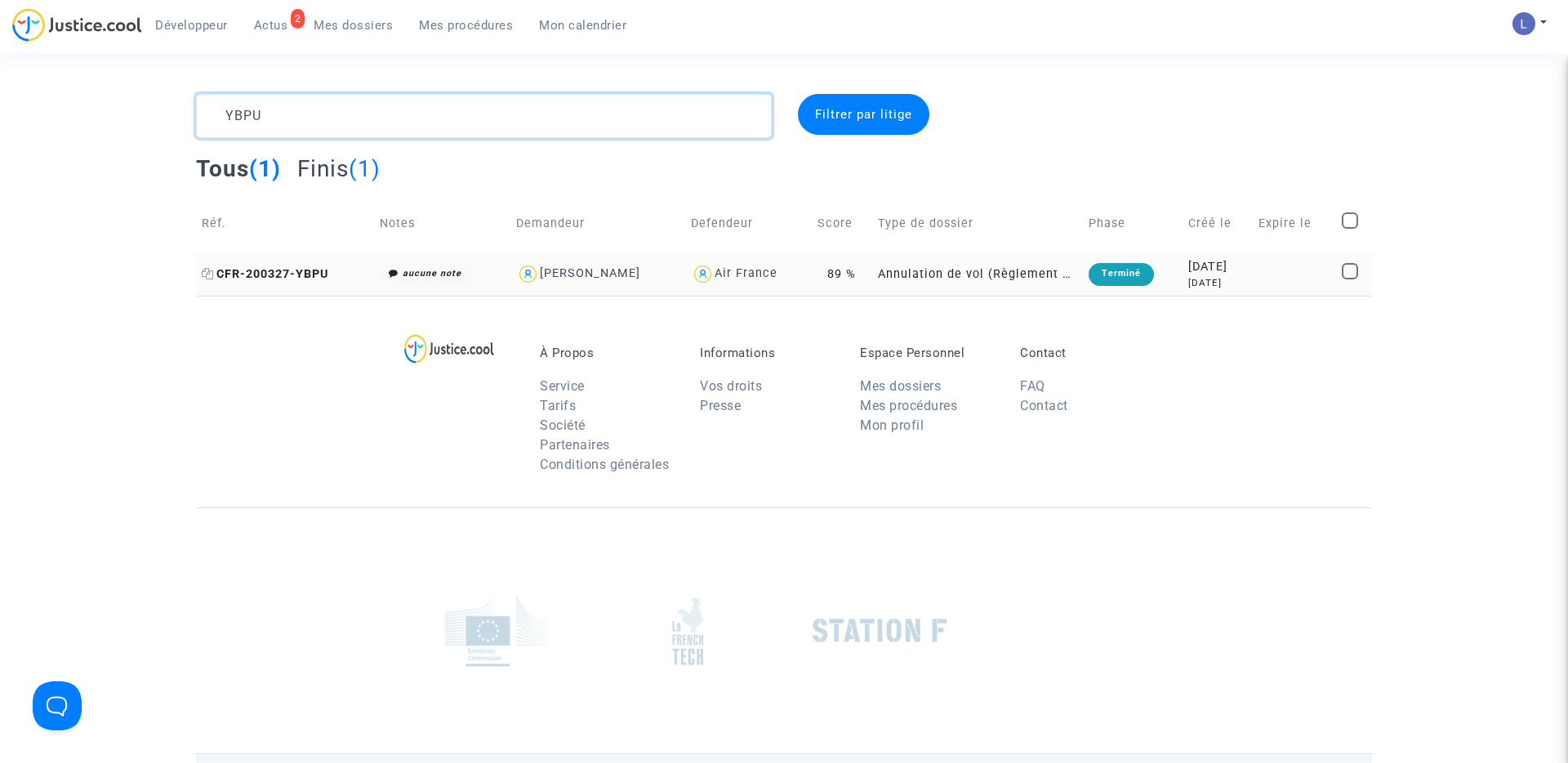
type textarea "YBPU"
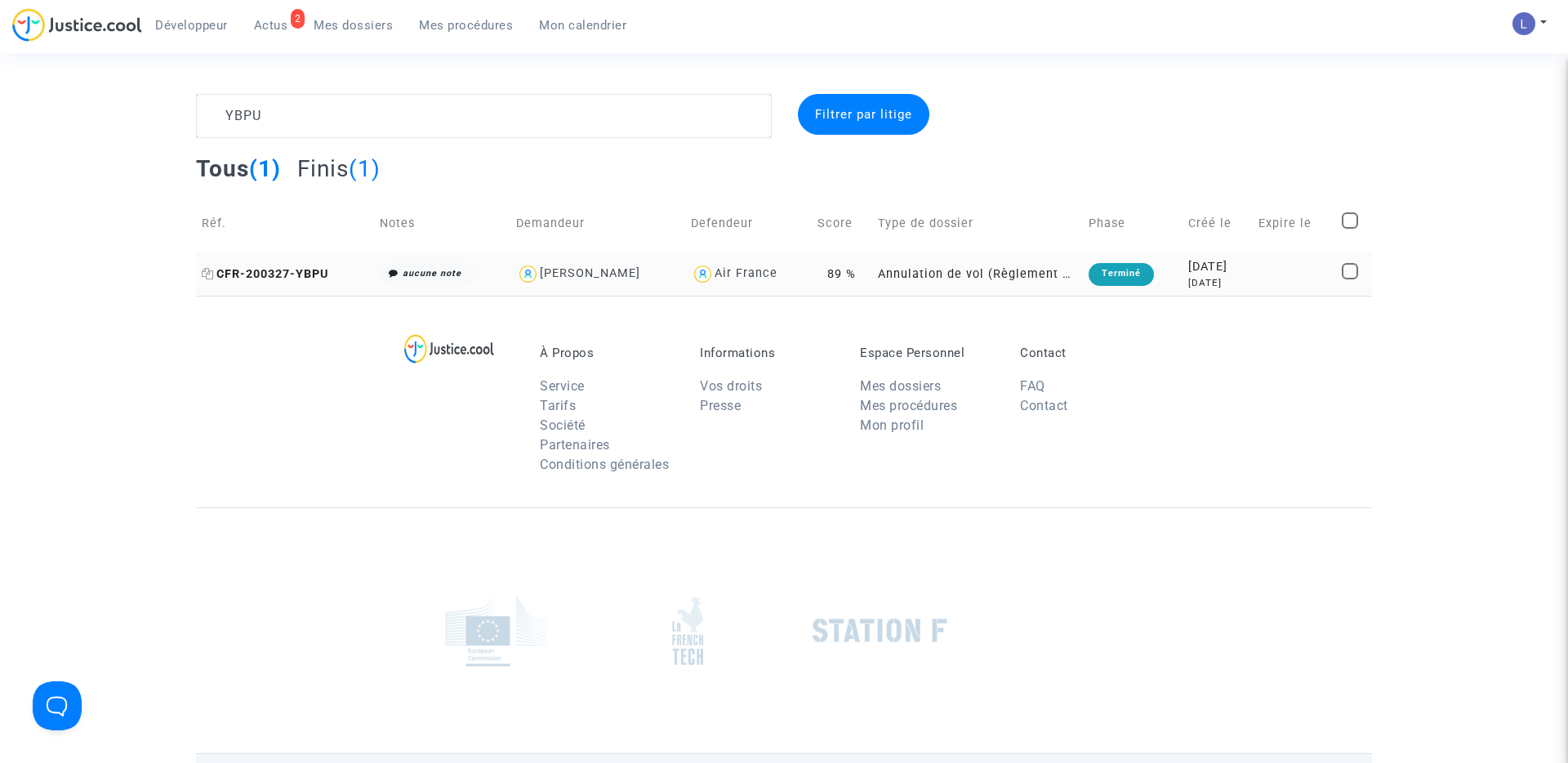
click at [309, 269] on span "CFR-200327-YBPU" at bounding box center [265, 274] width 126 height 14
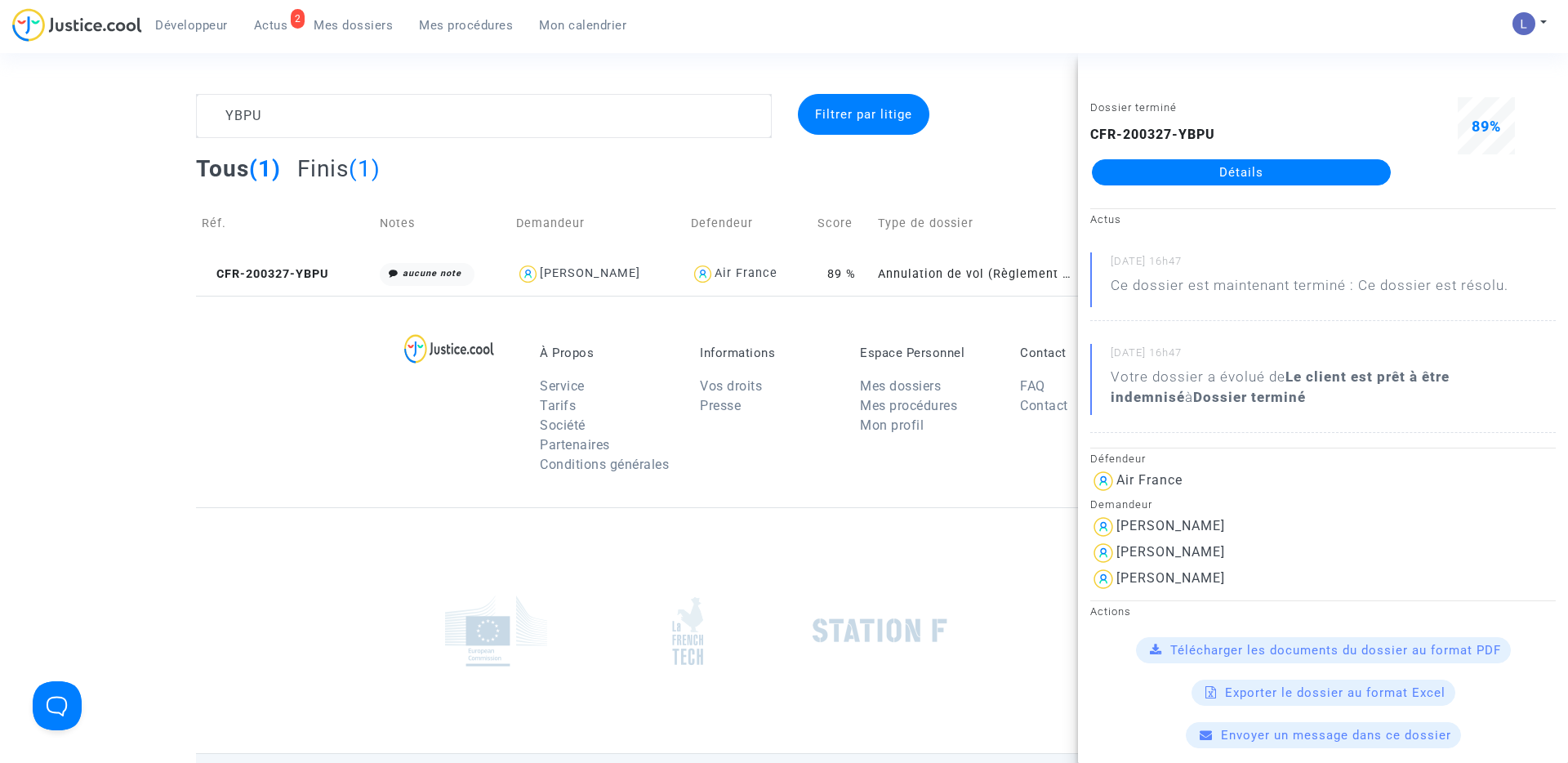
click at [1288, 171] on link "Détails" at bounding box center [1241, 172] width 299 height 26
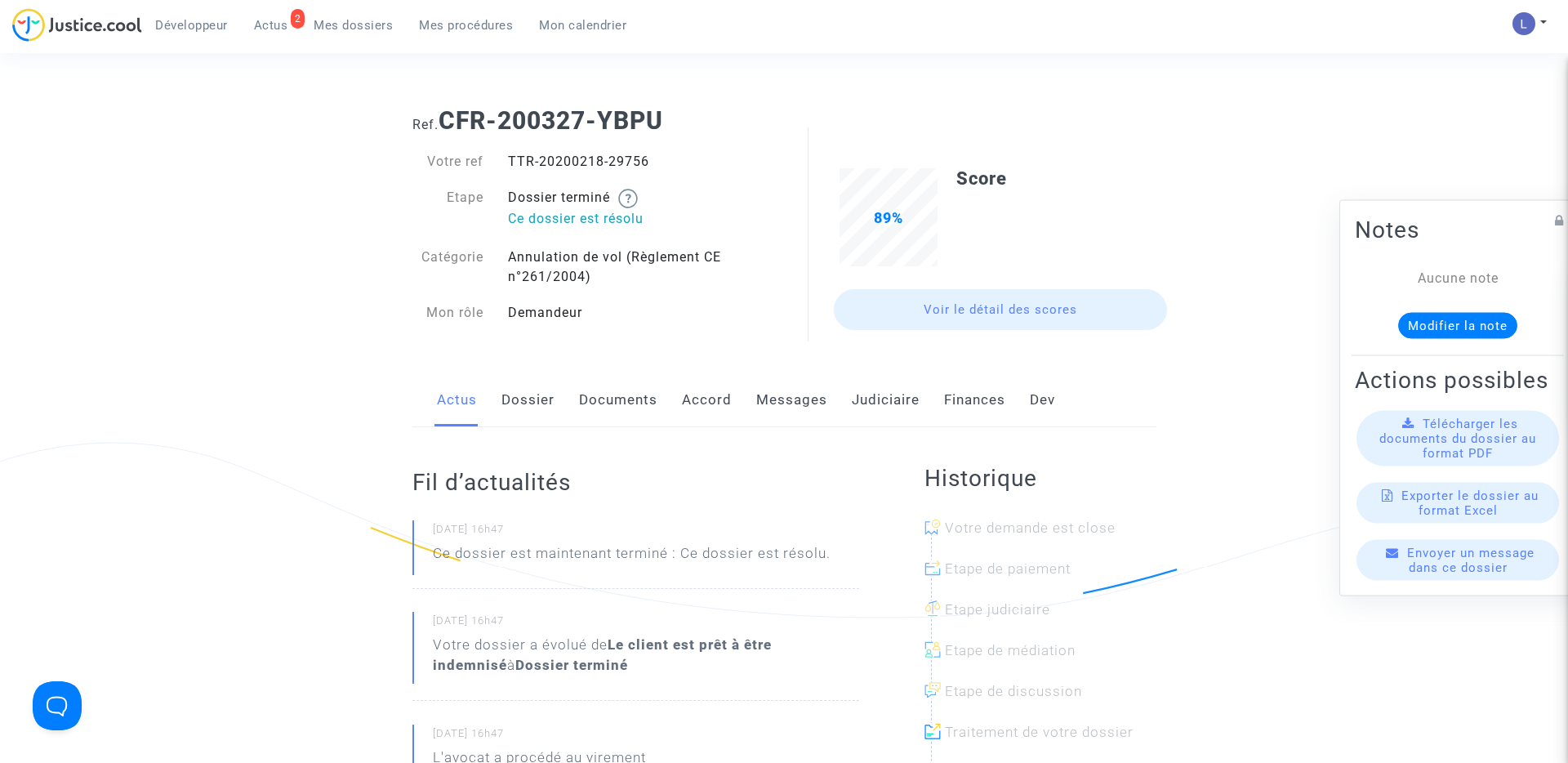
click at [887, 405] on link "Judiciaire" at bounding box center [885, 400] width 68 height 54
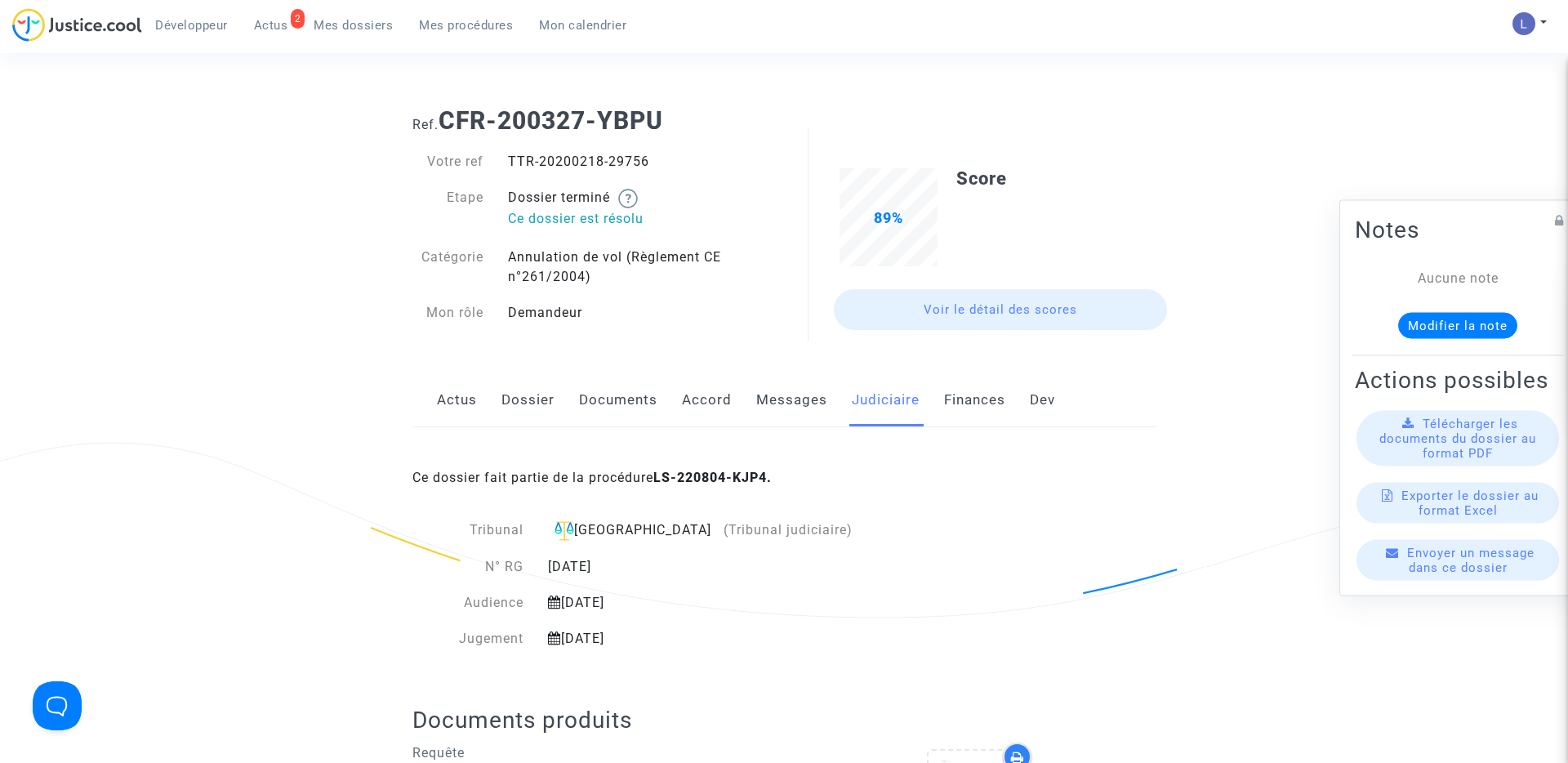
click at [349, 21] on span "Mes dossiers" at bounding box center [353, 25] width 80 height 15
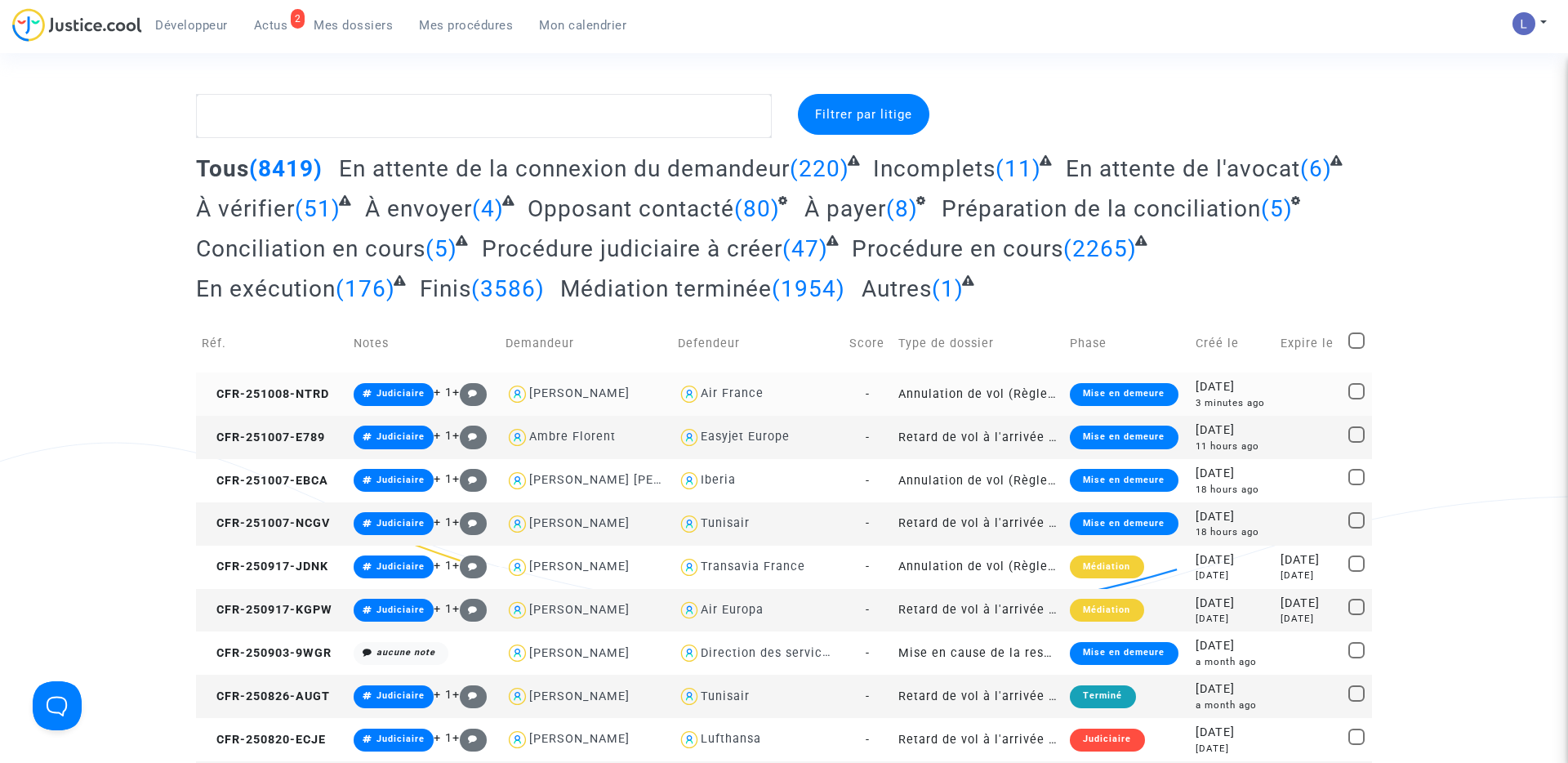
click at [280, 384] on td "CFR-251008-NTRD" at bounding box center [271, 394] width 152 height 44
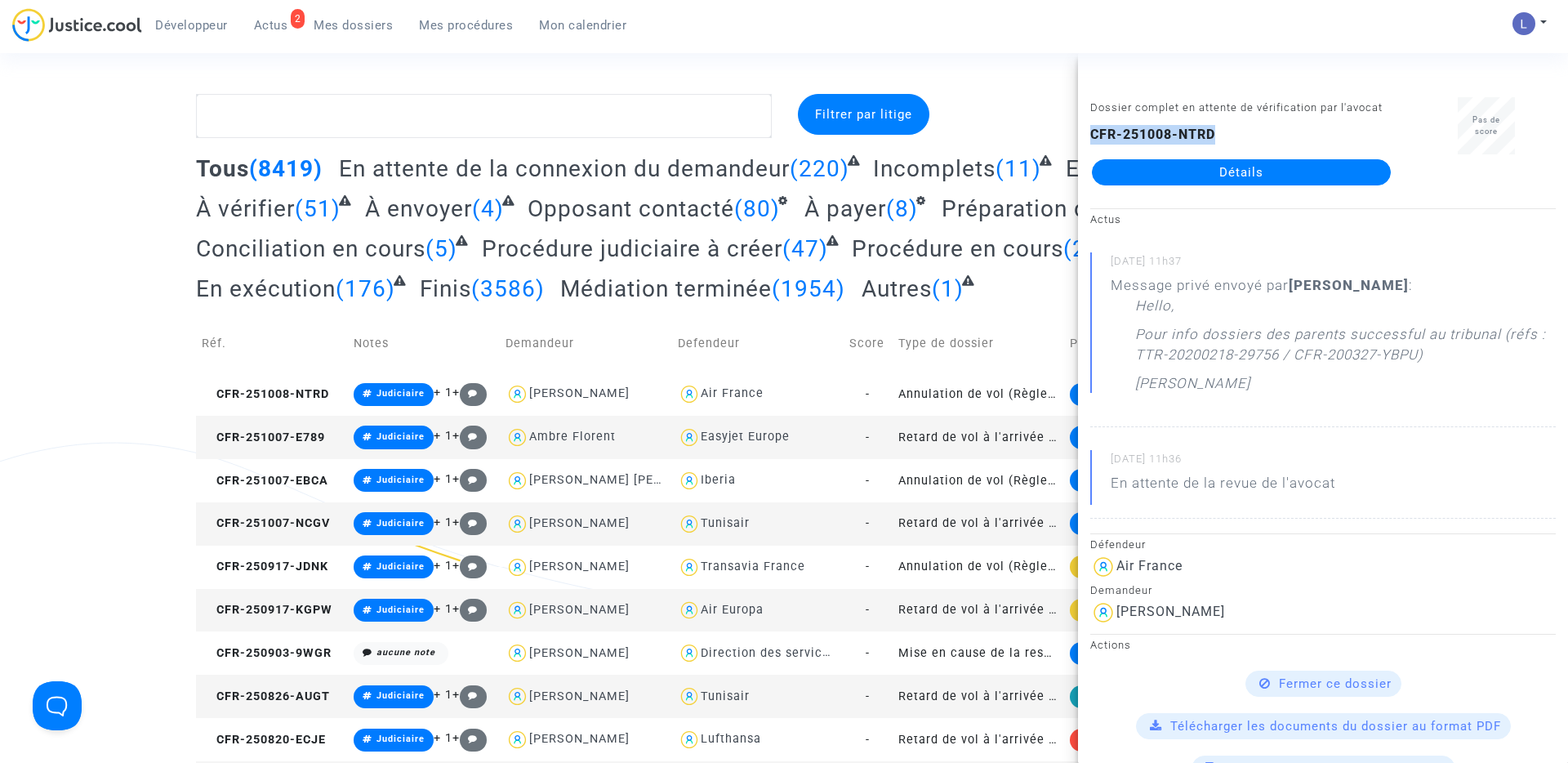
drag, startPoint x: 1227, startPoint y: 133, endPoint x: 1079, endPoint y: 133, distance: 148.0
click at [1079, 133] on div "Dossier complet en attente de vérification par l'avocat CFR-251008-NTRD Détails" at bounding box center [1241, 148] width 327 height 103
copy b "CFR-251008-NTRD"
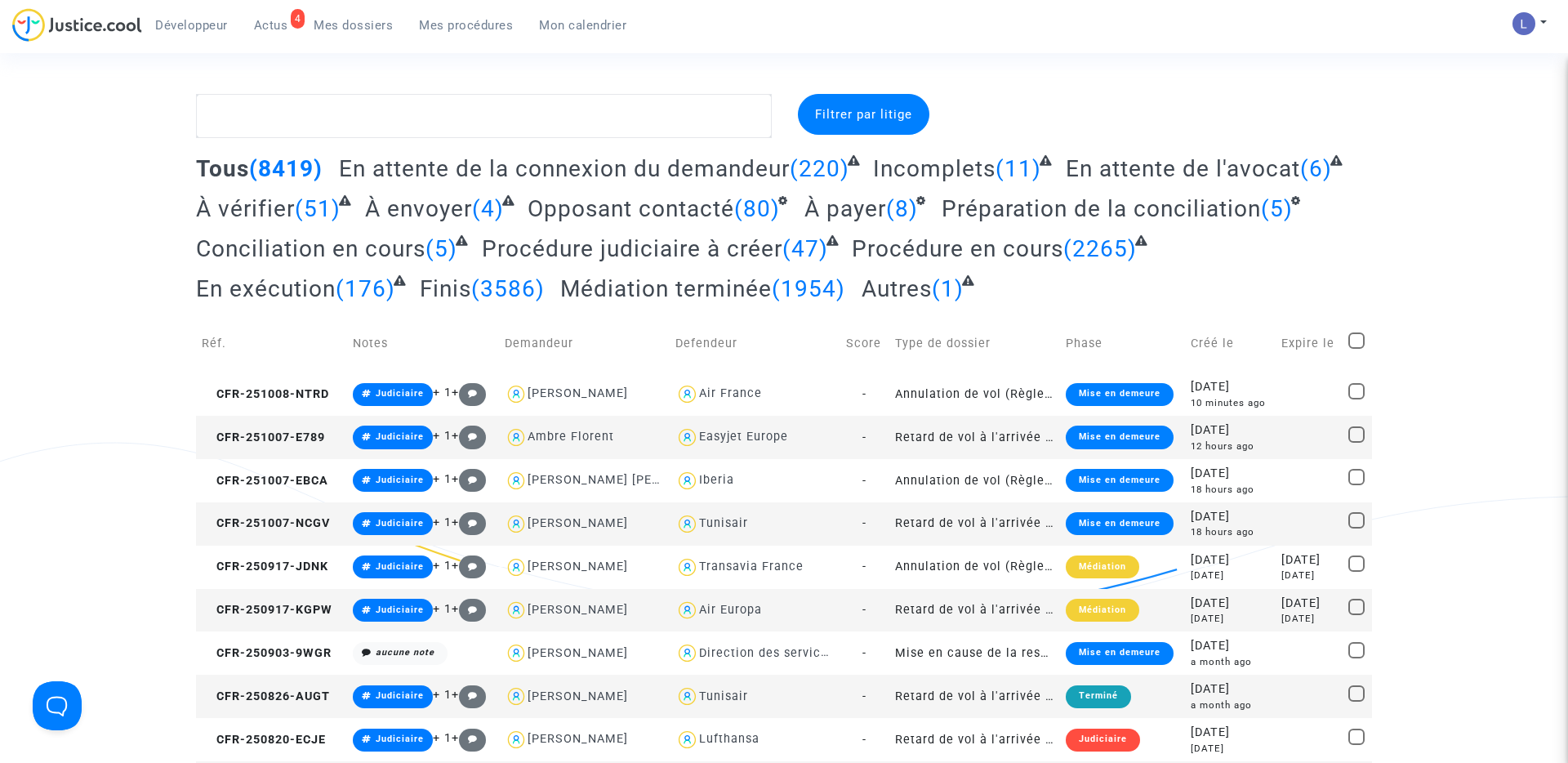
click at [281, 27] on span "Actus" at bounding box center [271, 25] width 34 height 15
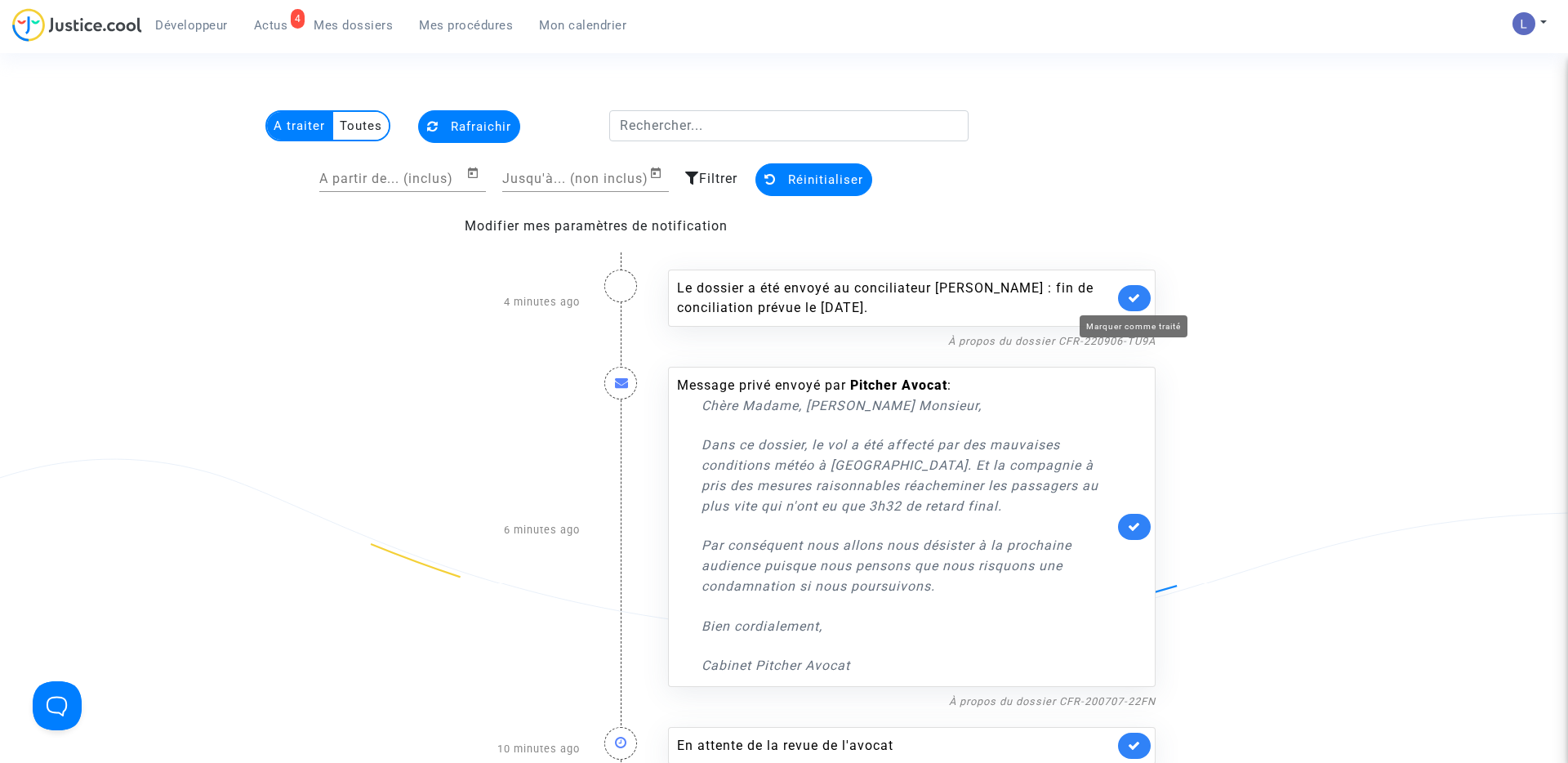
click at [1133, 298] on icon at bounding box center [1135, 297] width 13 height 13
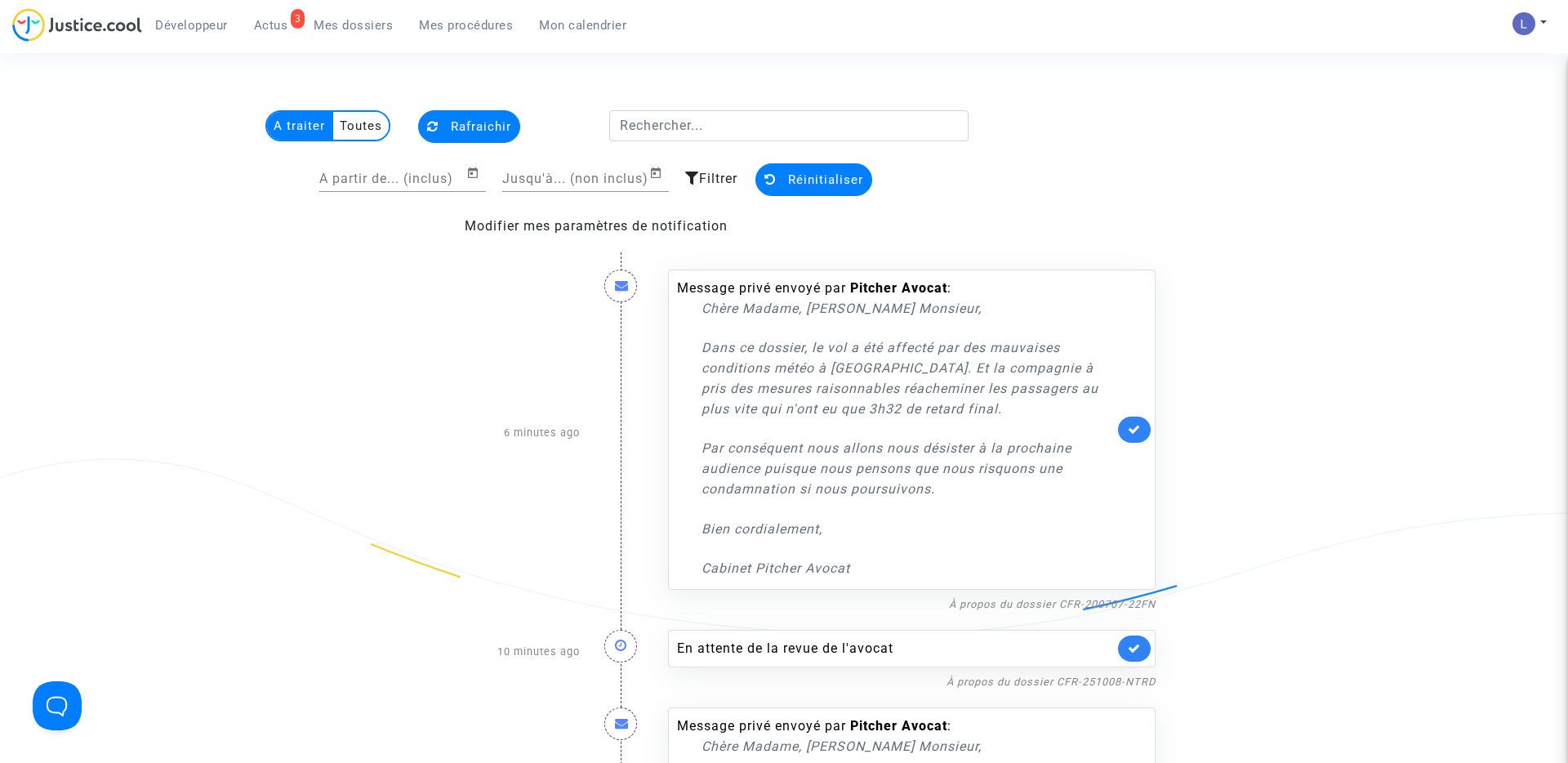
click at [1126, 651] on link at bounding box center [1134, 648] width 33 height 26
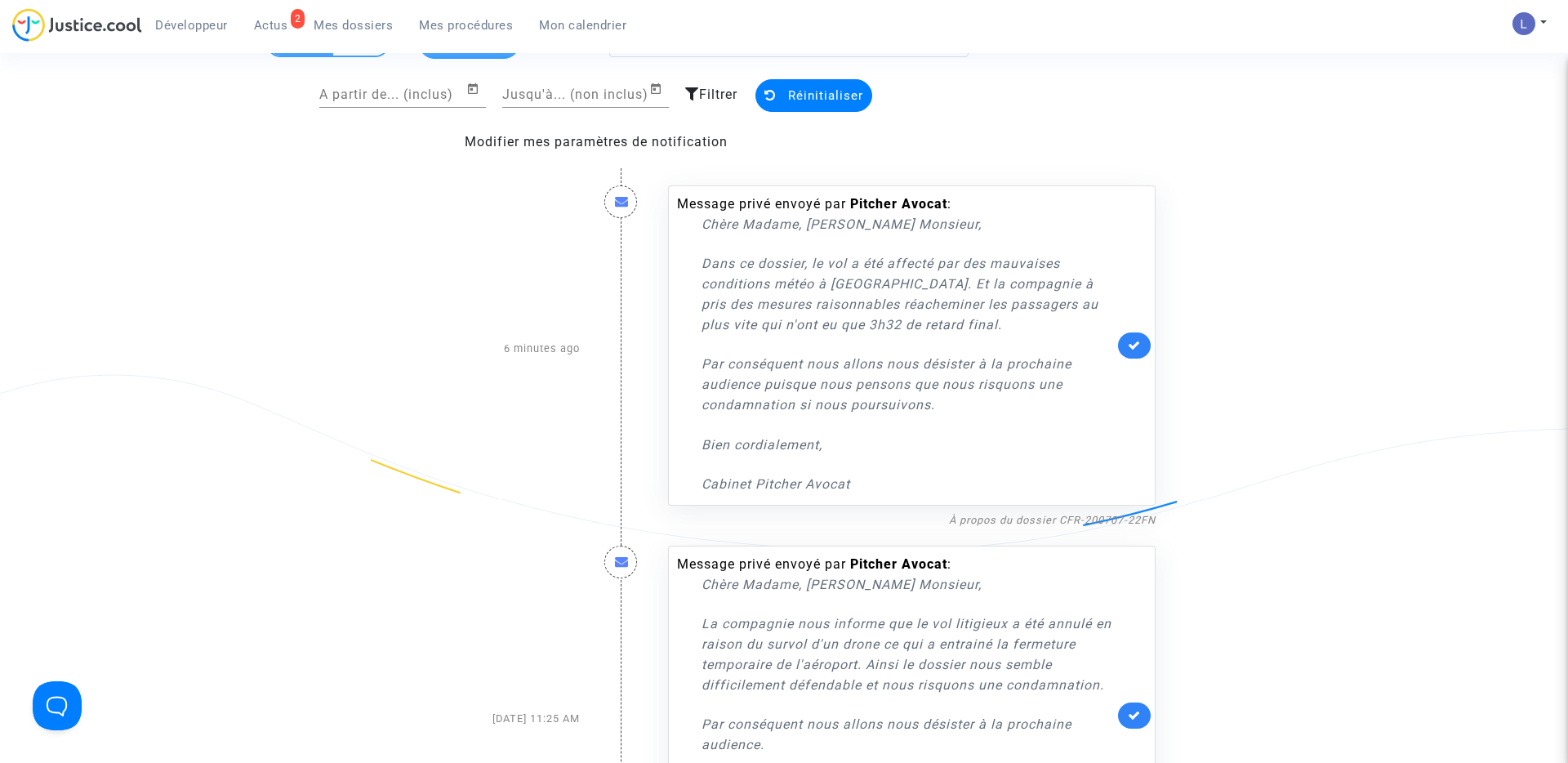
scroll to position [85, 0]
drag, startPoint x: 1162, startPoint y: 520, endPoint x: 1060, endPoint y: 521, distance: 102.0
click at [1060, 521] on div "Message privé envoyé par Pitcher Avocat : Chère Madame, Cher Monsieur, Dans ce …" at bounding box center [911, 348] width 512 height 360
copy link "CFR-200707-22FN"
click at [1103, 518] on link "À propos du dossier CFR-200707-22FN" at bounding box center [1052, 518] width 207 height 13
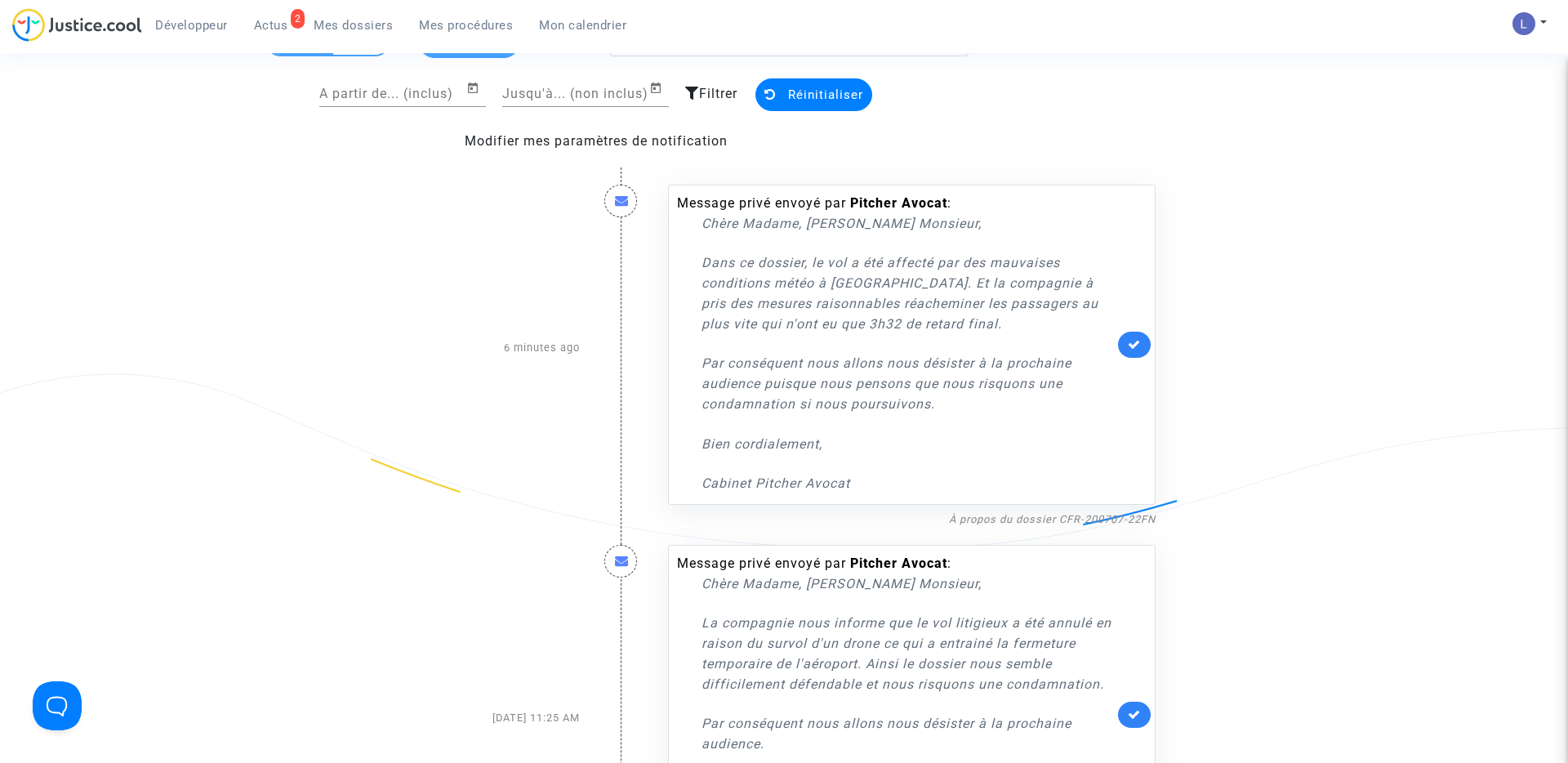
scroll to position [317, 0]
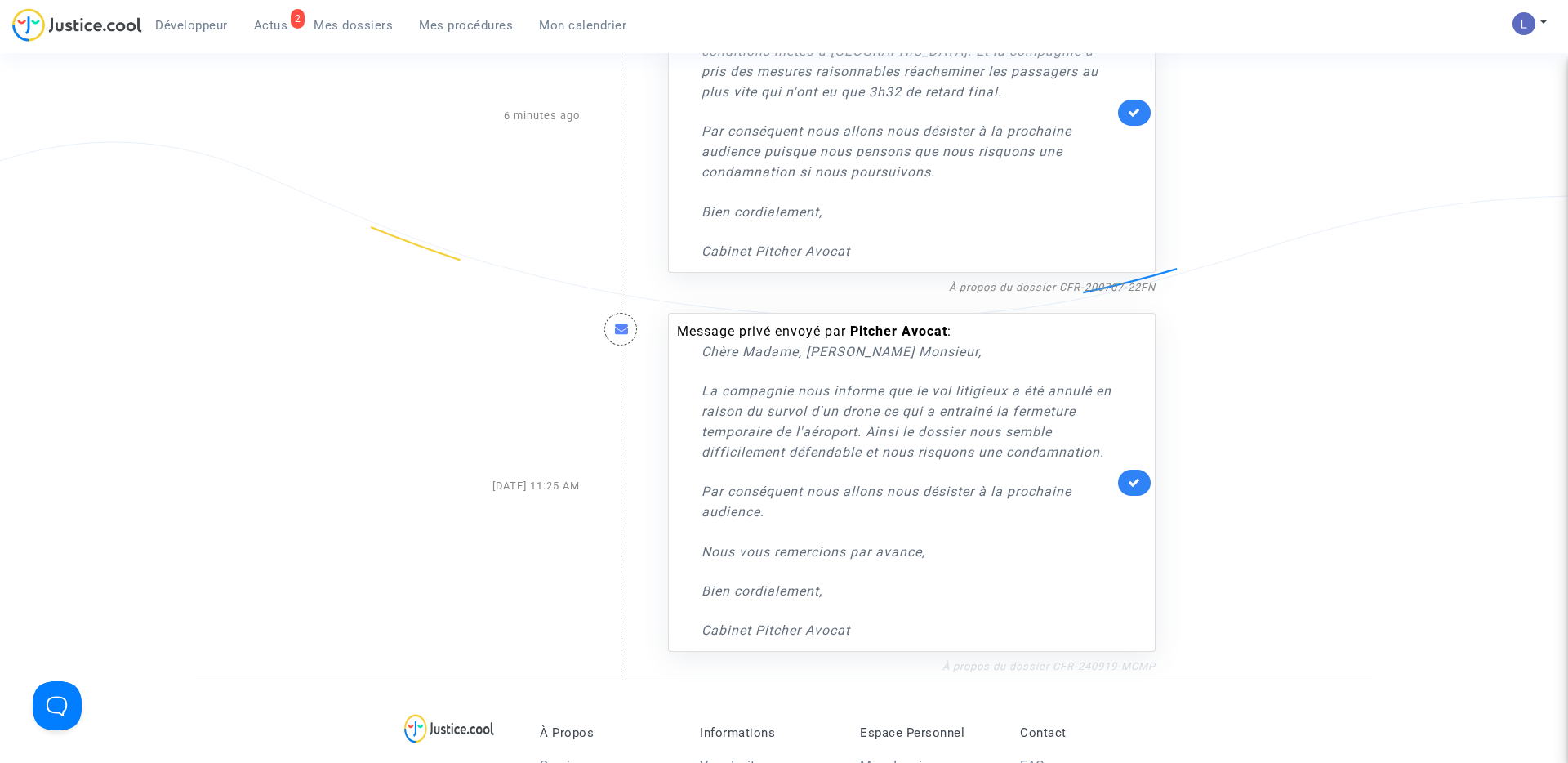
click at [1044, 664] on link "À propos du dossier CFR-240919-MCMP" at bounding box center [1049, 666] width 213 height 13
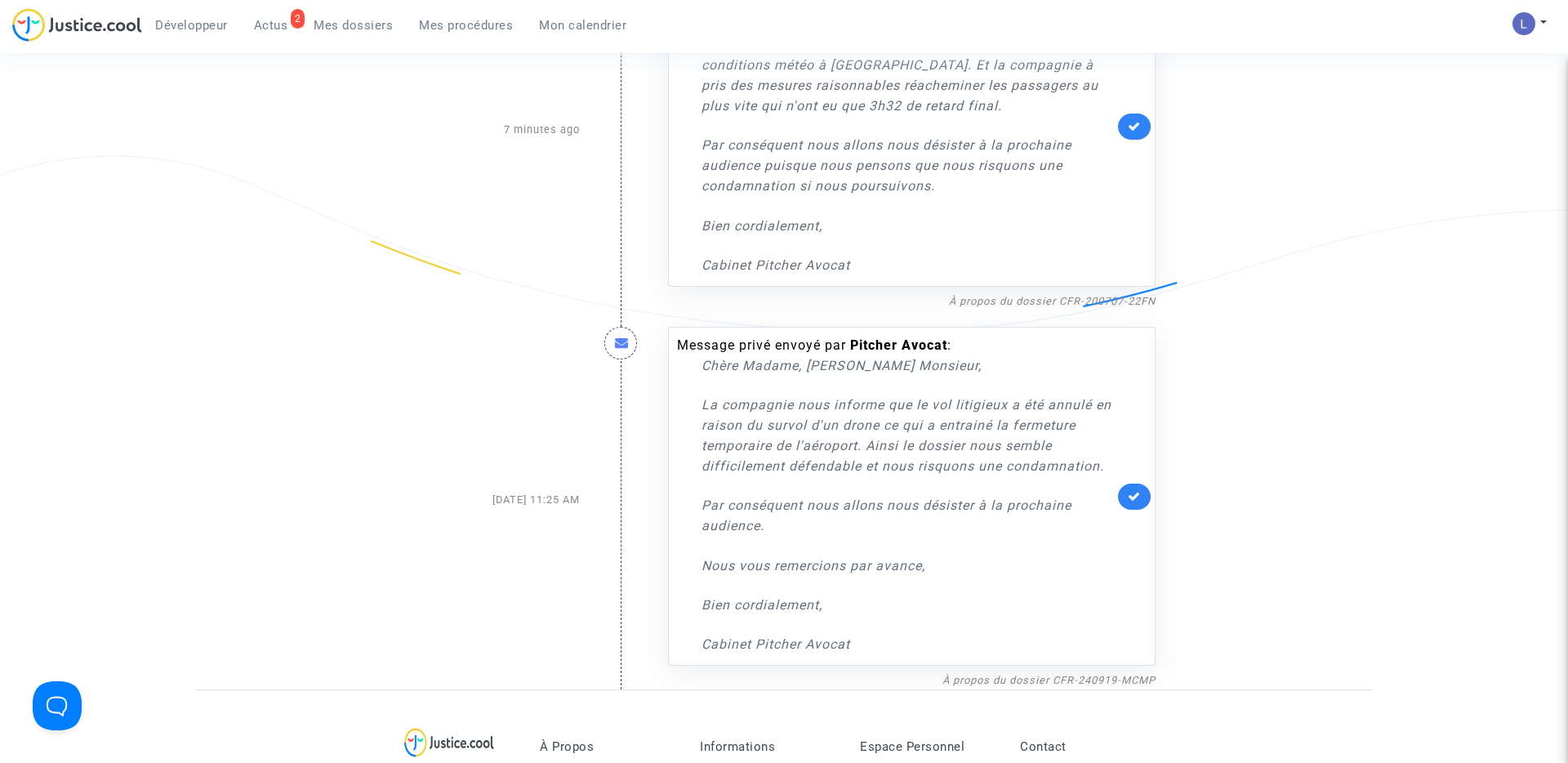
scroll to position [307, 0]
click at [1032, 677] on link "À propos du dossier CFR-240919-MCMP" at bounding box center [1049, 677] width 213 height 13
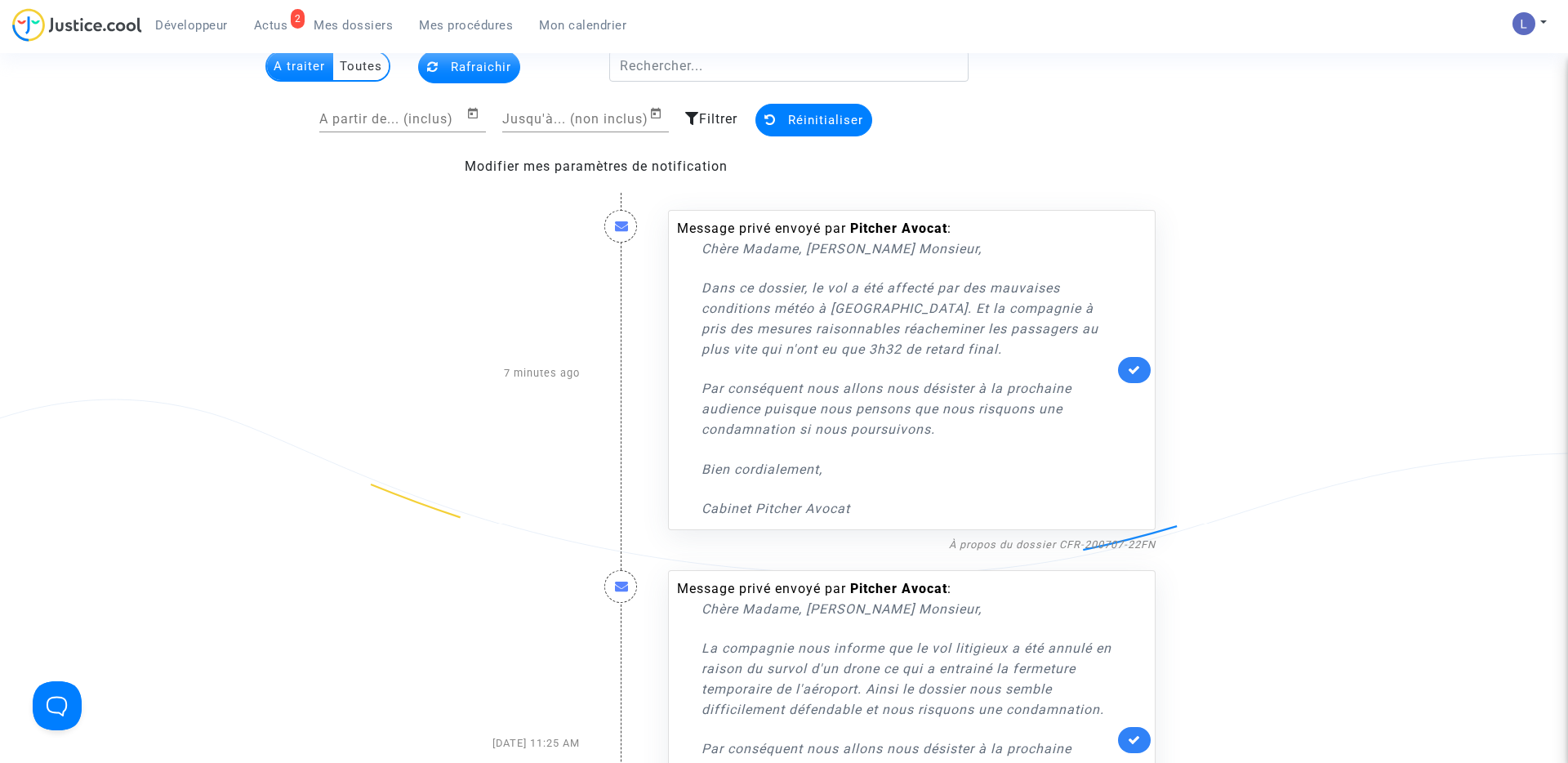
scroll to position [9, 0]
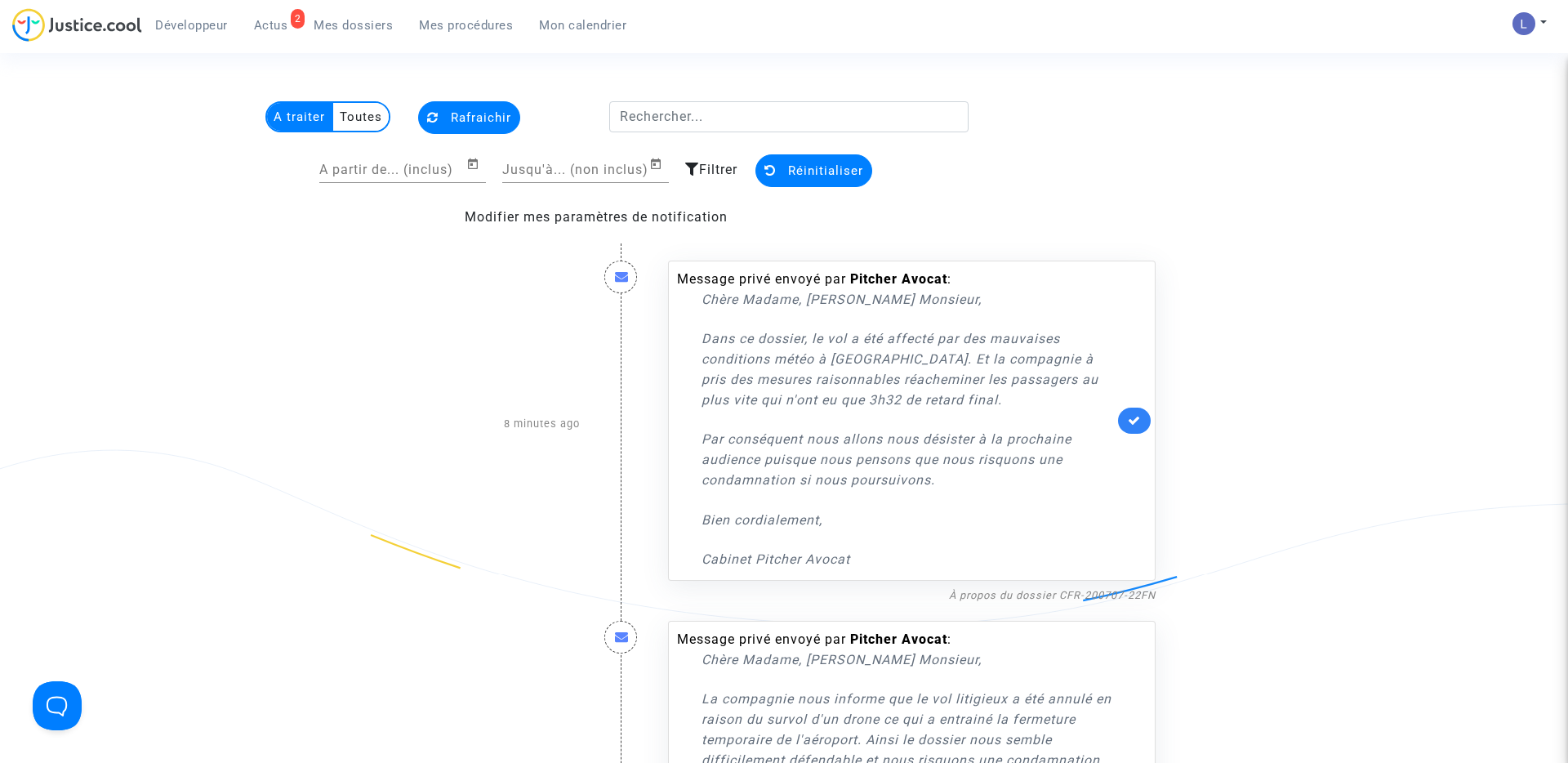
click at [1134, 410] on link at bounding box center [1134, 420] width 33 height 26
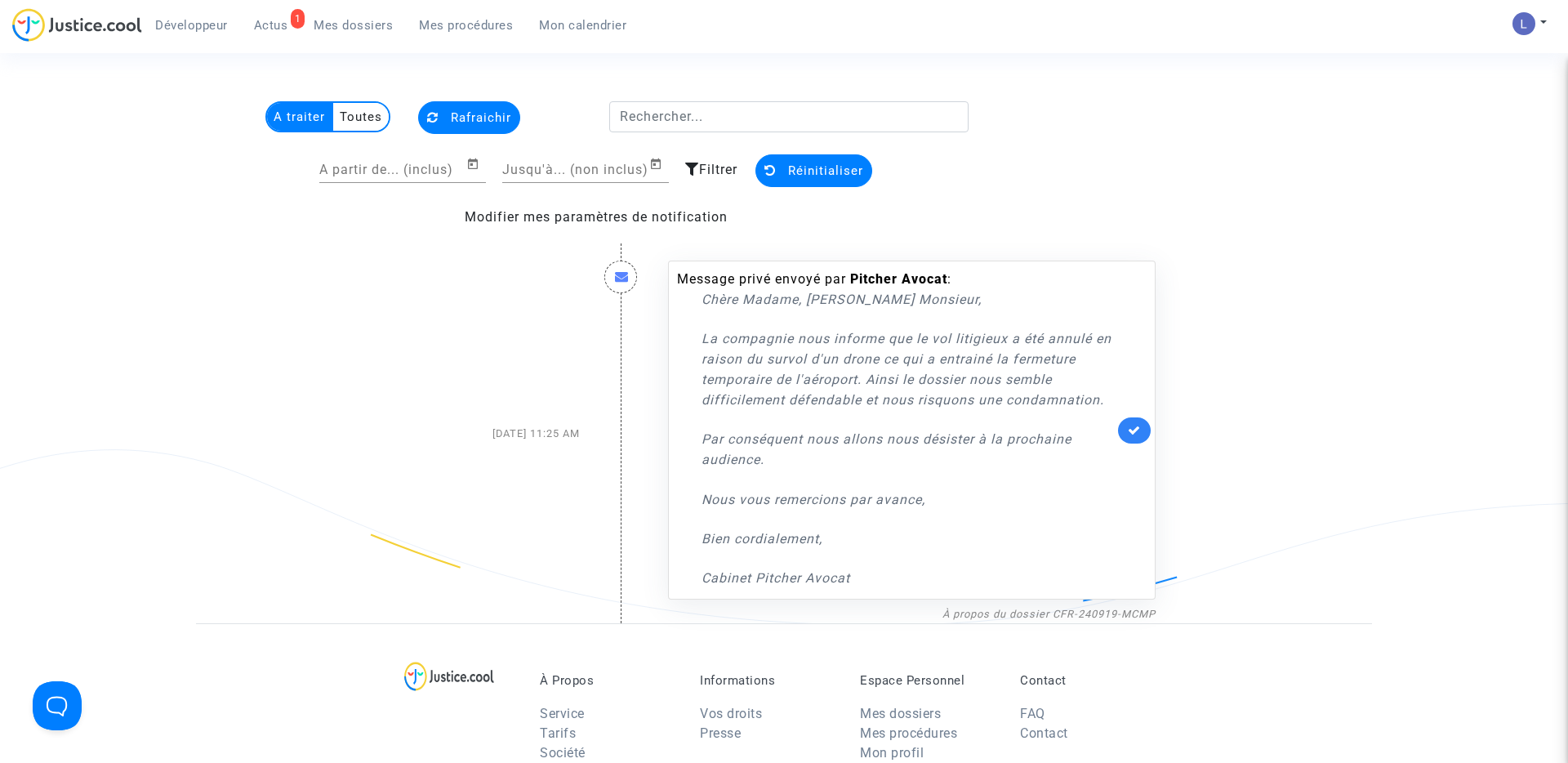
click at [1130, 424] on icon at bounding box center [1135, 430] width 13 height 13
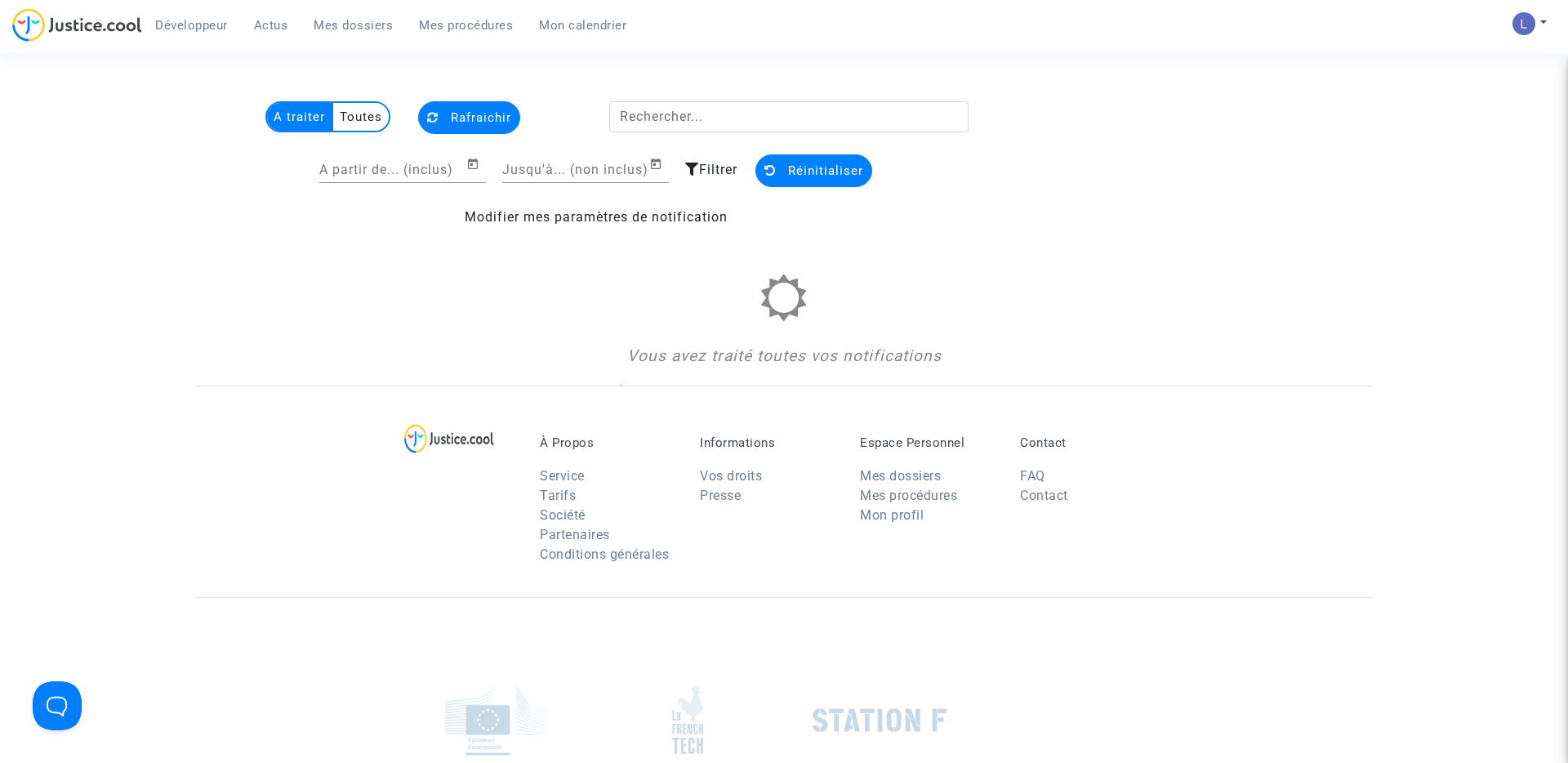
click at [338, 20] on span "Mes dossiers" at bounding box center [353, 25] width 80 height 15
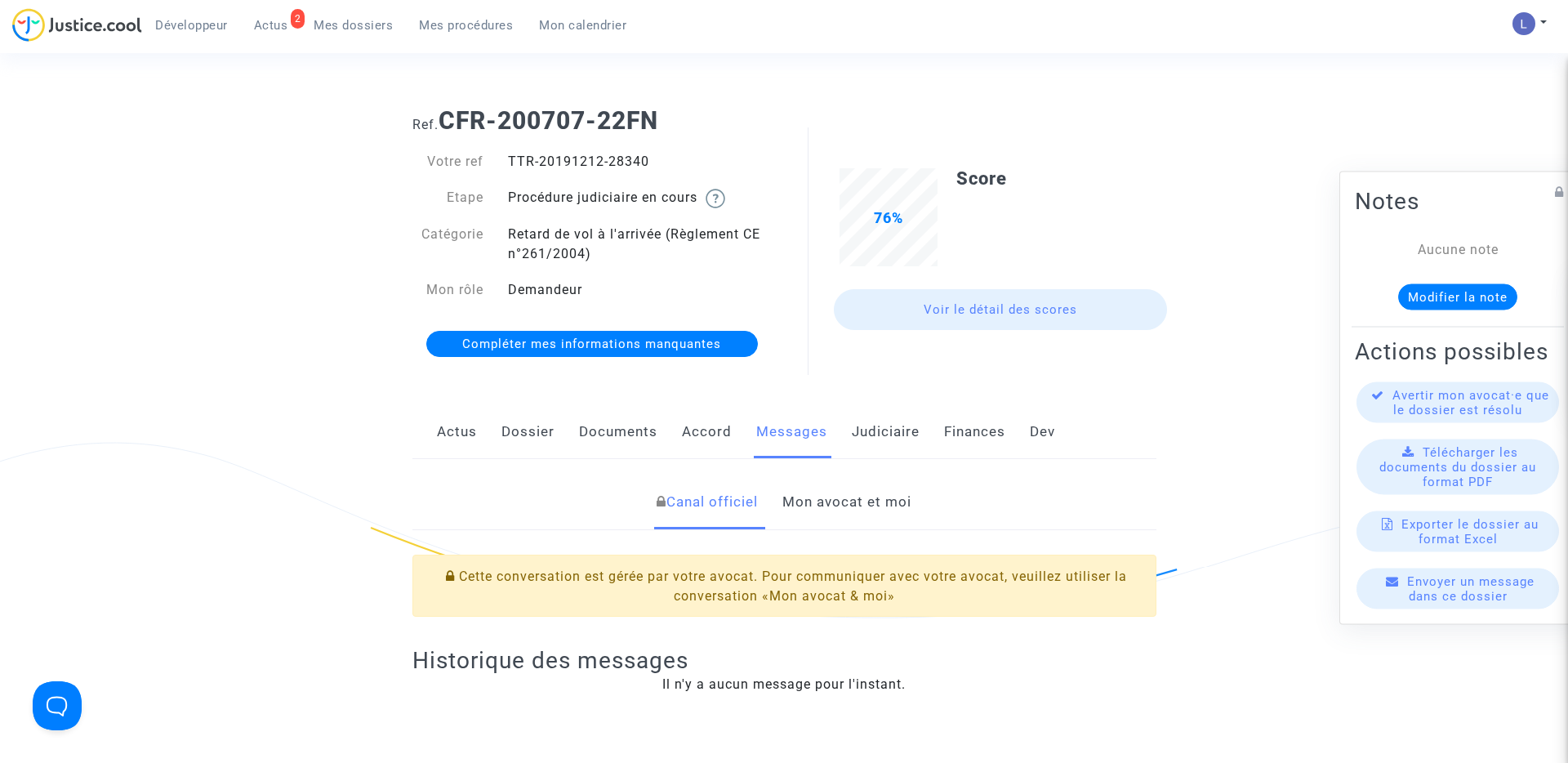
click at [856, 501] on link "Mon avocat et moi" at bounding box center [847, 502] width 129 height 54
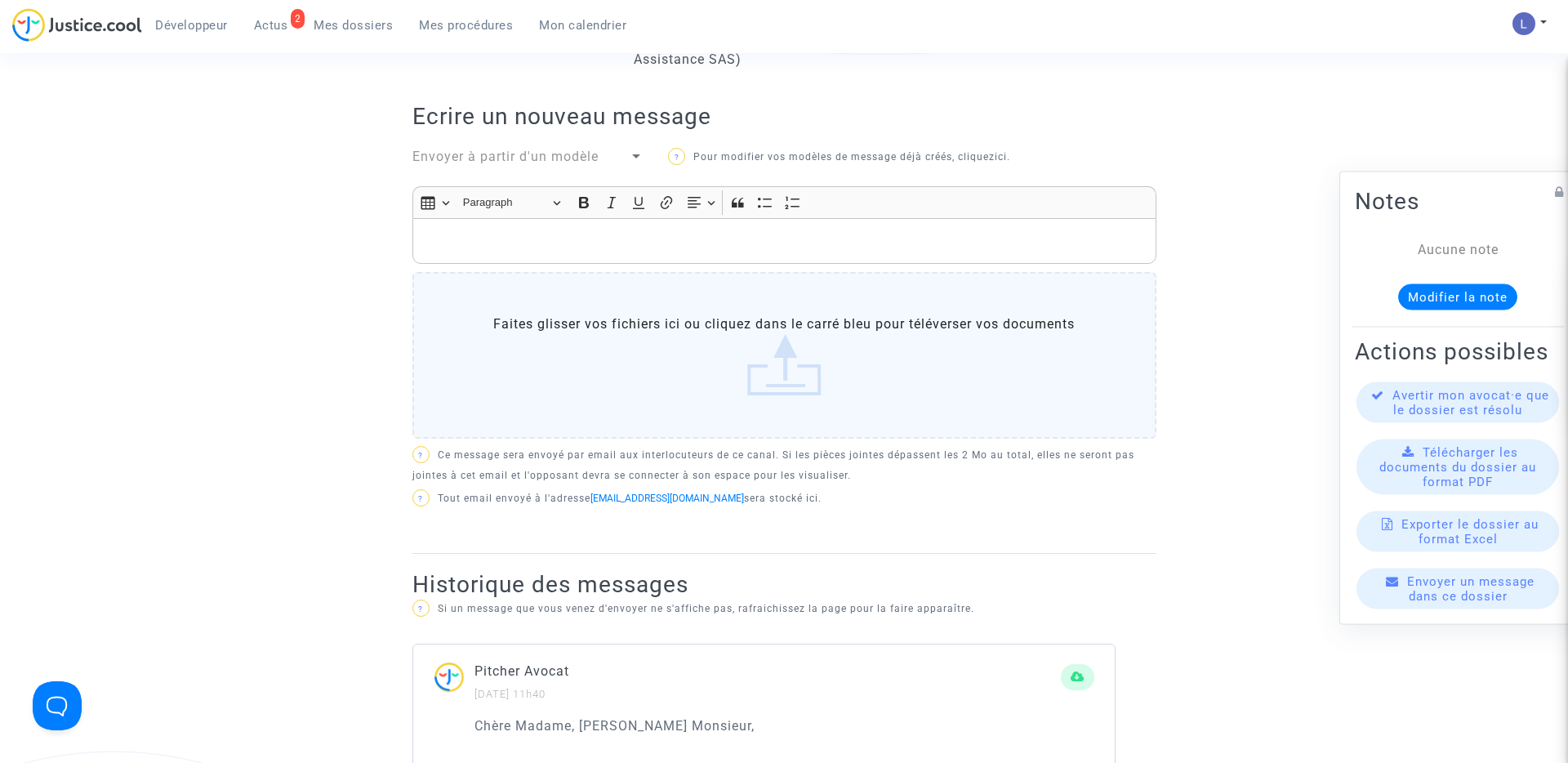
scroll to position [531, 0]
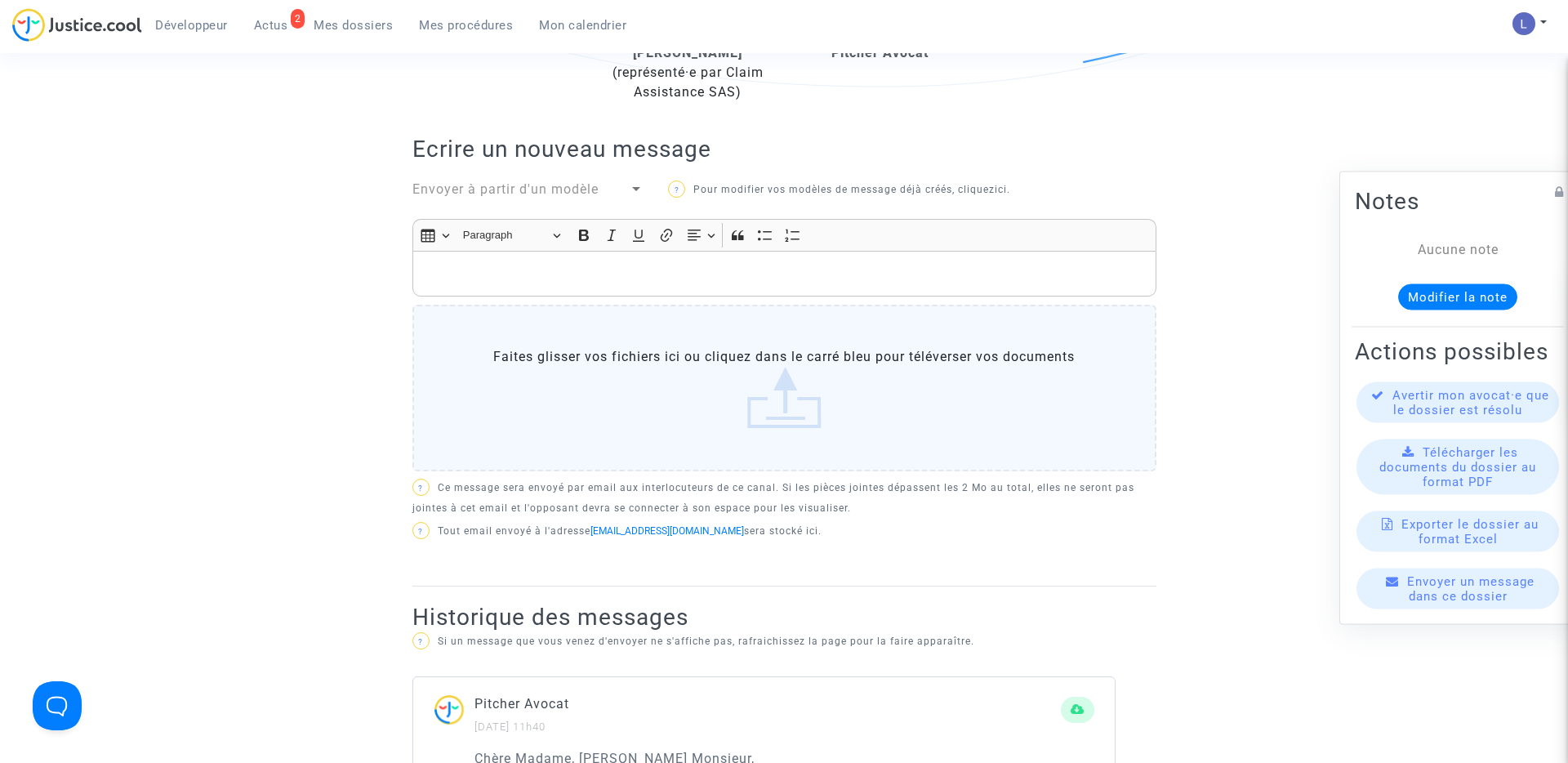
click at [521, 265] on p "Rich Text Editor, main" at bounding box center [784, 274] width 727 height 20
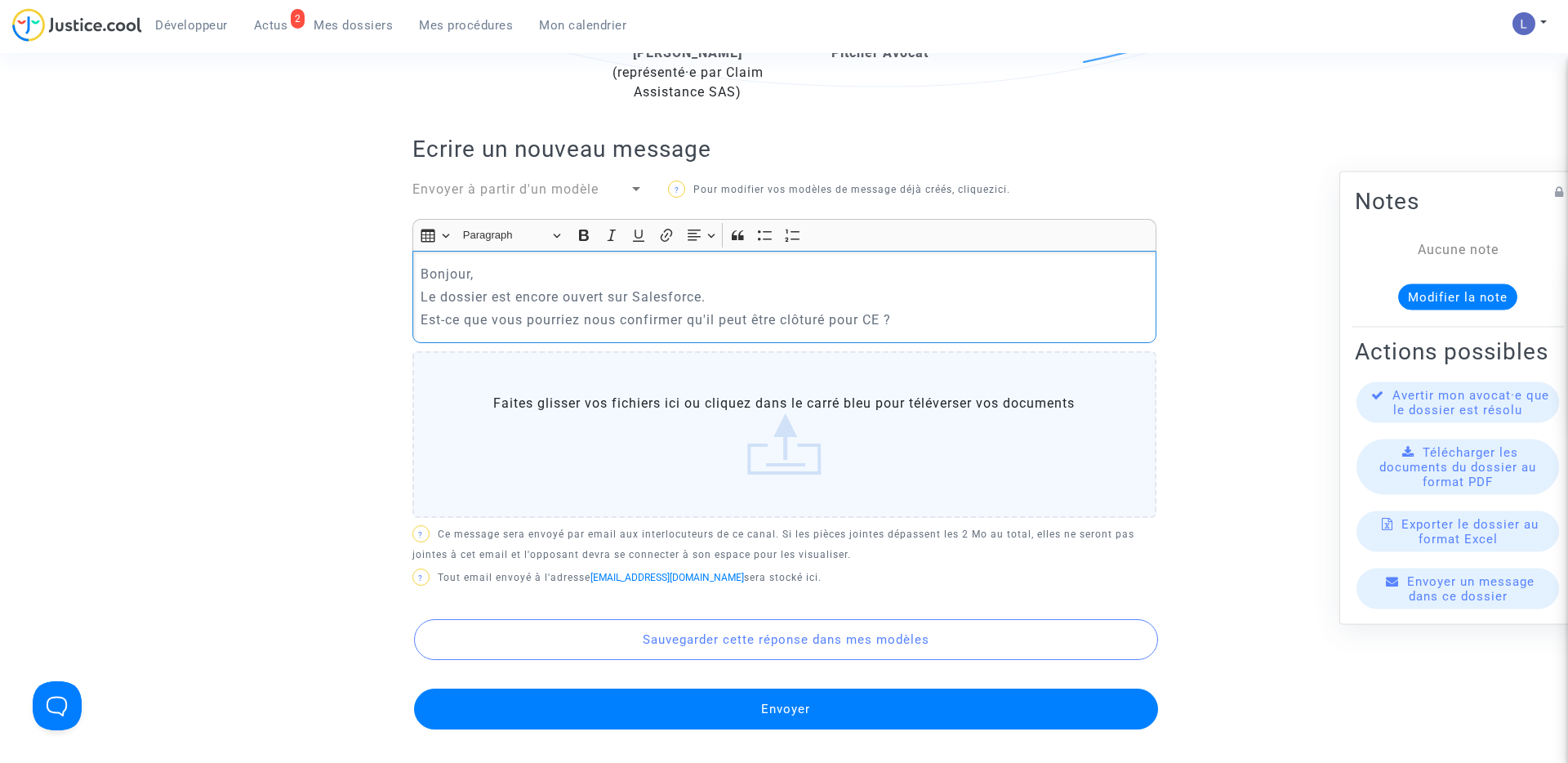
drag, startPoint x: 904, startPoint y: 316, endPoint x: 395, endPoint y: 275, distance: 510.6
click at [395, 275] on ng-component "Ref. CFR-200707-22FN Votre ref TTR-20191212-28340 Etape Procédure judiciaire en…" at bounding box center [784, 395] width 1176 height 1666
copy div "Bonjour, Le dossier est encore ouvert sur Salesforce. Est-ce que vous pourriez …"
click at [940, 324] on p "Est-ce que vous pourriez nous confirmer qu'il peut être clôturé pour CE ?" at bounding box center [784, 320] width 727 height 20
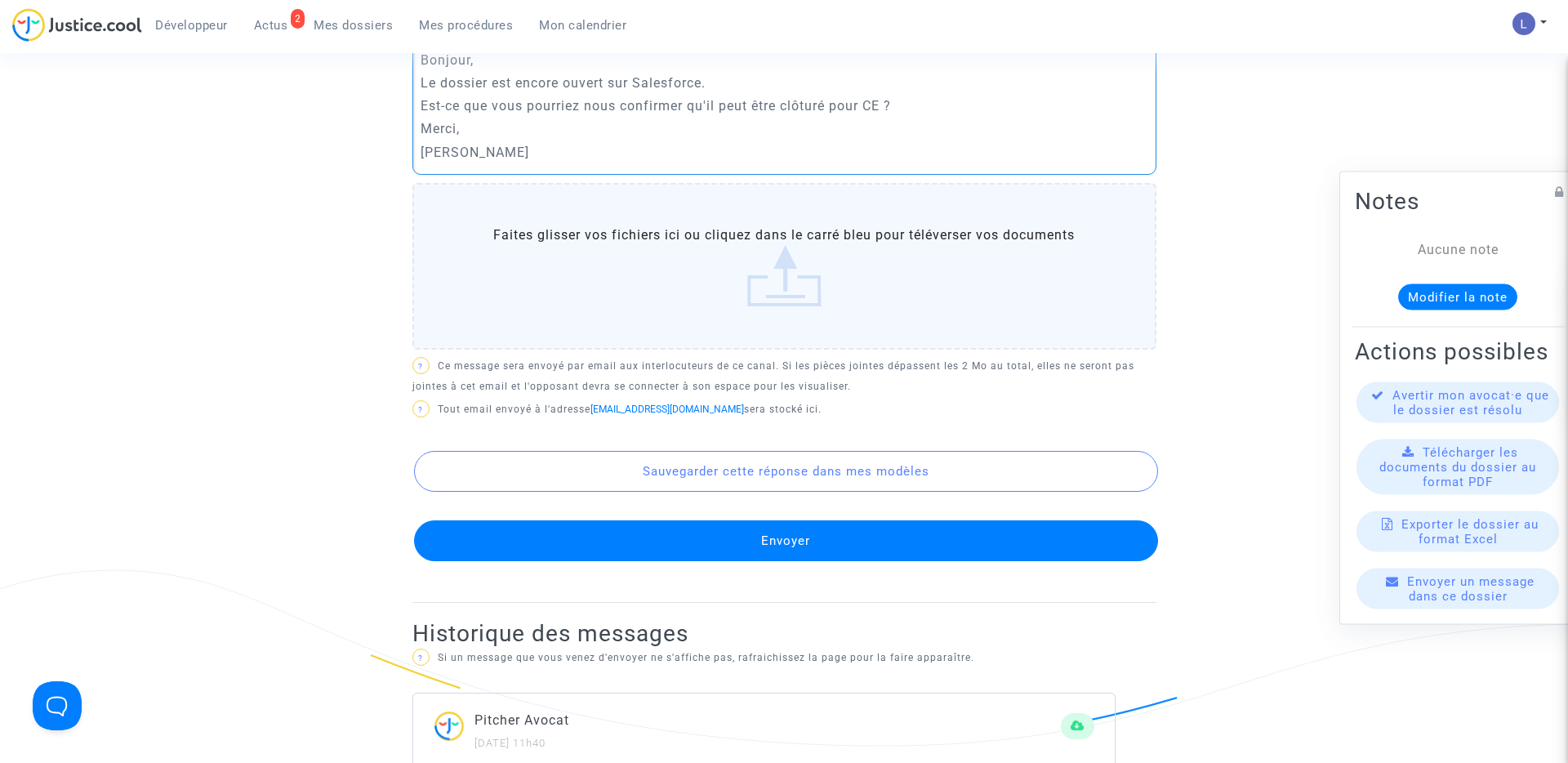
scroll to position [748, 0]
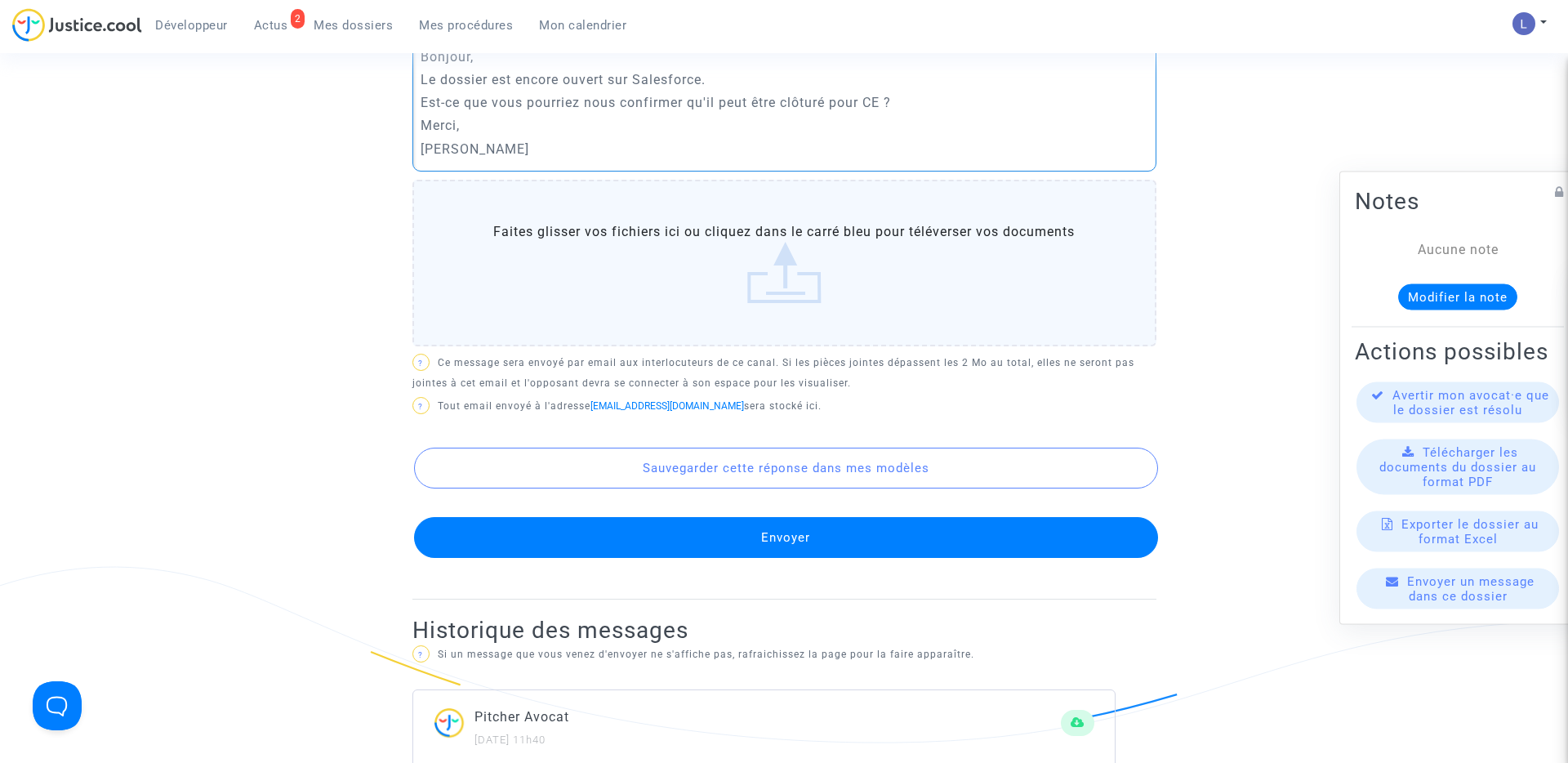
click at [855, 546] on button "Envoyer" at bounding box center [786, 537] width 744 height 41
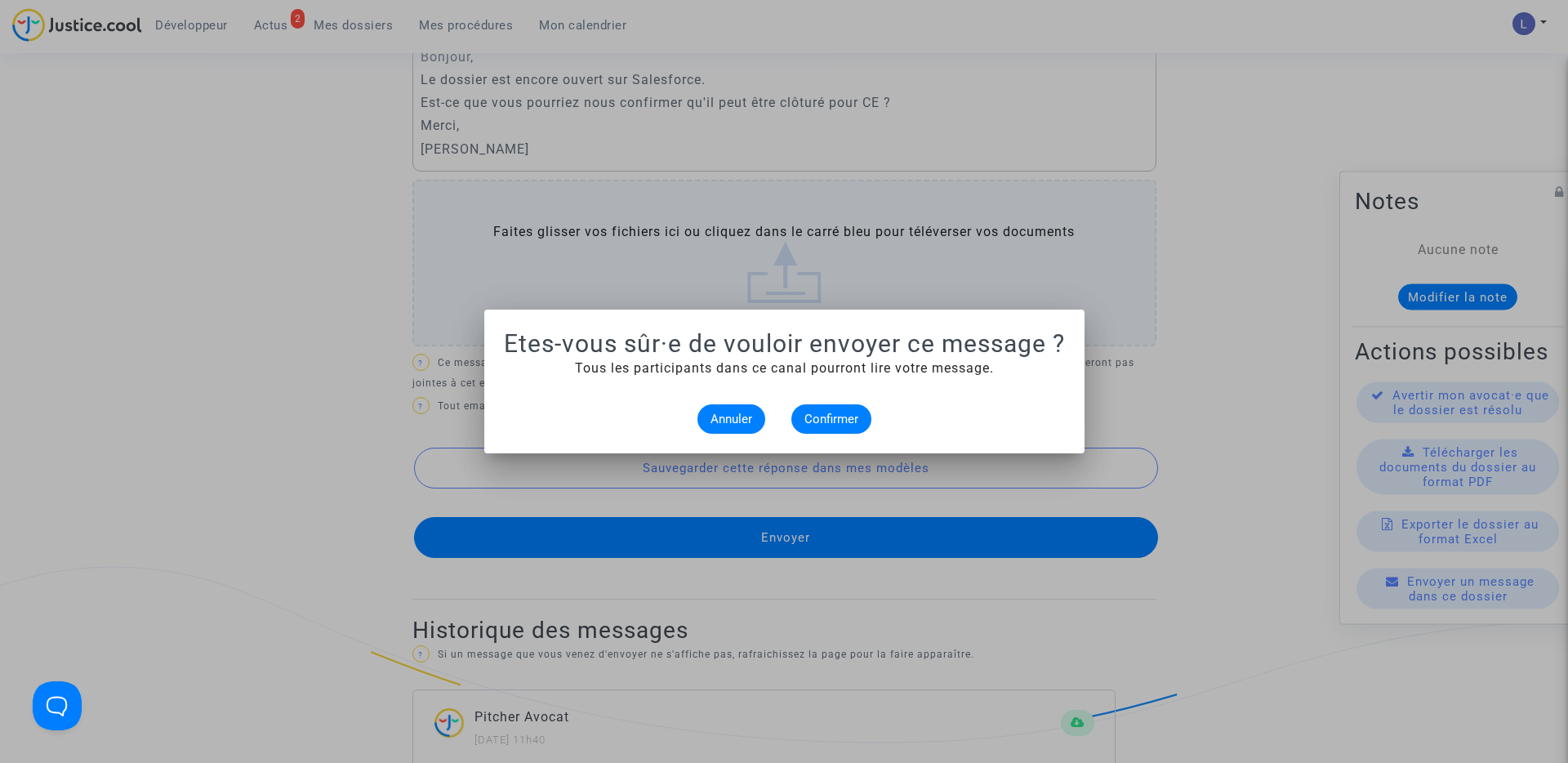
scroll to position [0, 0]
click at [843, 425] on span "Confirmer" at bounding box center [831, 419] width 54 height 15
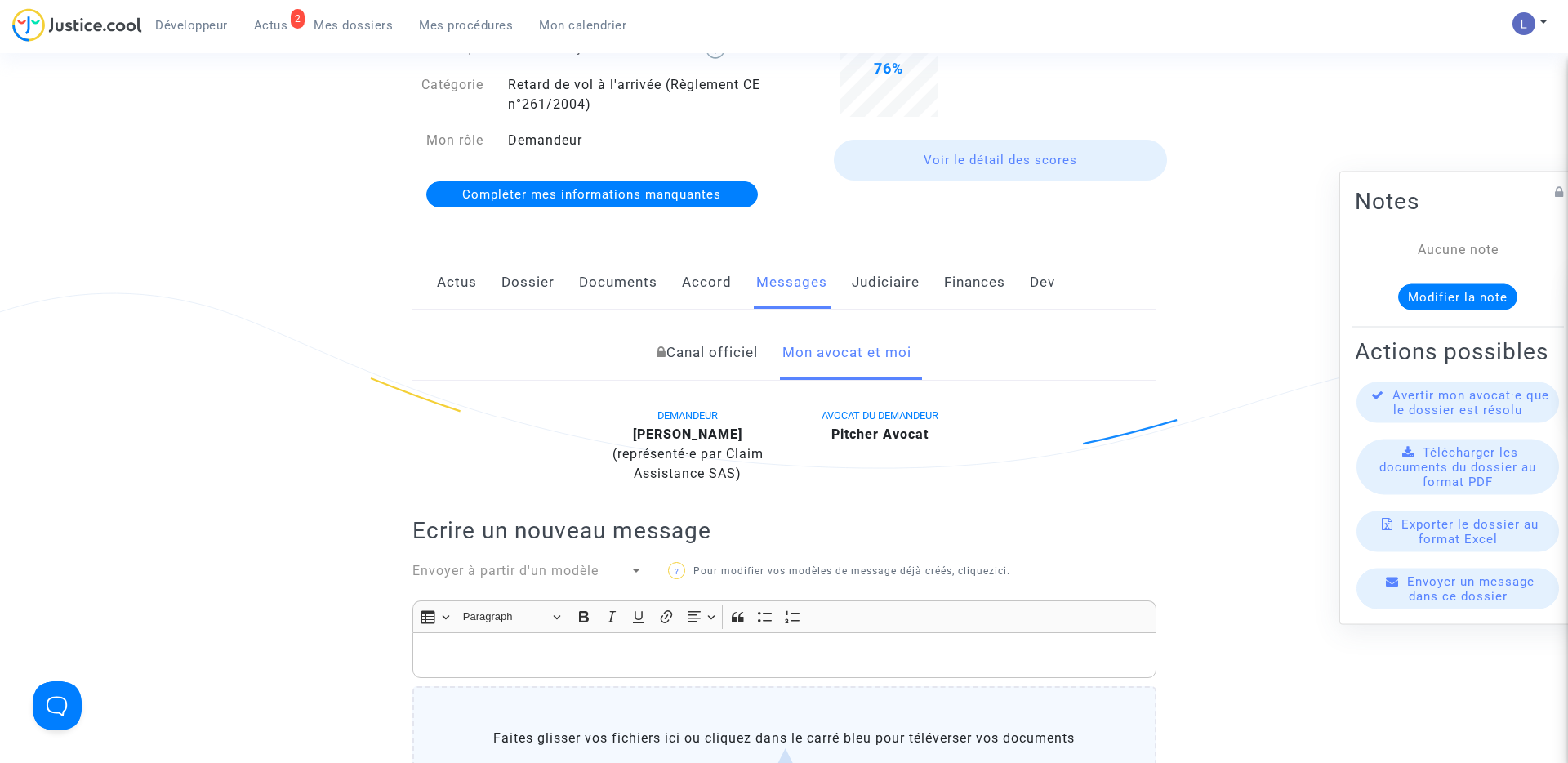
scroll to position [19, 0]
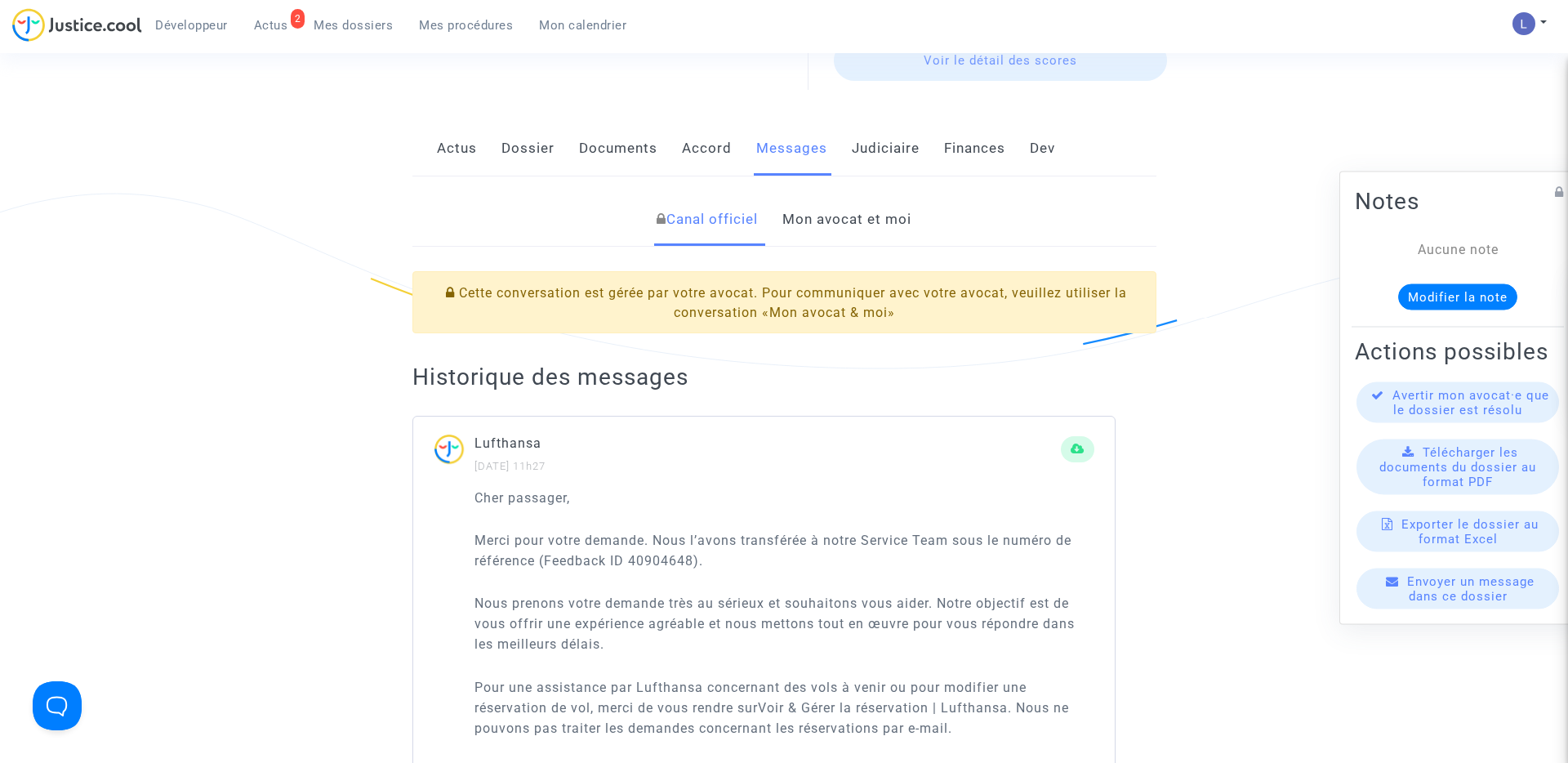
scroll to position [320, 0]
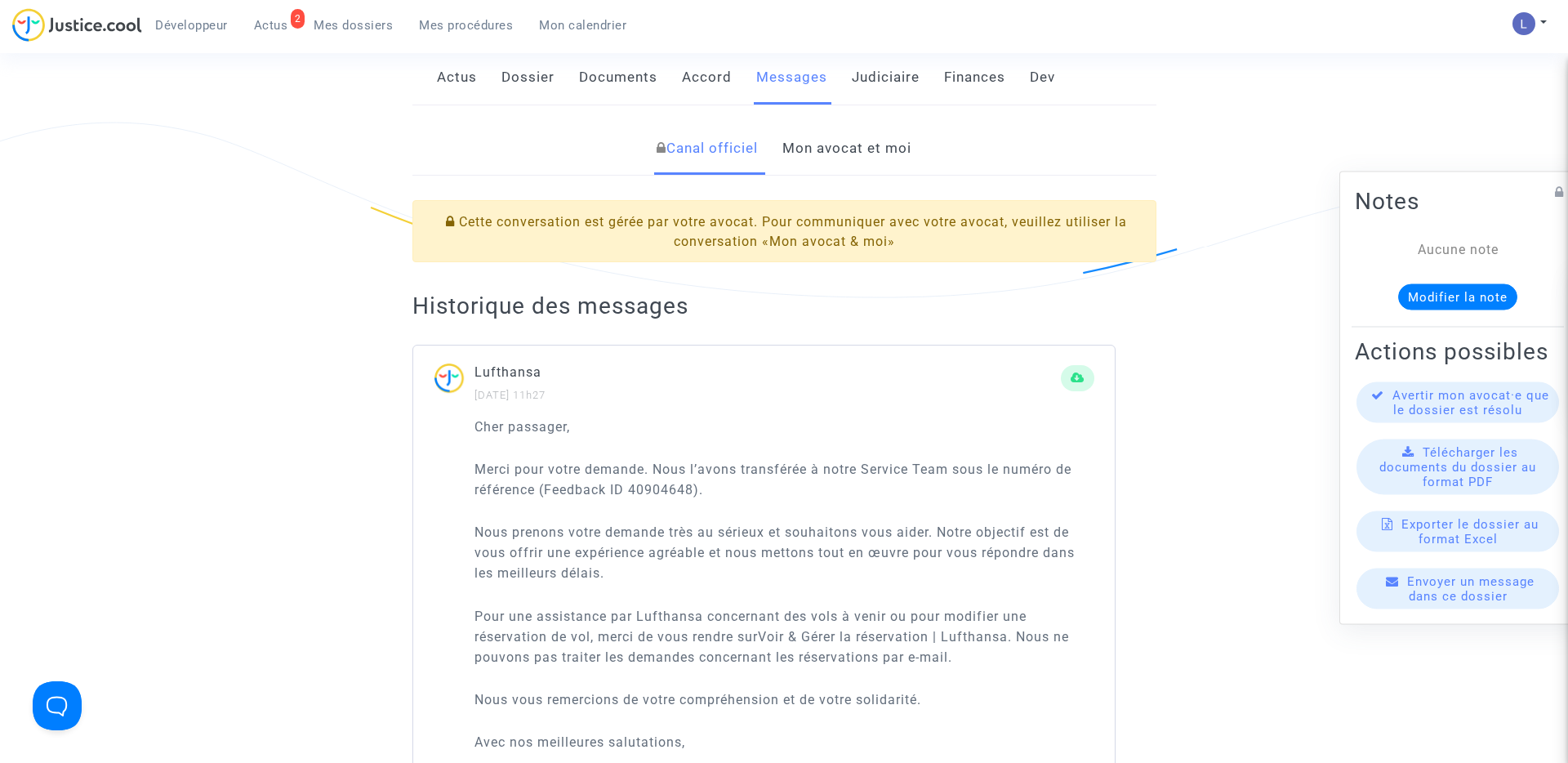
click at [869, 147] on link "Mon avocat et moi" at bounding box center [847, 148] width 129 height 54
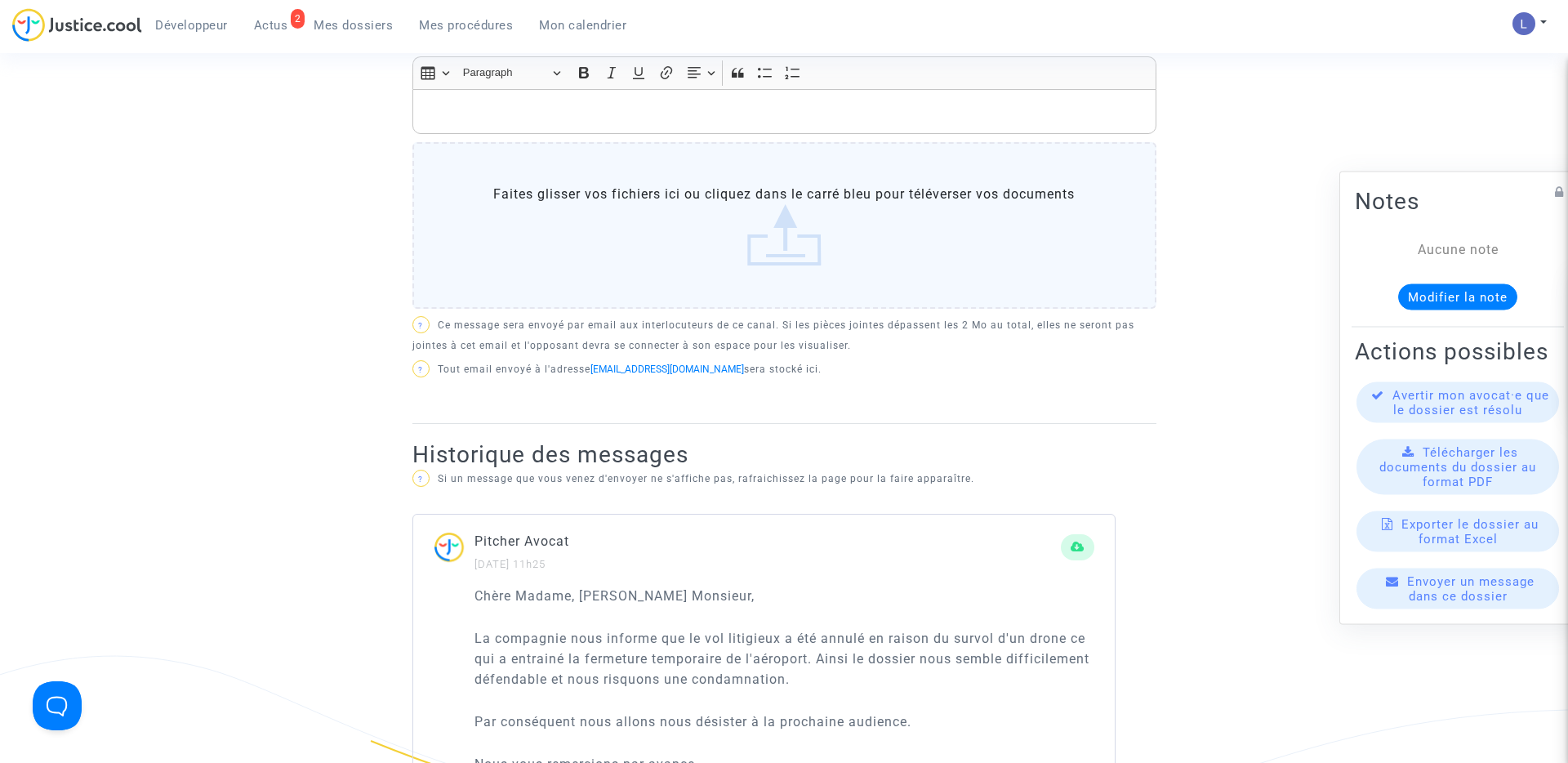
scroll to position [632, 0]
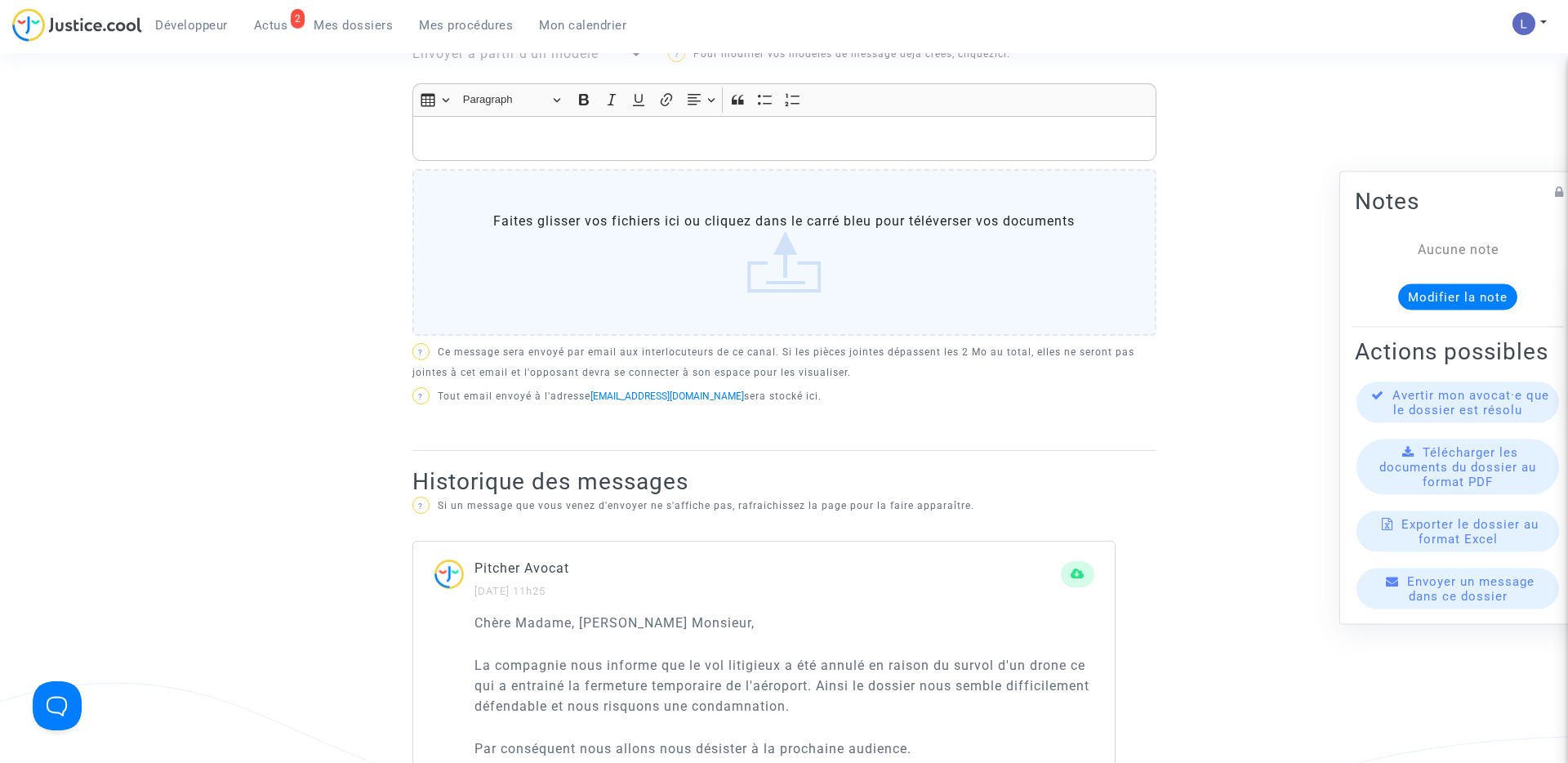
click at [544, 131] on p "Rich Text Editor, main" at bounding box center [784, 138] width 727 height 20
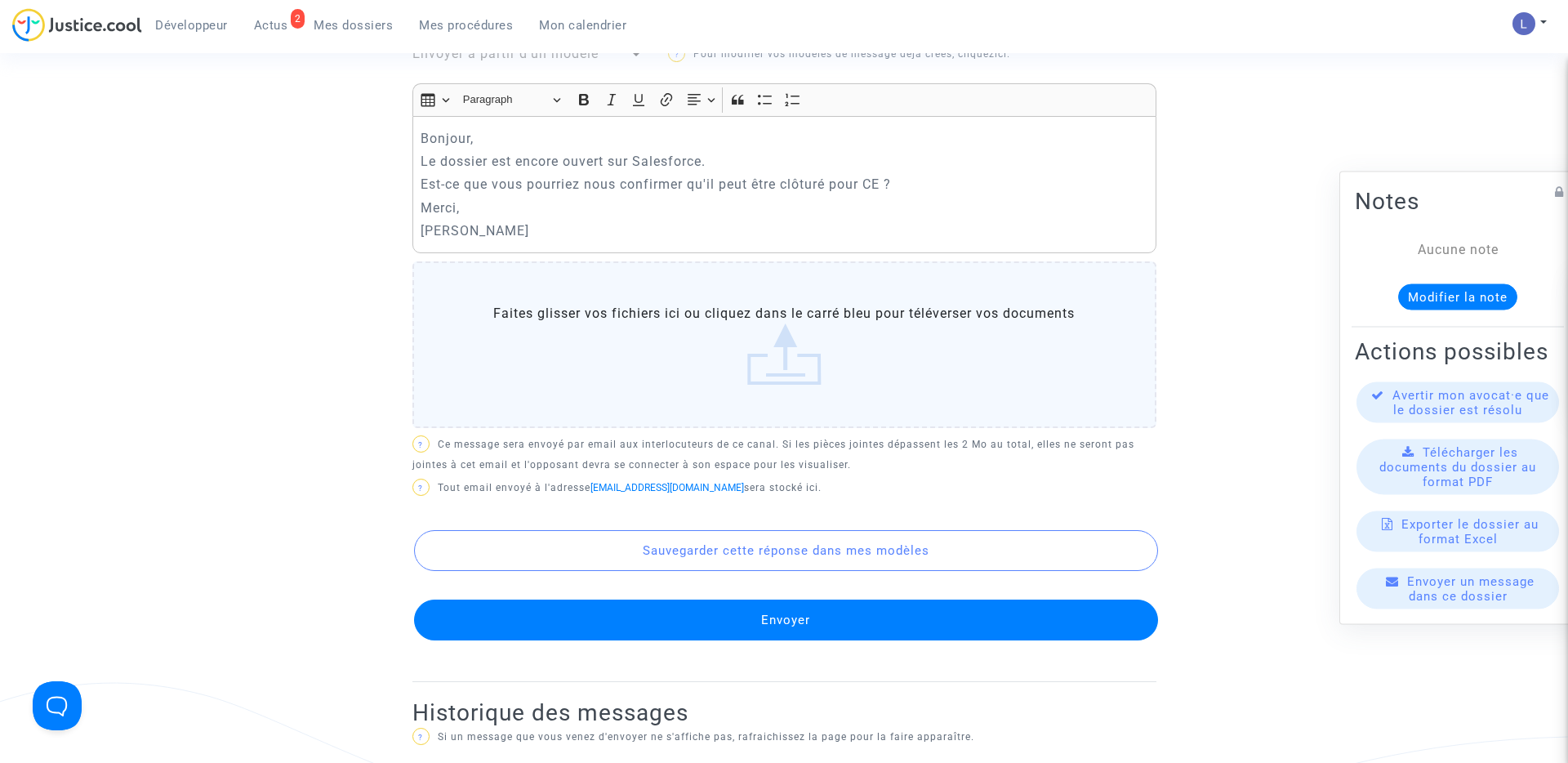
click at [773, 625] on button "Envoyer" at bounding box center [786, 620] width 744 height 41
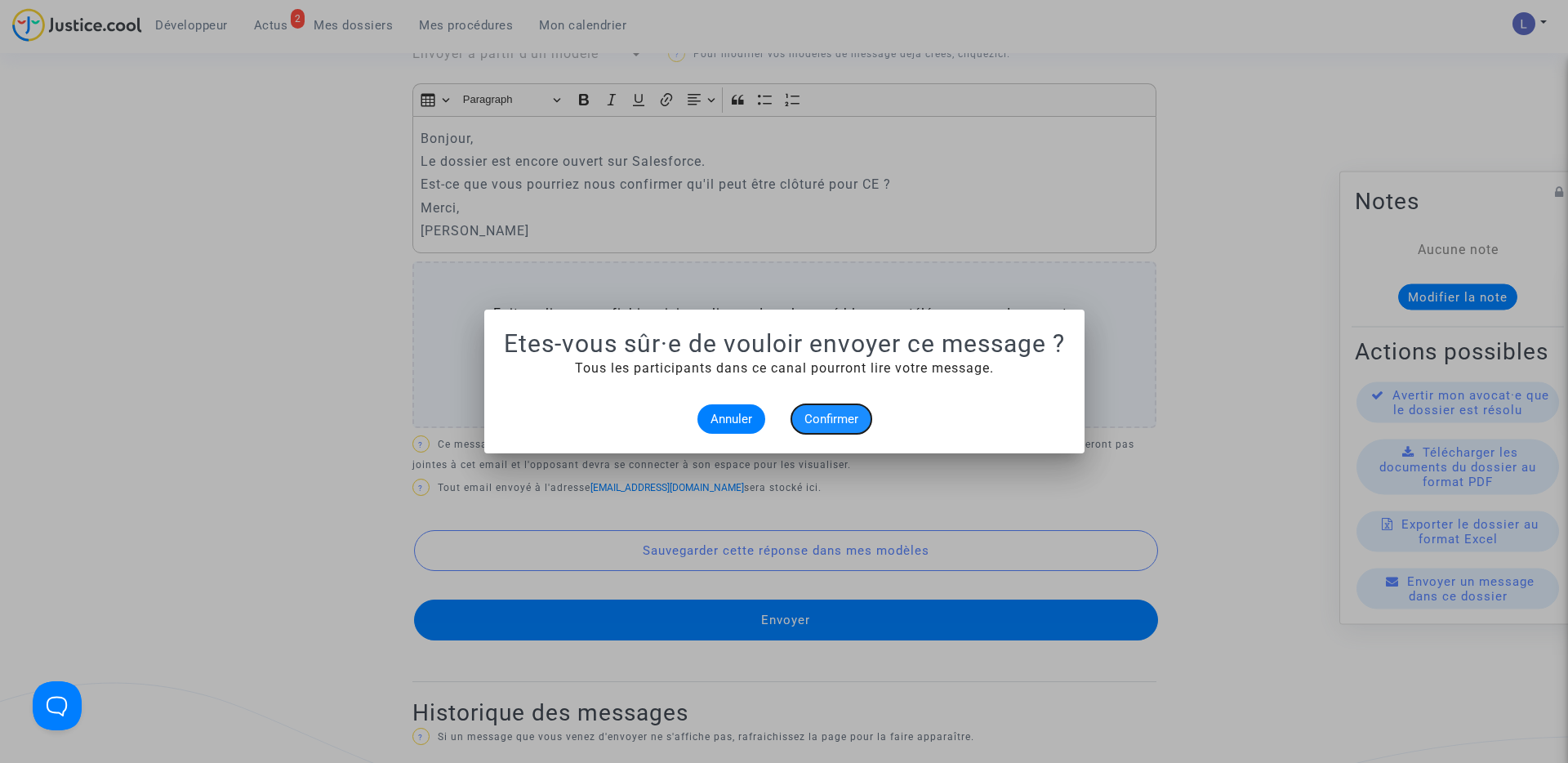
click at [829, 423] on span "Confirmer" at bounding box center [831, 419] width 54 height 15
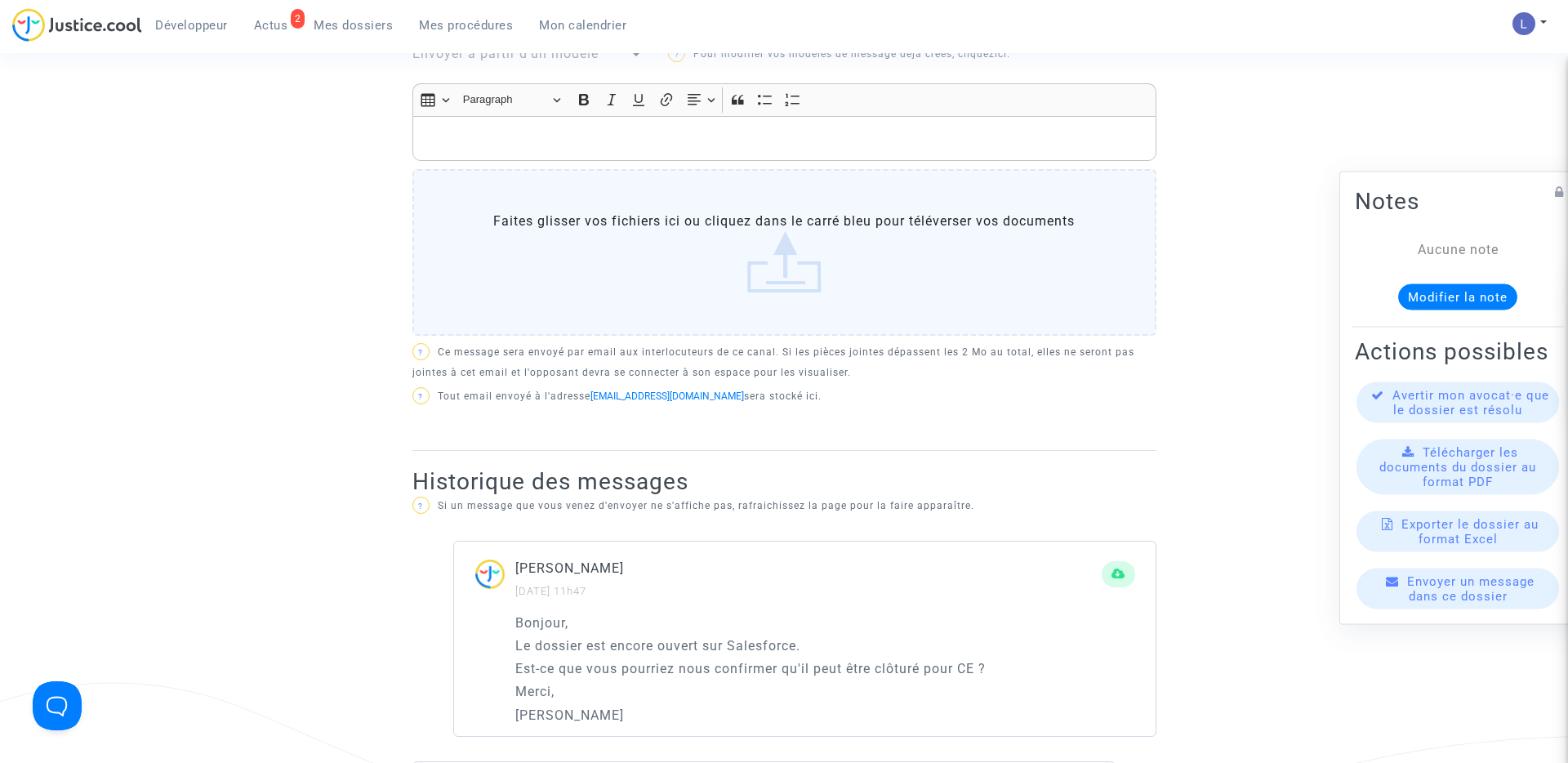
click at [265, 23] on span "Actus" at bounding box center [271, 25] width 34 height 15
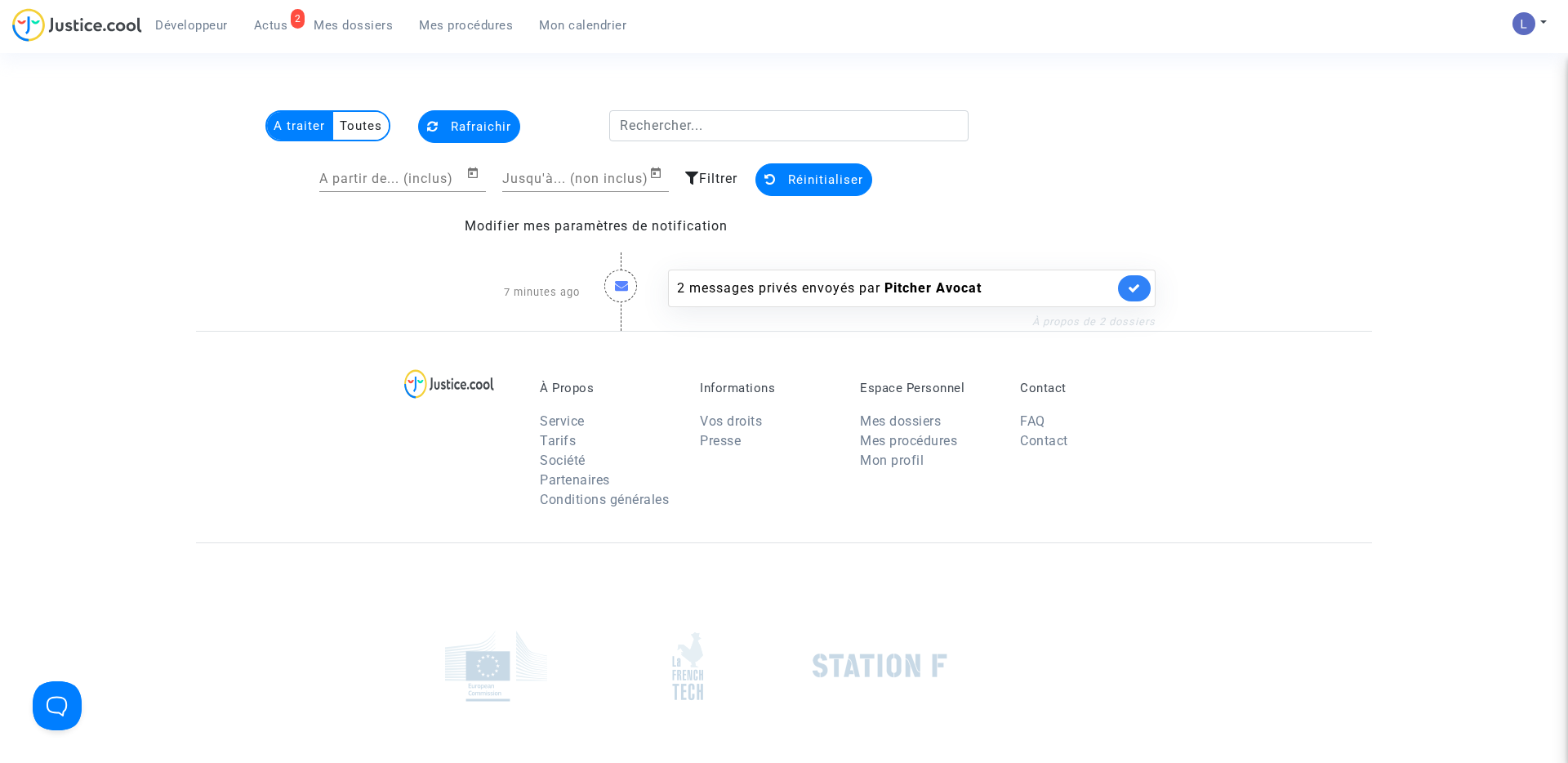
click at [1065, 324] on link "À propos de 2 dossiers" at bounding box center [1093, 321] width 123 height 13
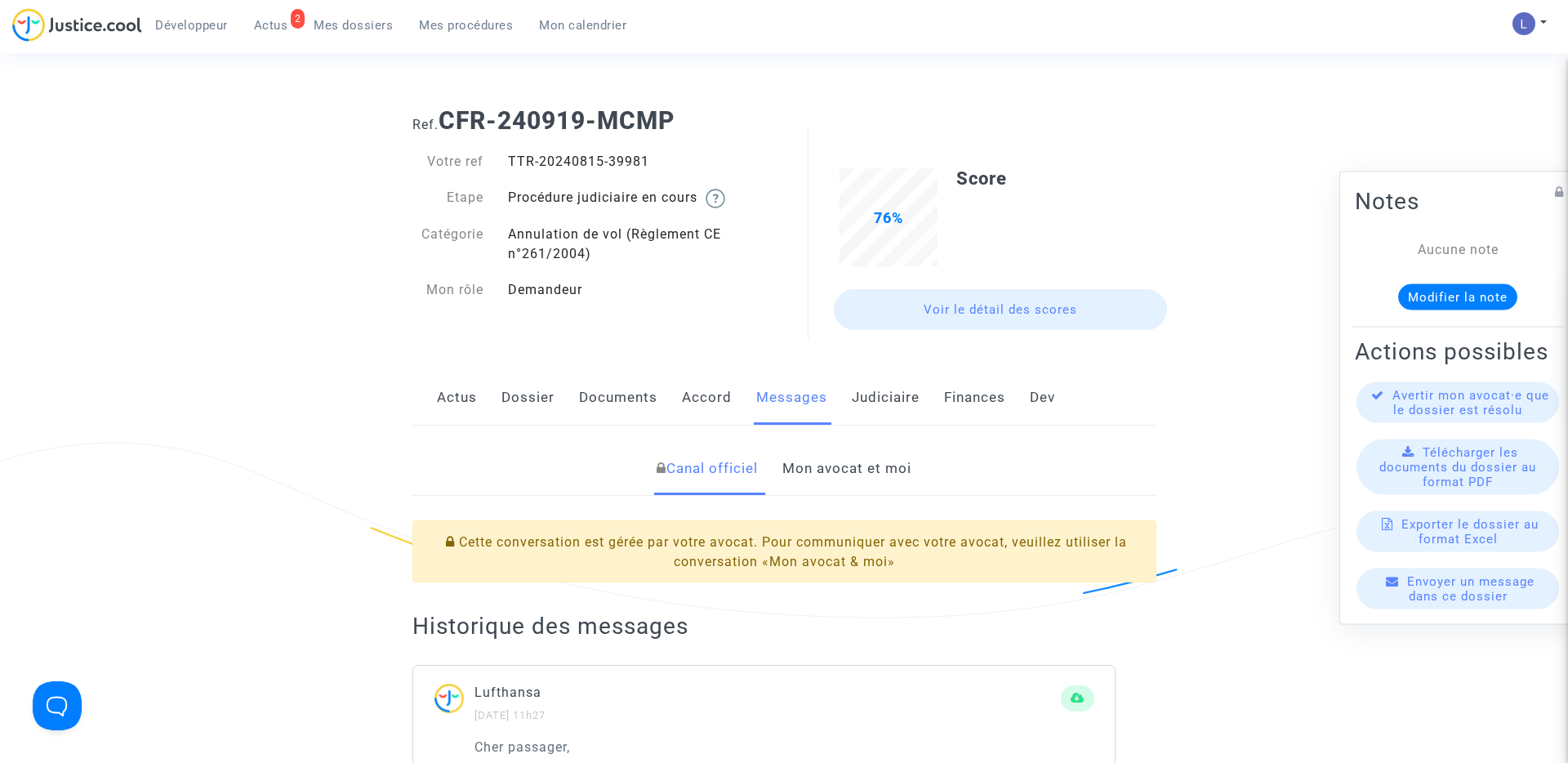
click at [450, 421] on link "Actus" at bounding box center [457, 398] width 40 height 54
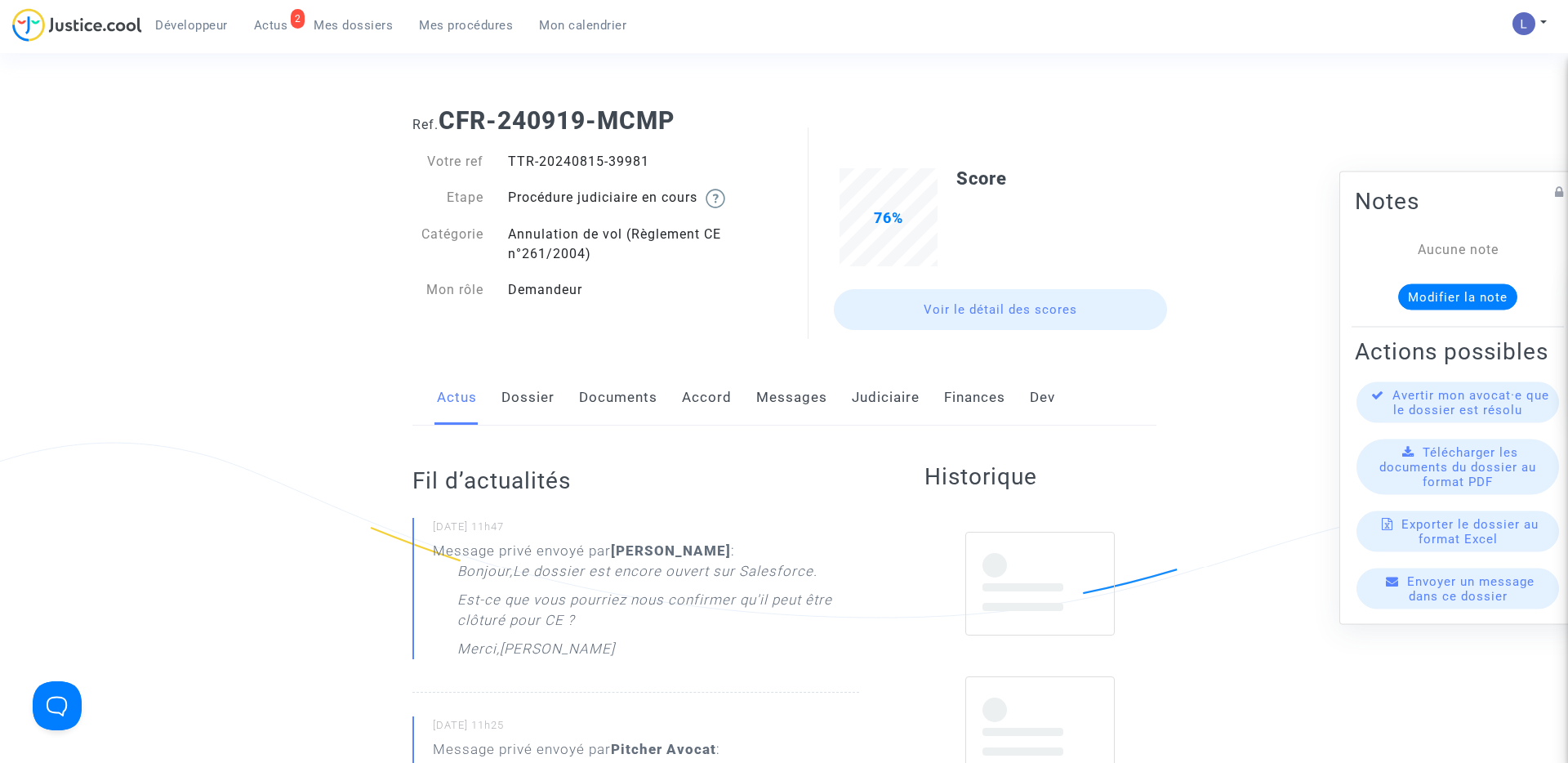
click at [508, 402] on link "Dossier" at bounding box center [528, 398] width 53 height 54
